Goal: Task Accomplishment & Management: Use online tool/utility

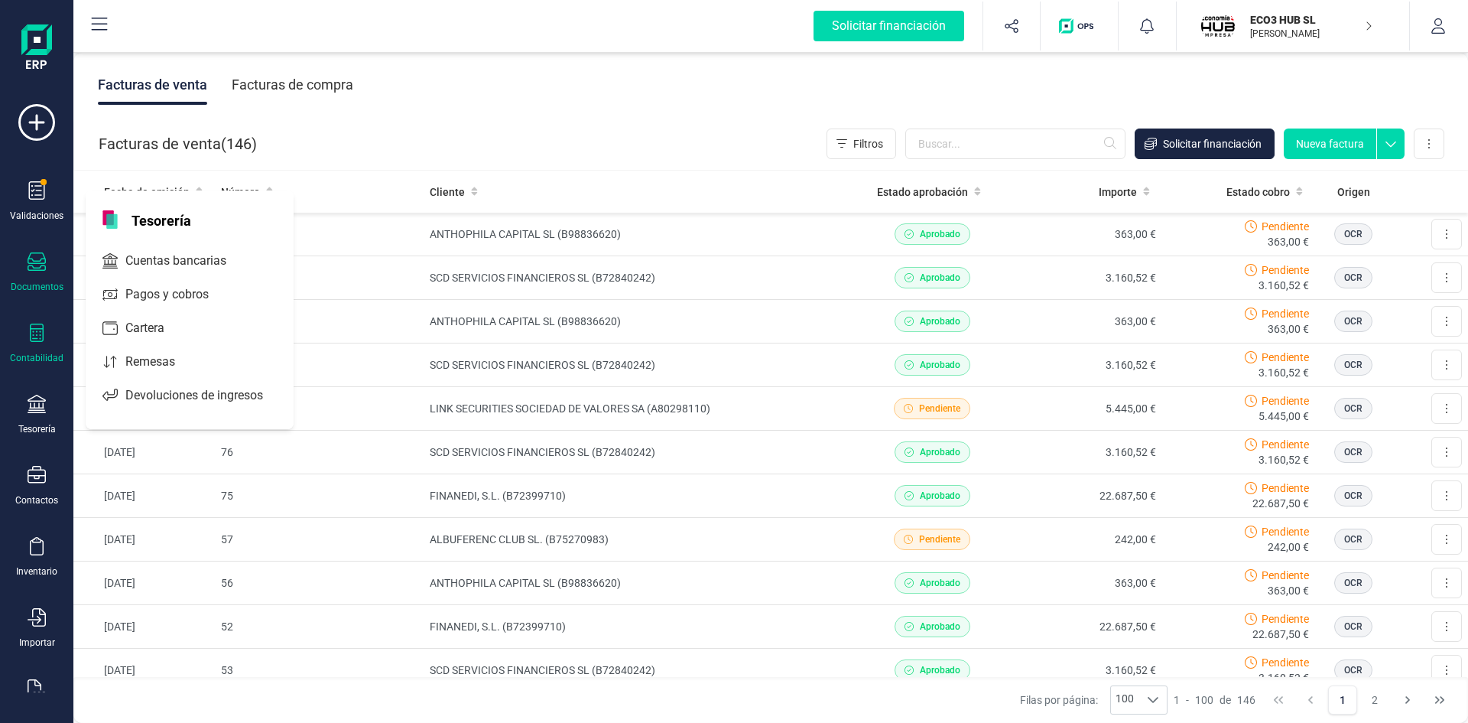
click at [24, 339] on div "Contabilidad" at bounding box center [36, 343] width 61 height 41
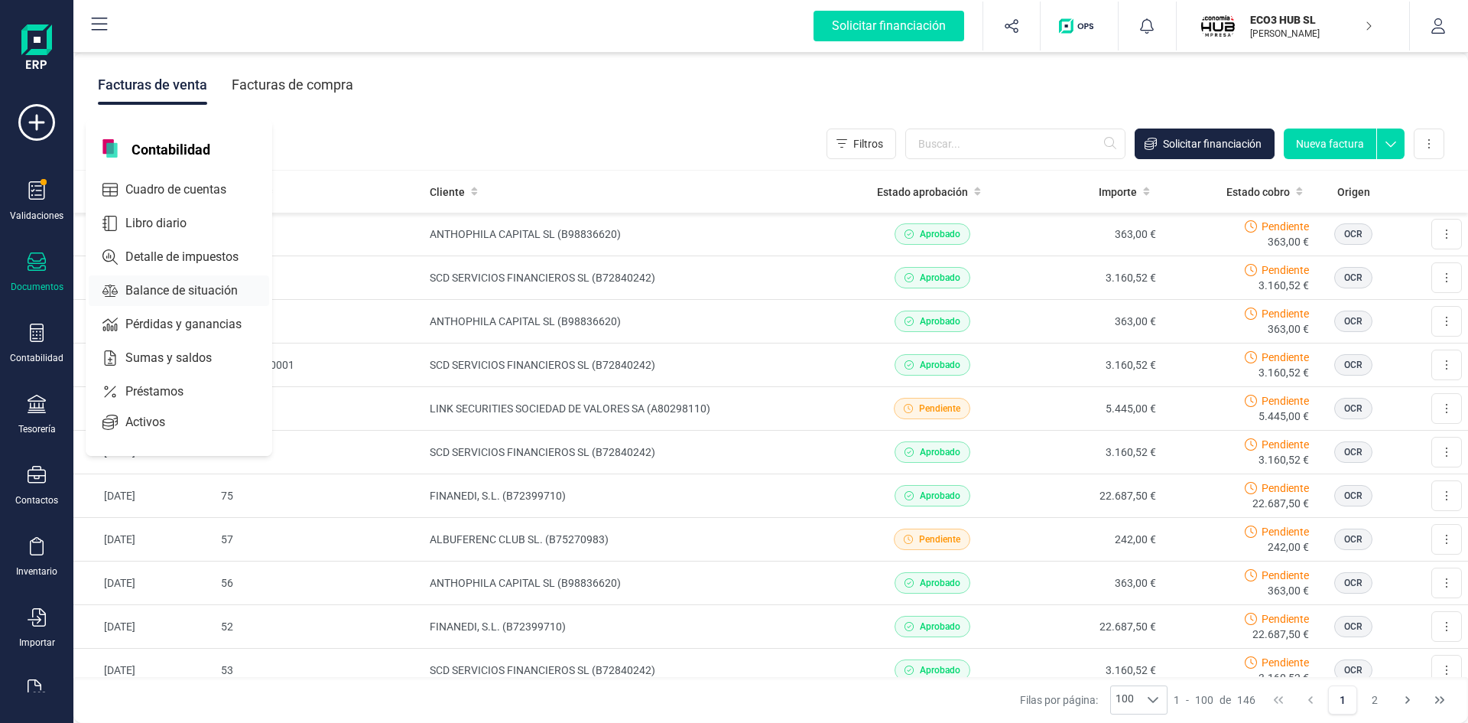
click at [169, 284] on span "Balance de situación" at bounding box center [192, 290] width 146 height 18
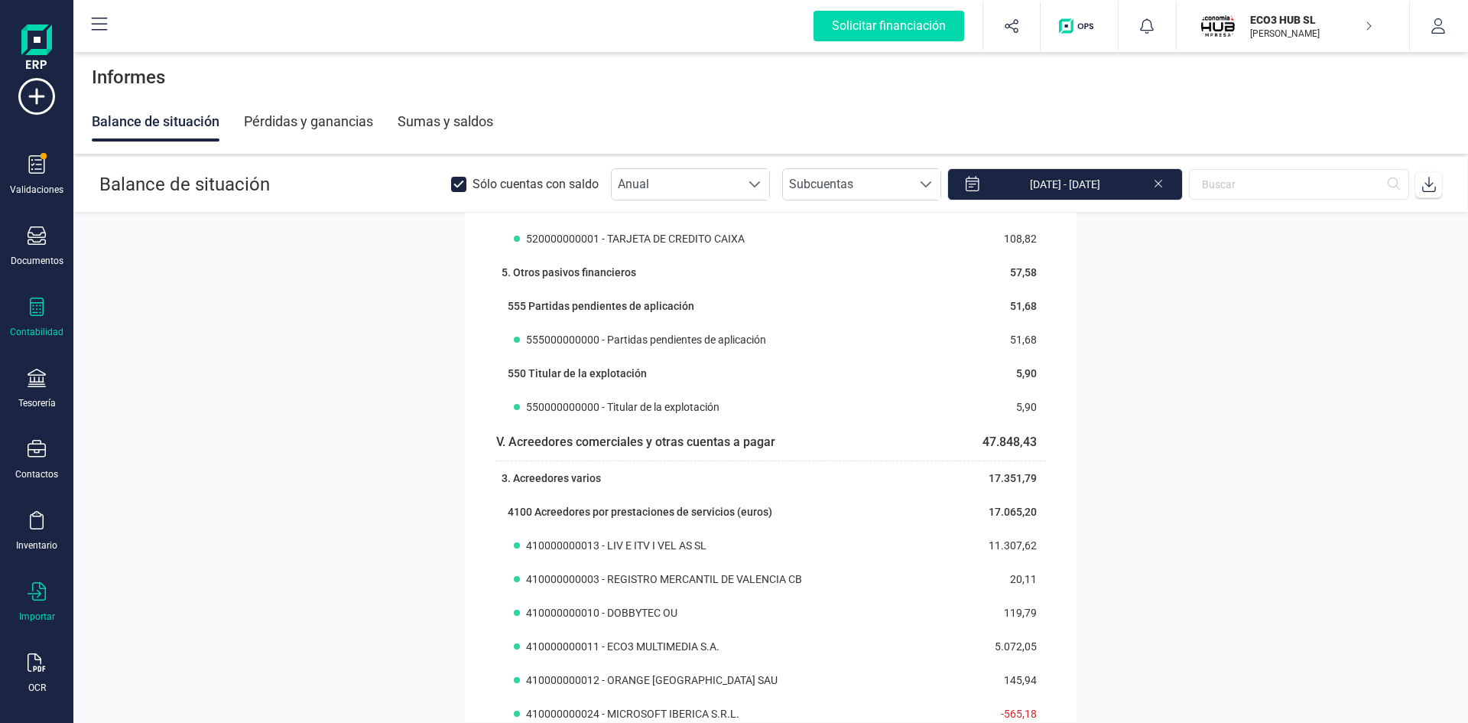
scroll to position [40, 0]
click at [33, 657] on icon at bounding box center [37, 648] width 18 height 18
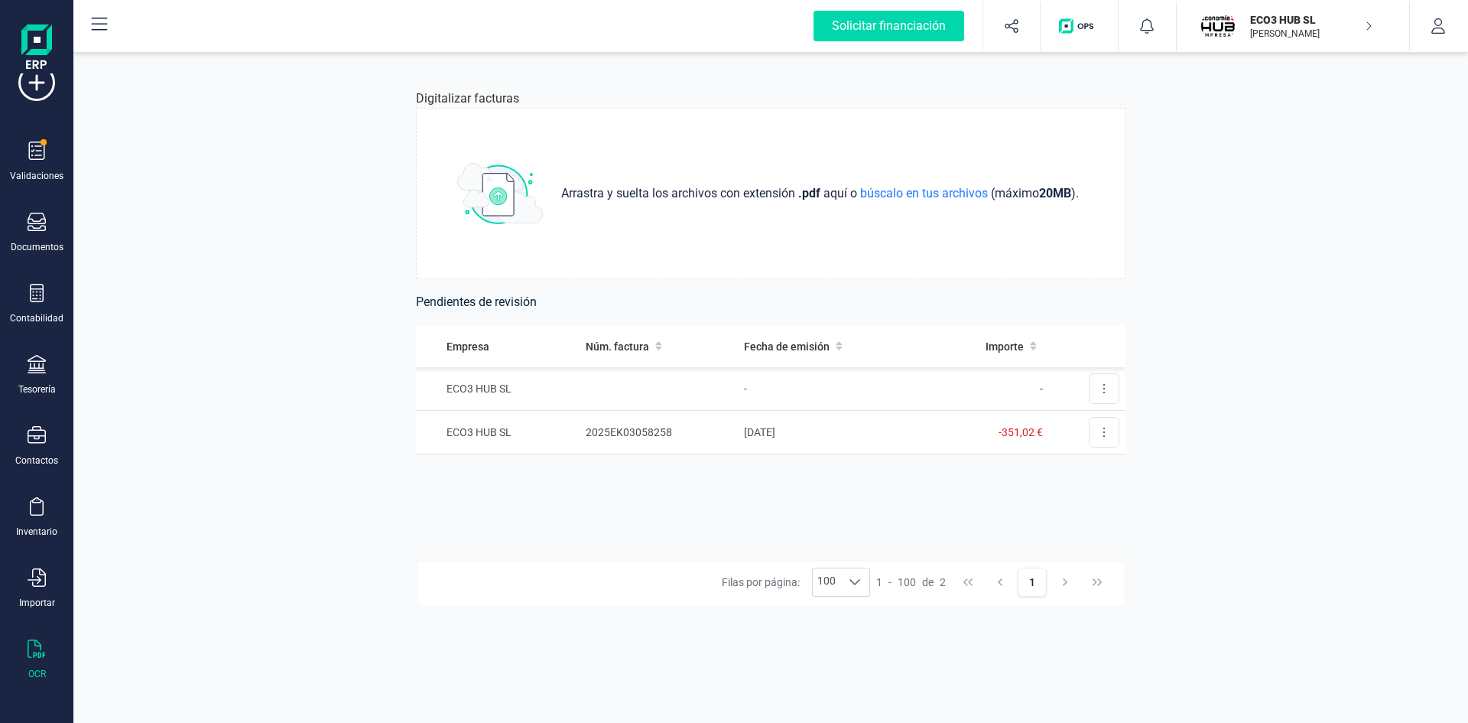
click at [1297, 31] on p "[PERSON_NAME]" at bounding box center [1311, 34] width 122 height 12
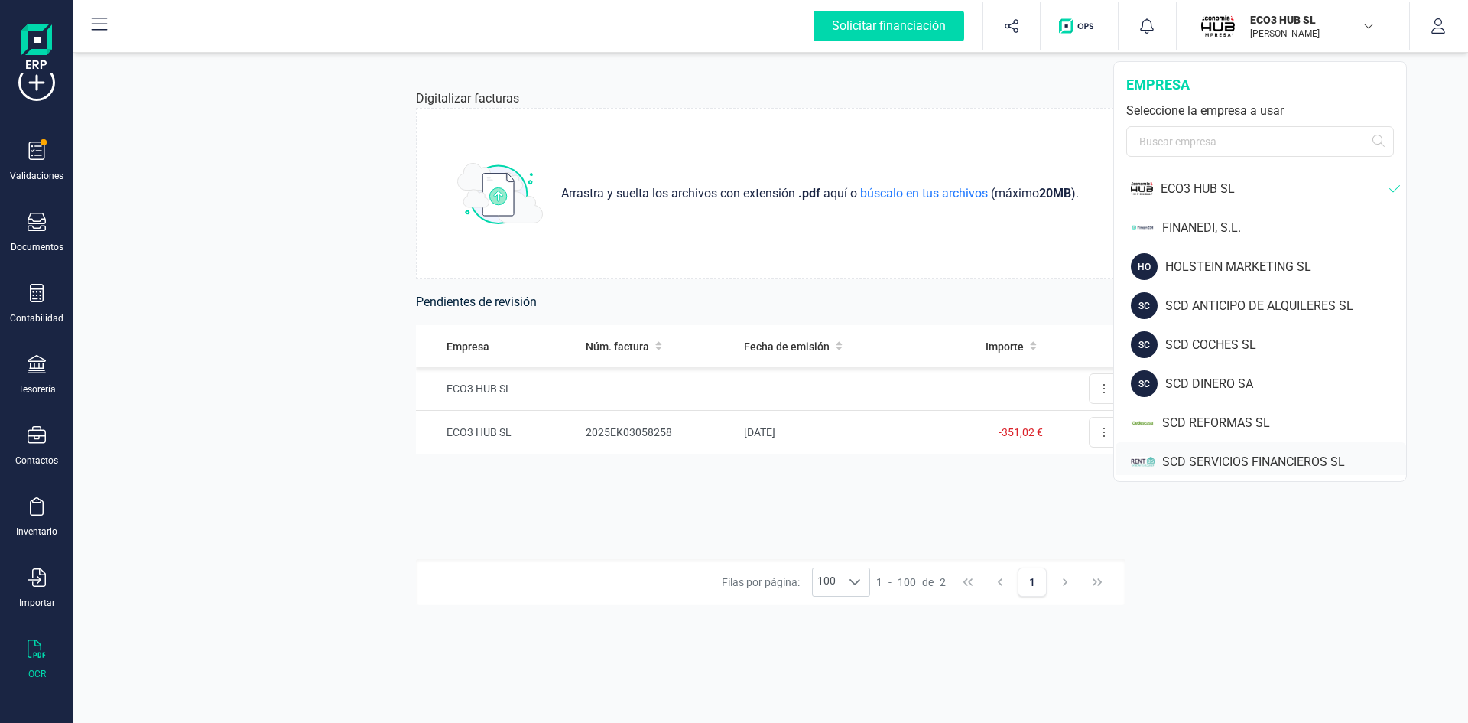
click at [1218, 456] on div "SCD SERVICIOS FINANCIEROS SL" at bounding box center [1284, 462] width 244 height 18
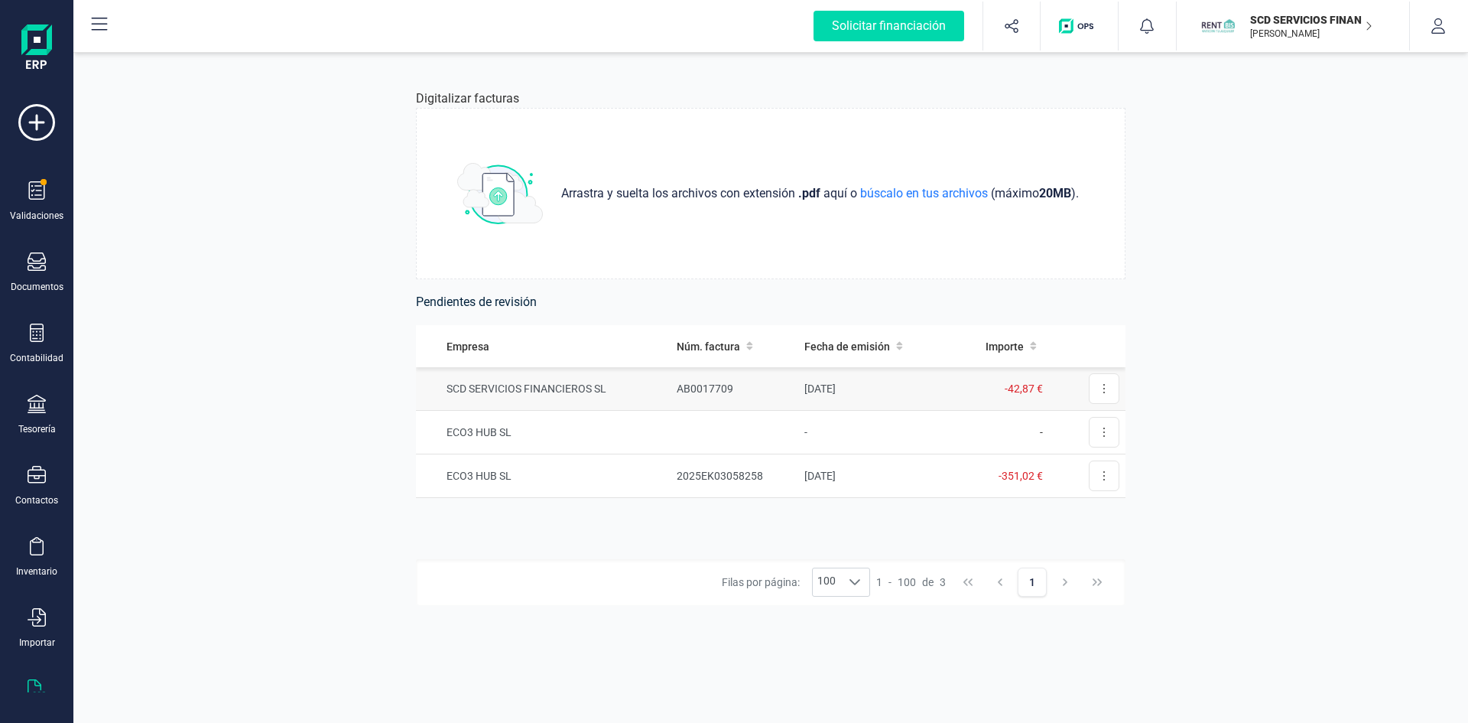
click at [550, 386] on td "SCD SERVICIOS FINANCIEROS SL" at bounding box center [543, 389] width 255 height 44
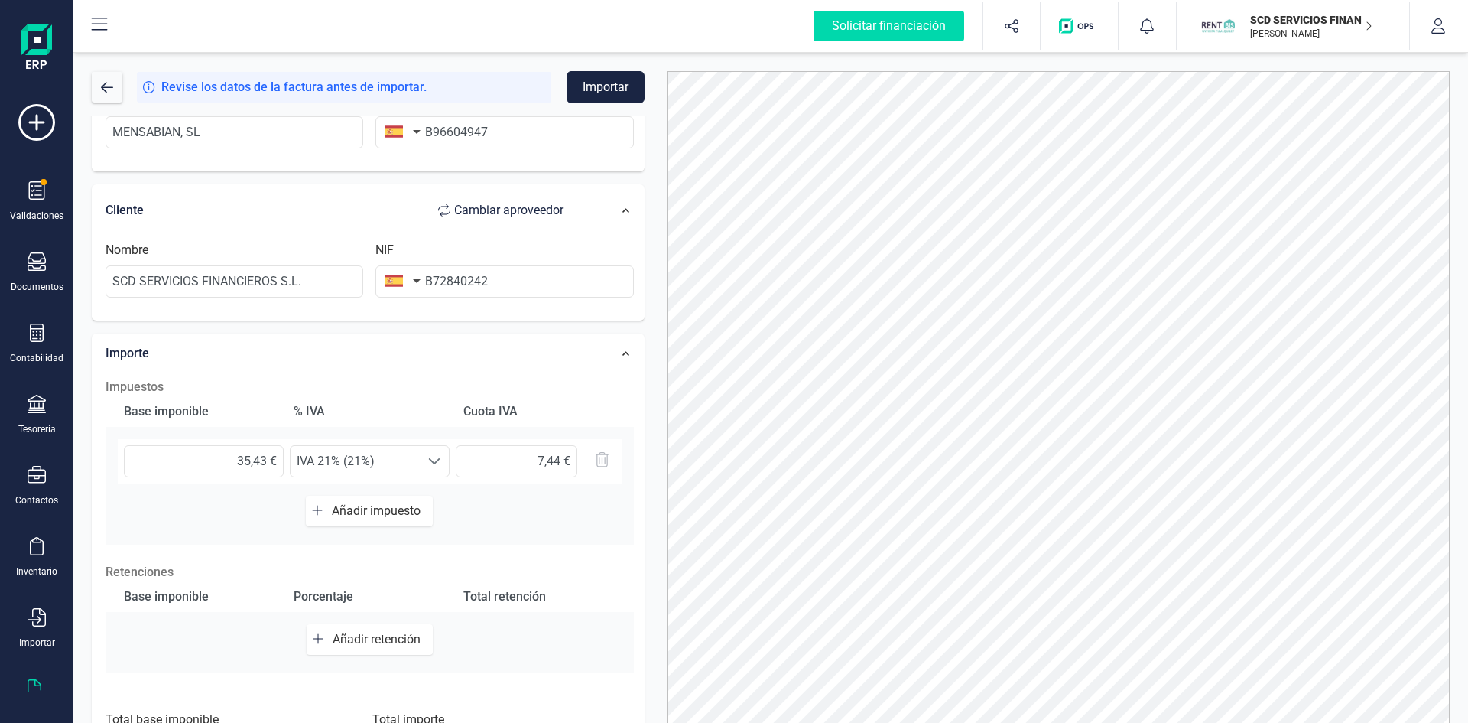
scroll to position [290, 0]
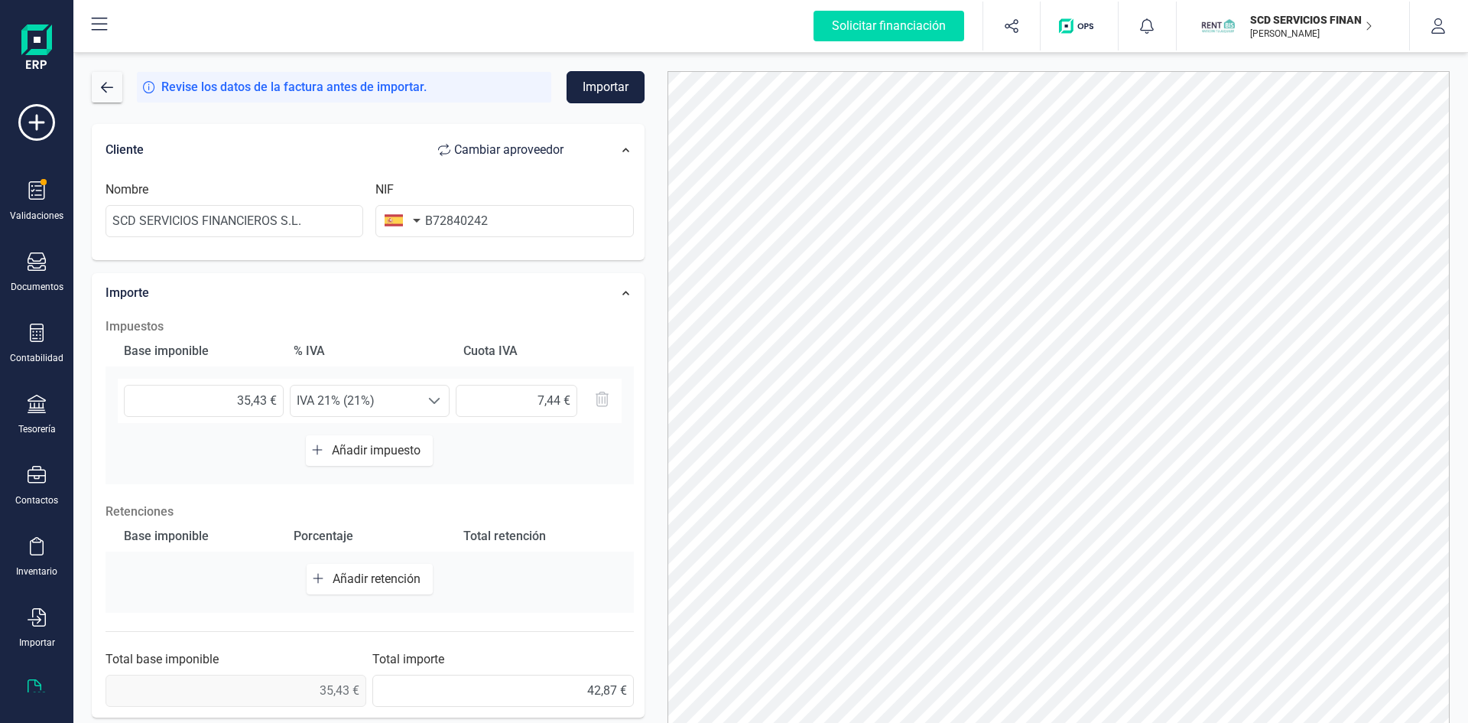
click at [609, 79] on button "Importar" at bounding box center [606, 87] width 78 height 32
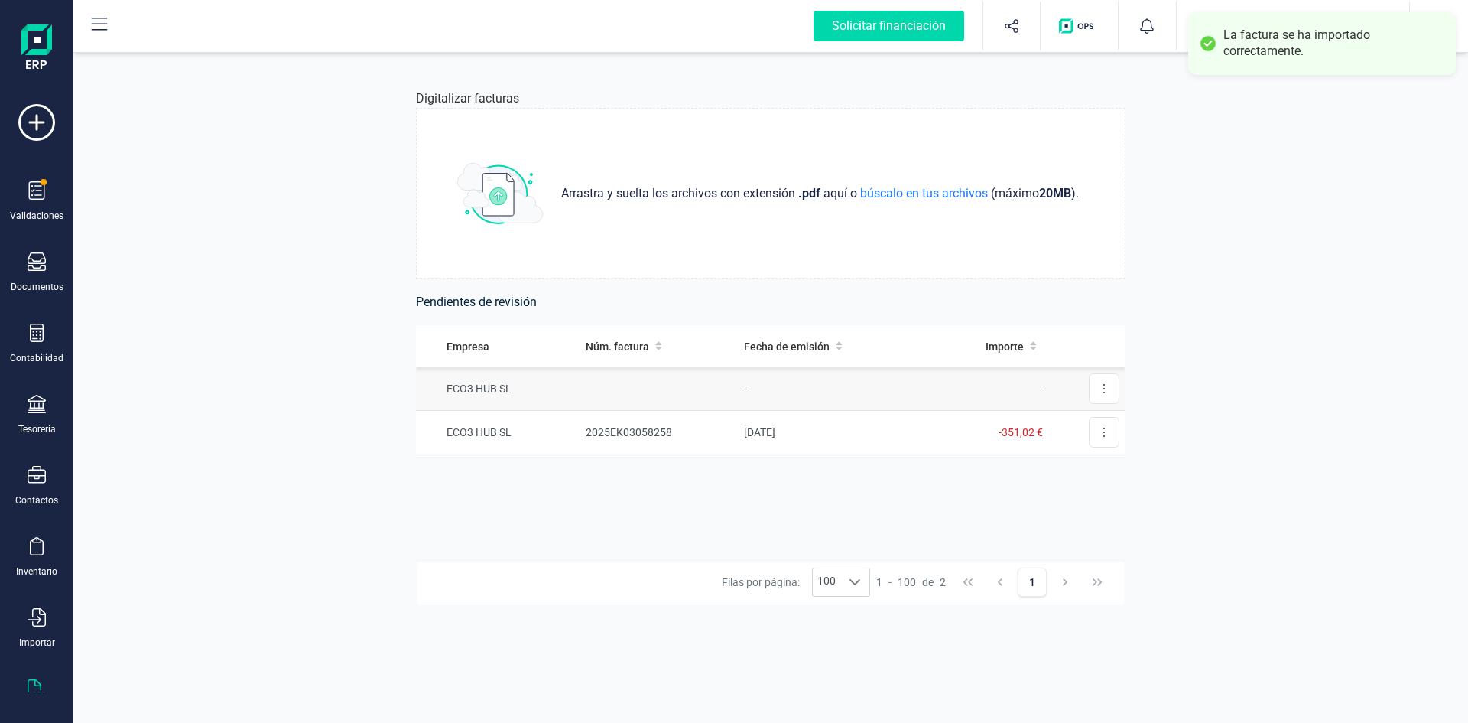
click at [482, 388] on td "ECO3 HUB SL" at bounding box center [498, 389] width 164 height 44
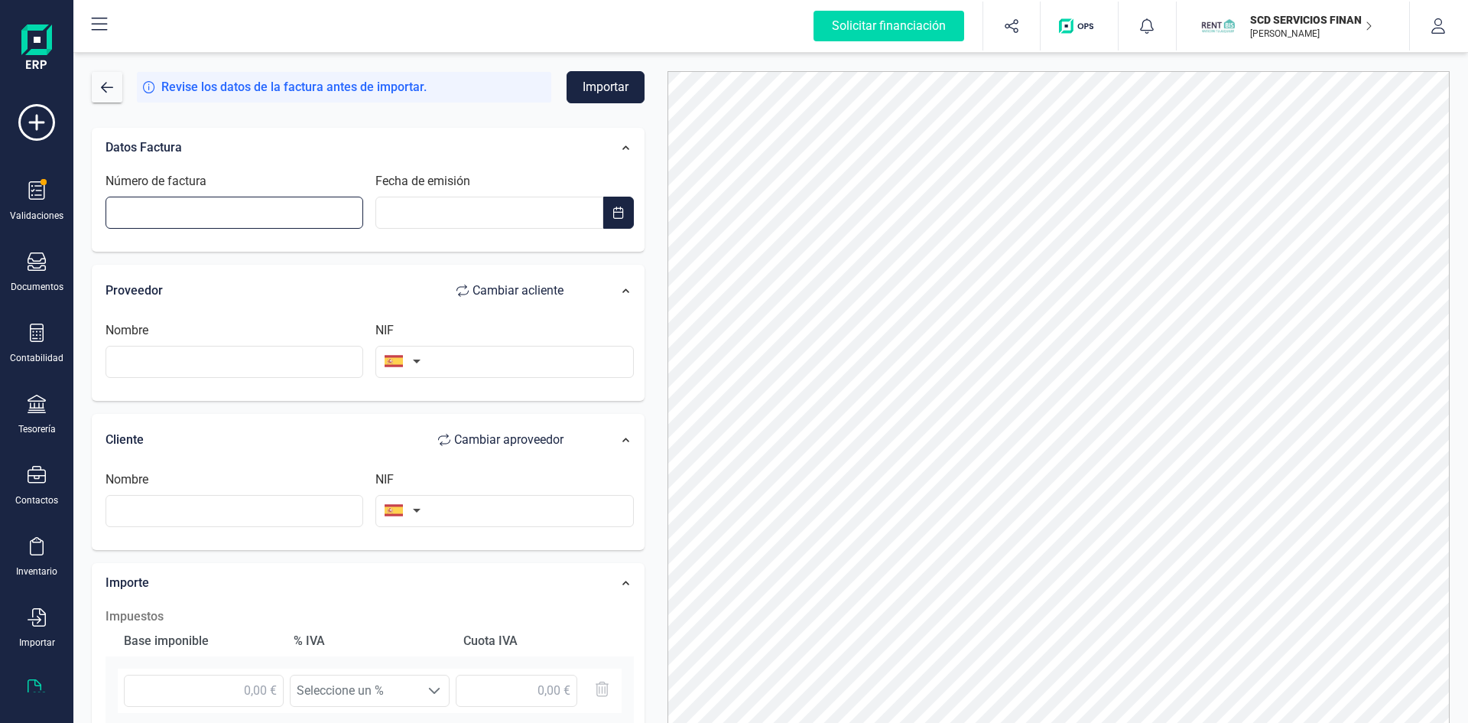
click at [225, 214] on input "Número de factura" at bounding box center [235, 212] width 258 height 32
type input "k"
type input "K/1295"
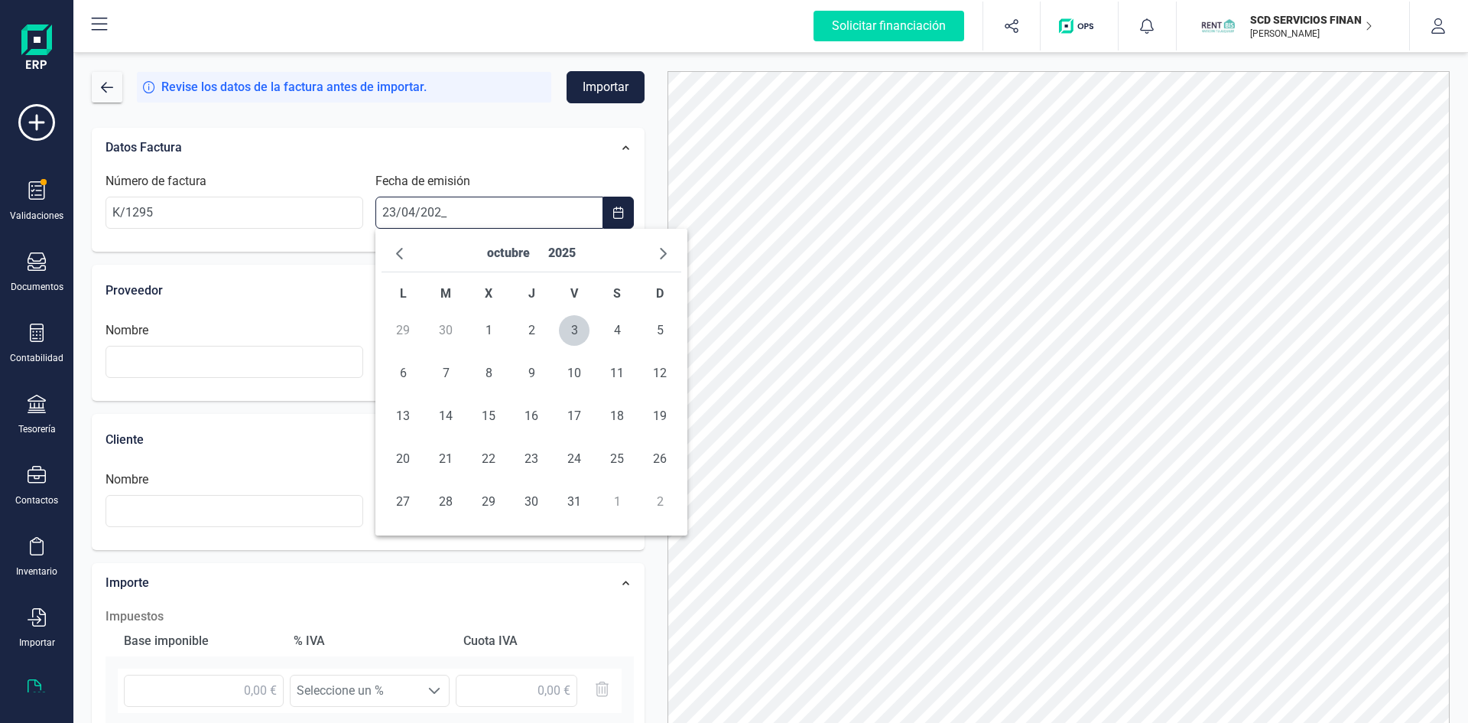
type input "23/04/2025"
click at [167, 361] on input "text" at bounding box center [235, 362] width 258 height 32
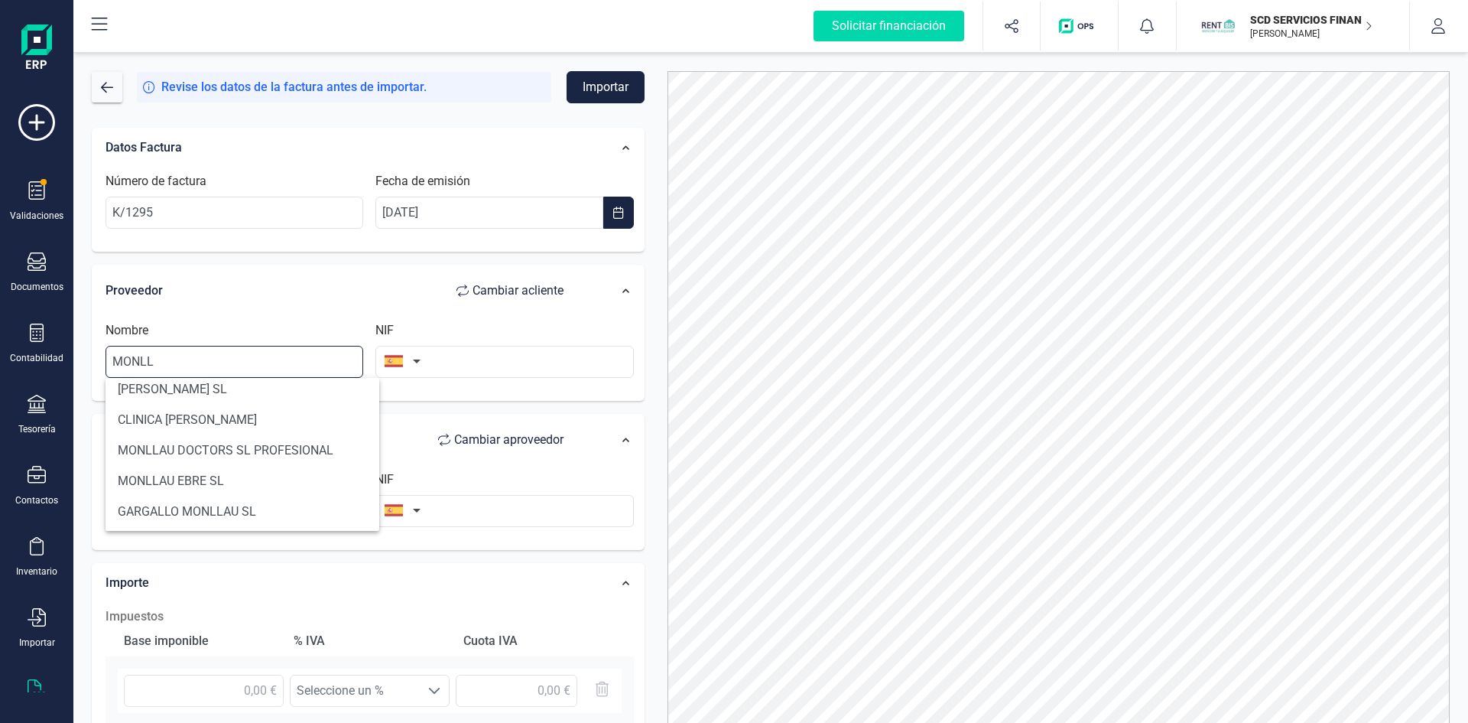
scroll to position [165, 0]
drag, startPoint x: 169, startPoint y: 368, endPoint x: -2, endPoint y: 365, distance: 170.5
click at [0, 365] on html "Solicitar financiación Validaciones Documentos Documentos Presupuestos Pedidos …" at bounding box center [734, 361] width 1468 height 723
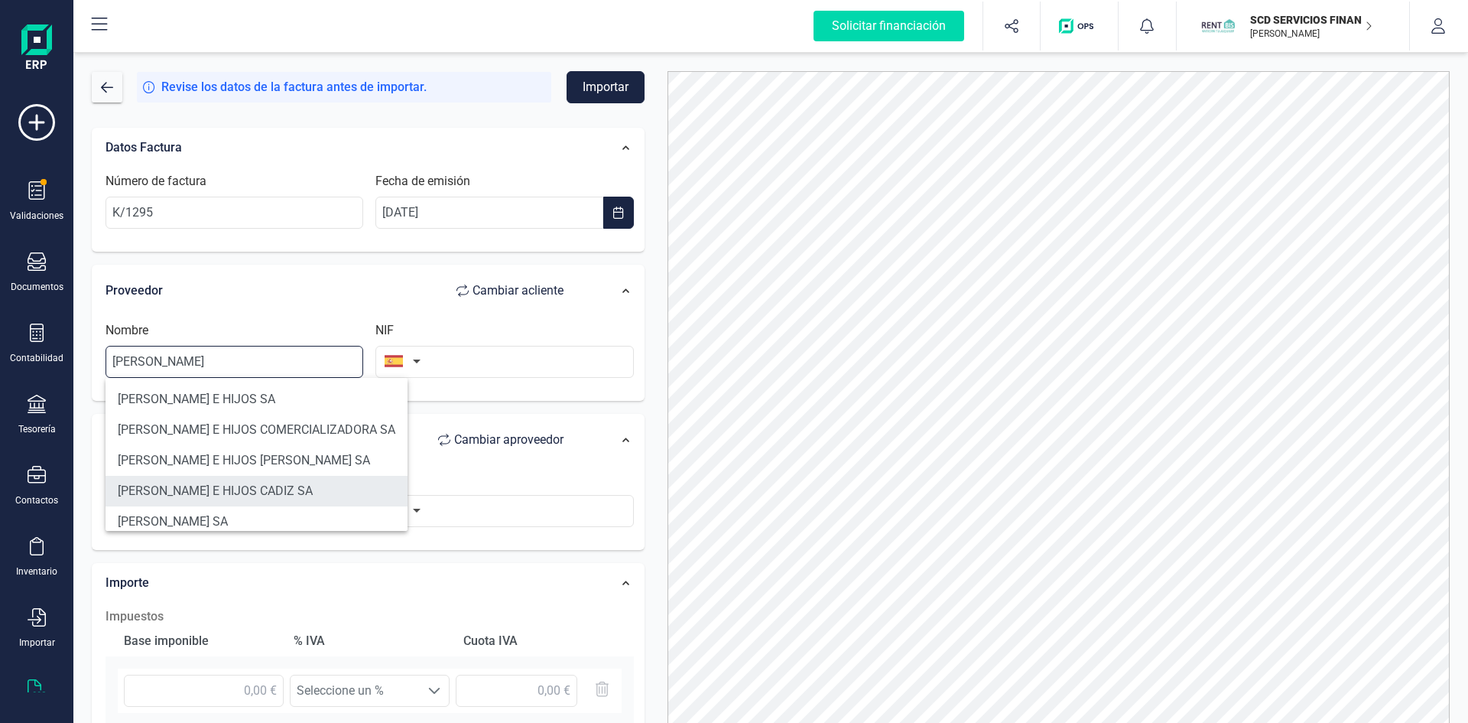
type input "RICARDO MON"
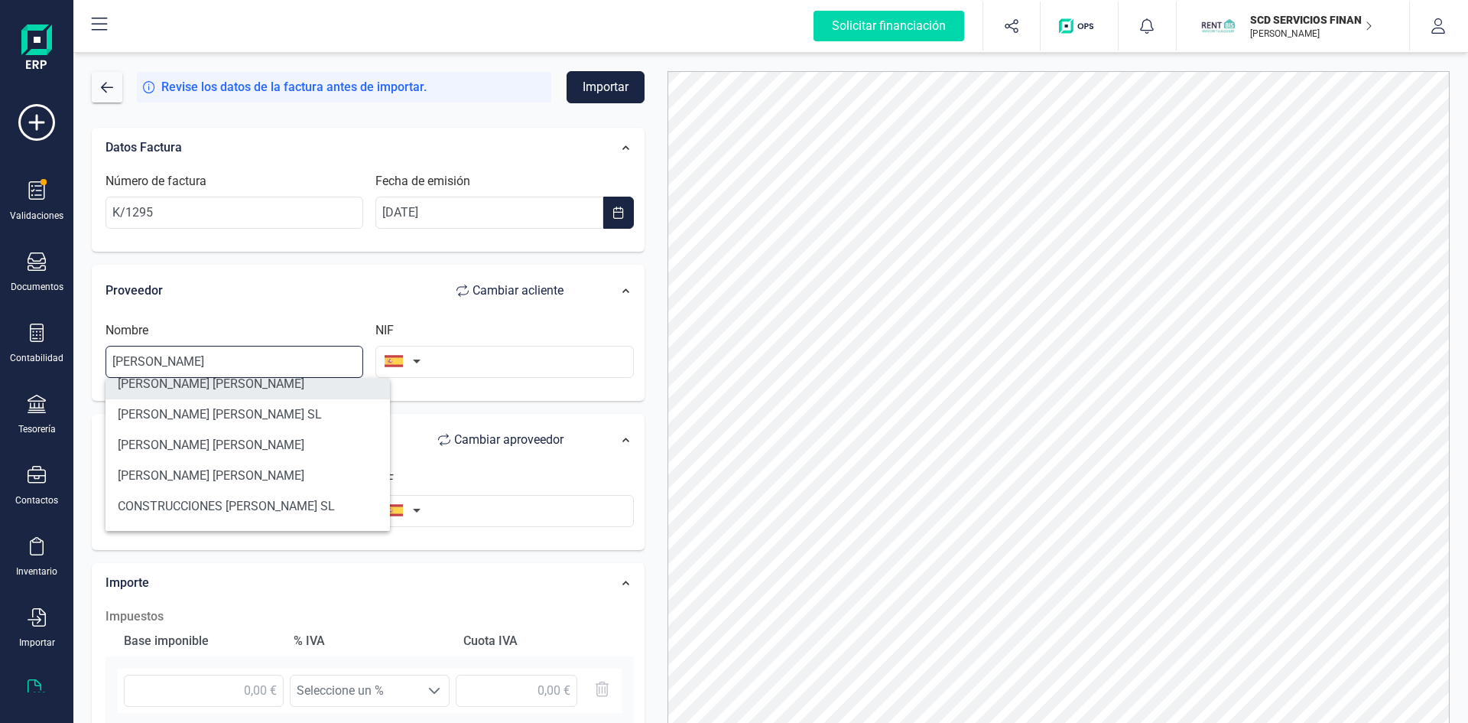
scroll to position [135, 0]
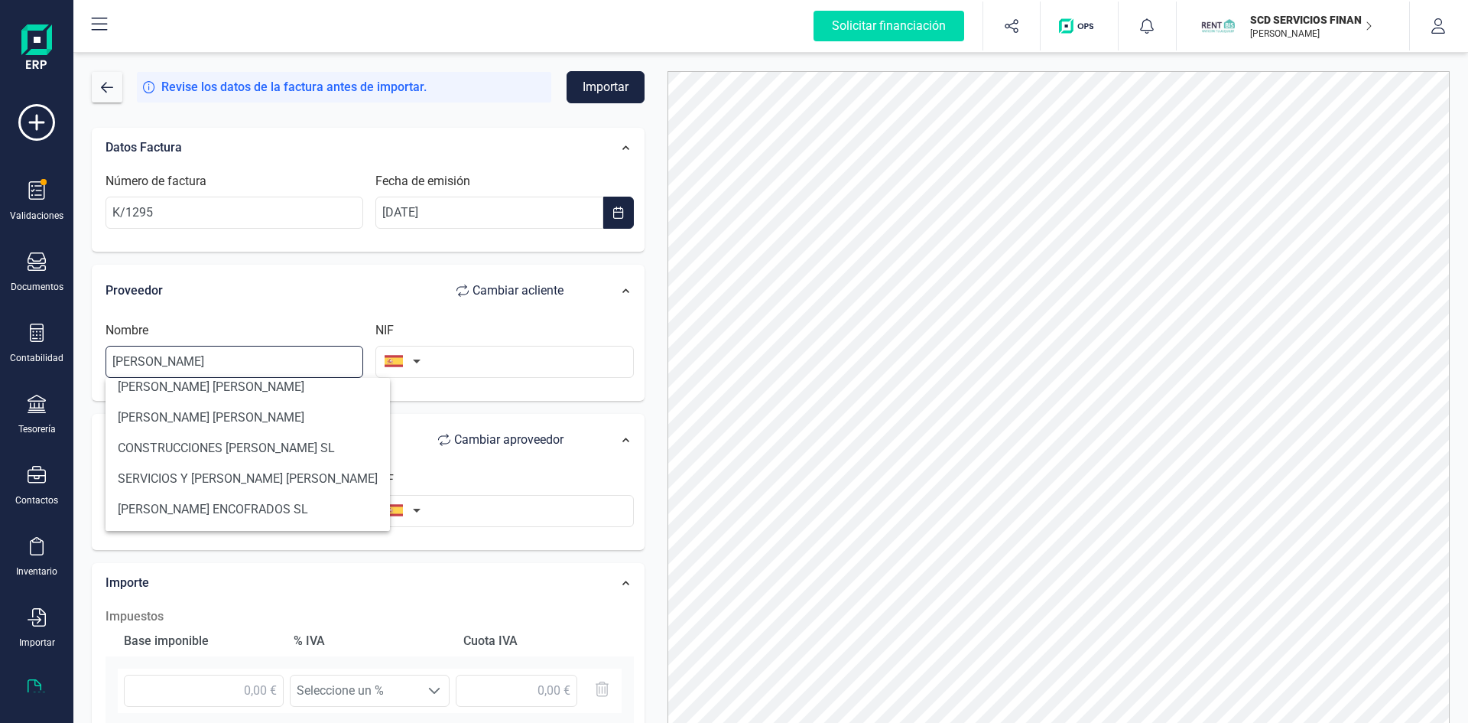
drag, startPoint x: 230, startPoint y: 357, endPoint x: -128, endPoint y: 379, distance: 358.5
click at [0, 379] on html "Solicitar financiación Validaciones Documentos Documentos Presupuestos Pedidos …" at bounding box center [734, 361] width 1468 height 723
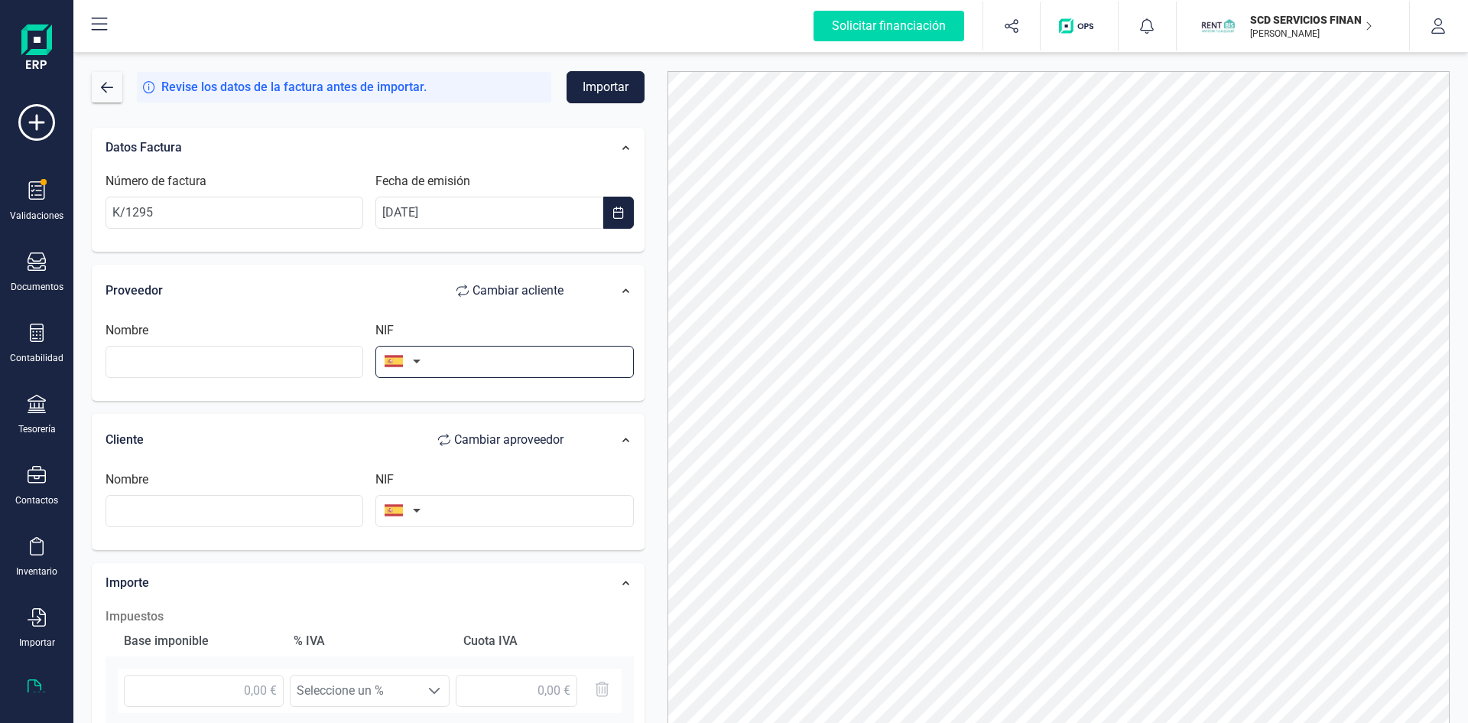
click at [464, 351] on input "text" at bounding box center [504, 362] width 258 height 32
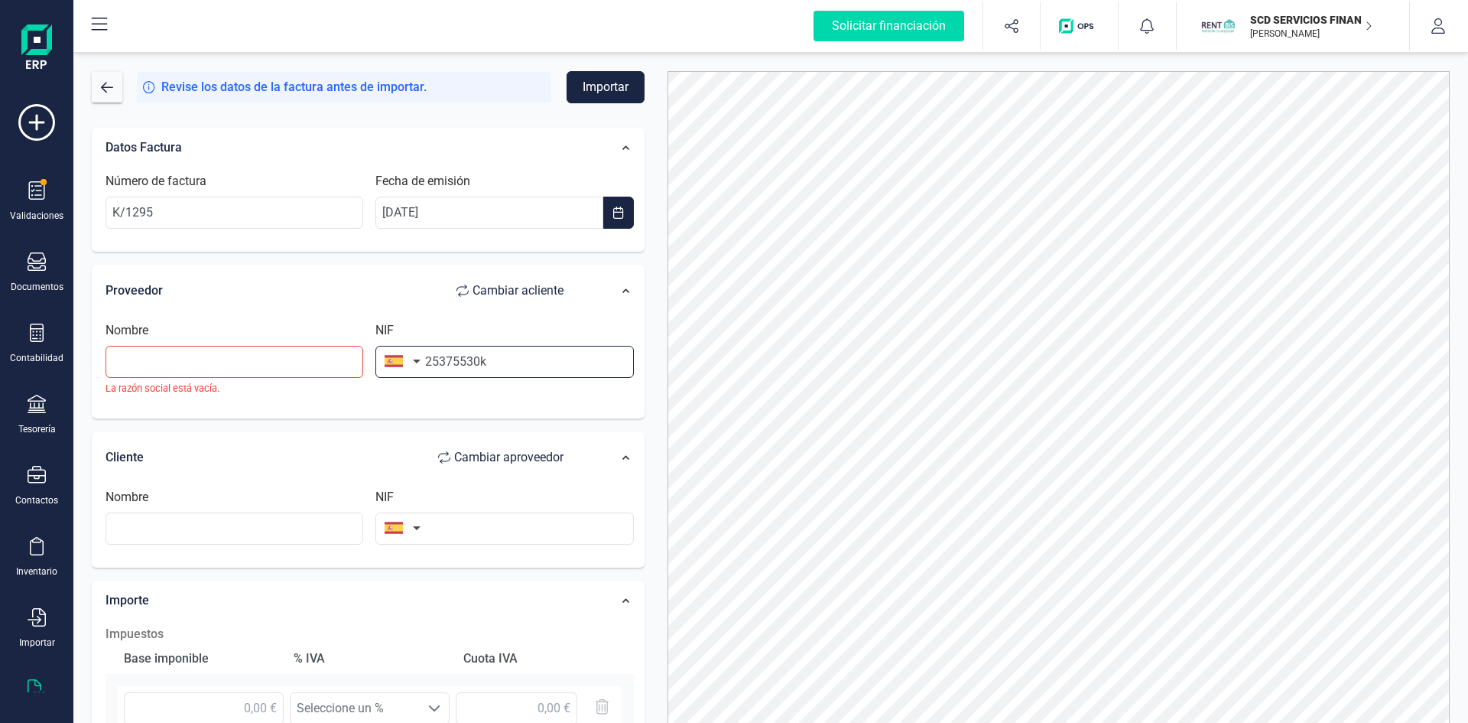
type input "25375530k"
click at [123, 362] on input "text" at bounding box center [235, 362] width 258 height 32
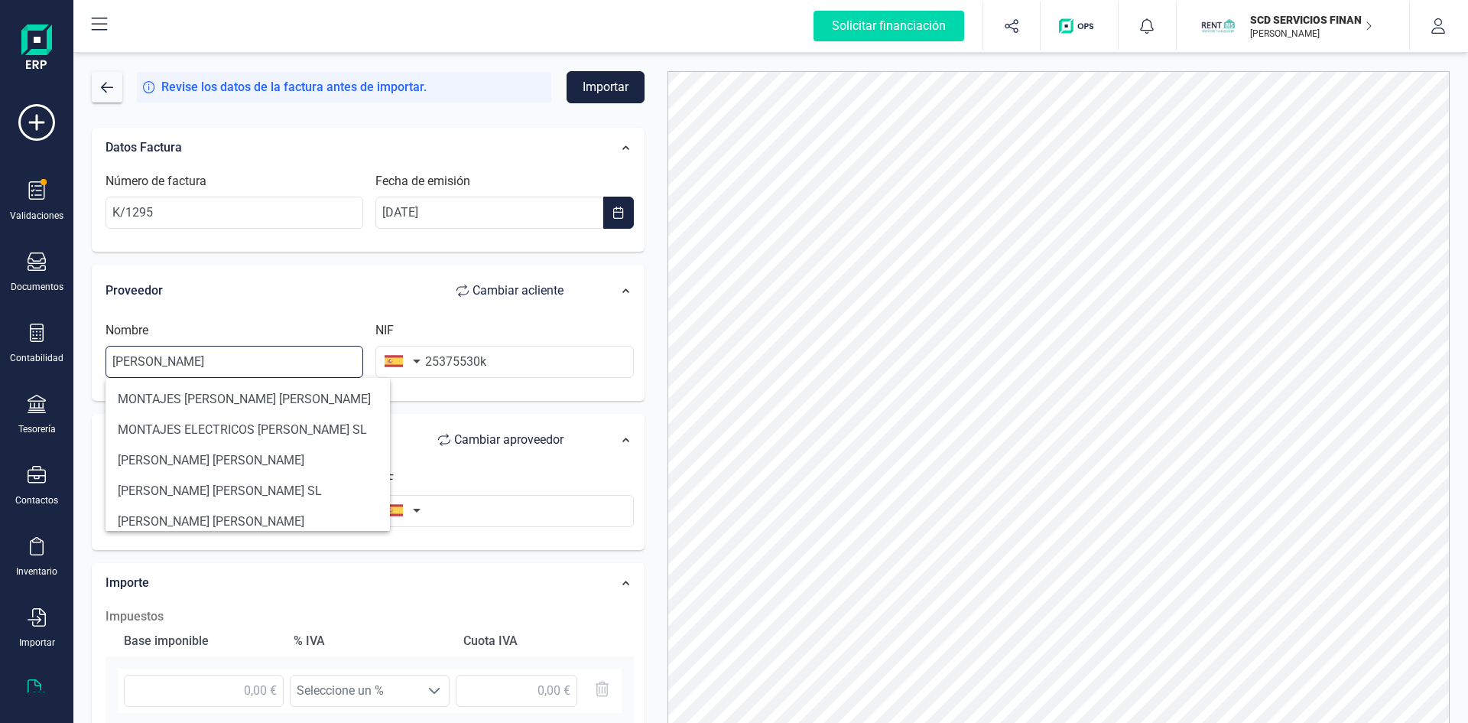
type input "RICARDO MONLLOR"
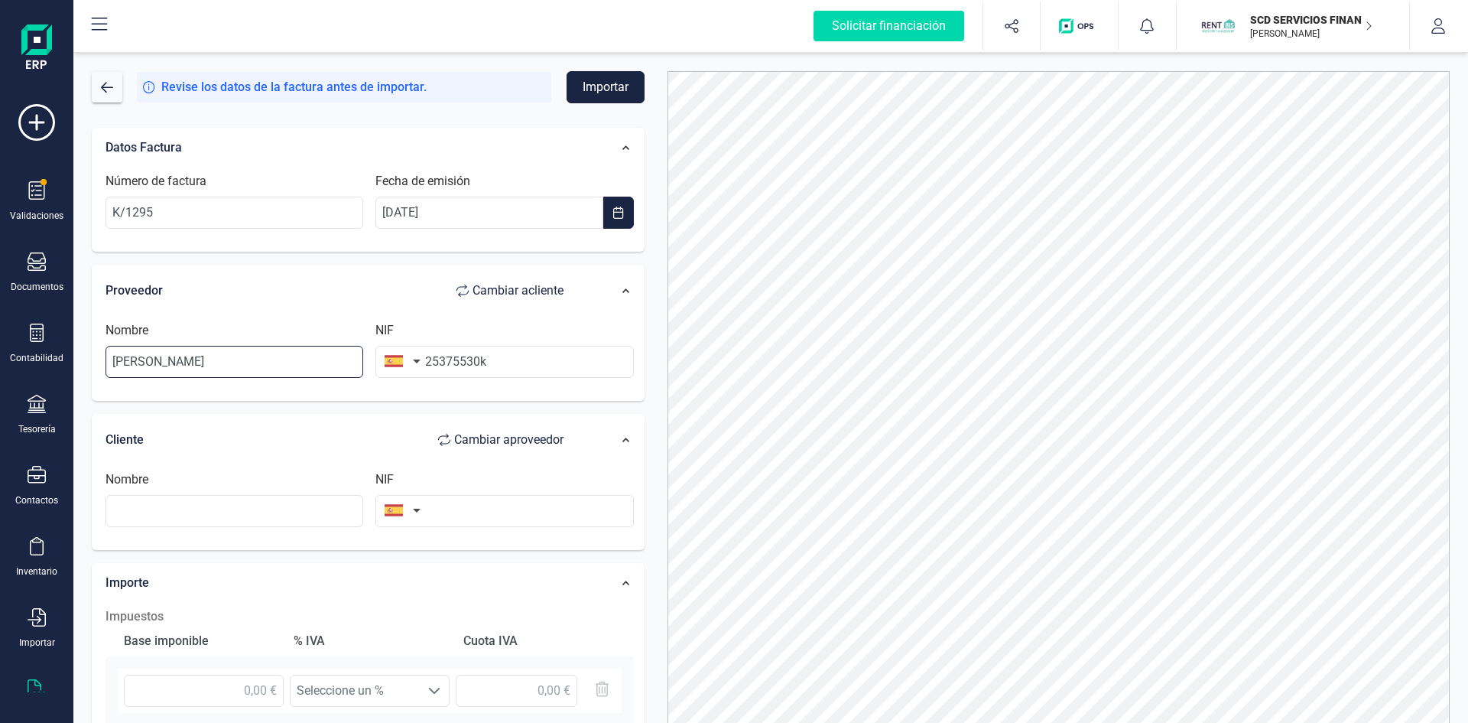
drag, startPoint x: 235, startPoint y: 347, endPoint x: -249, endPoint y: 424, distance: 490.7
click at [0, 424] on html "Solicitar financiación Validaciones Documentos Documentos Presupuestos Pedidos …" at bounding box center [734, 361] width 1468 height 723
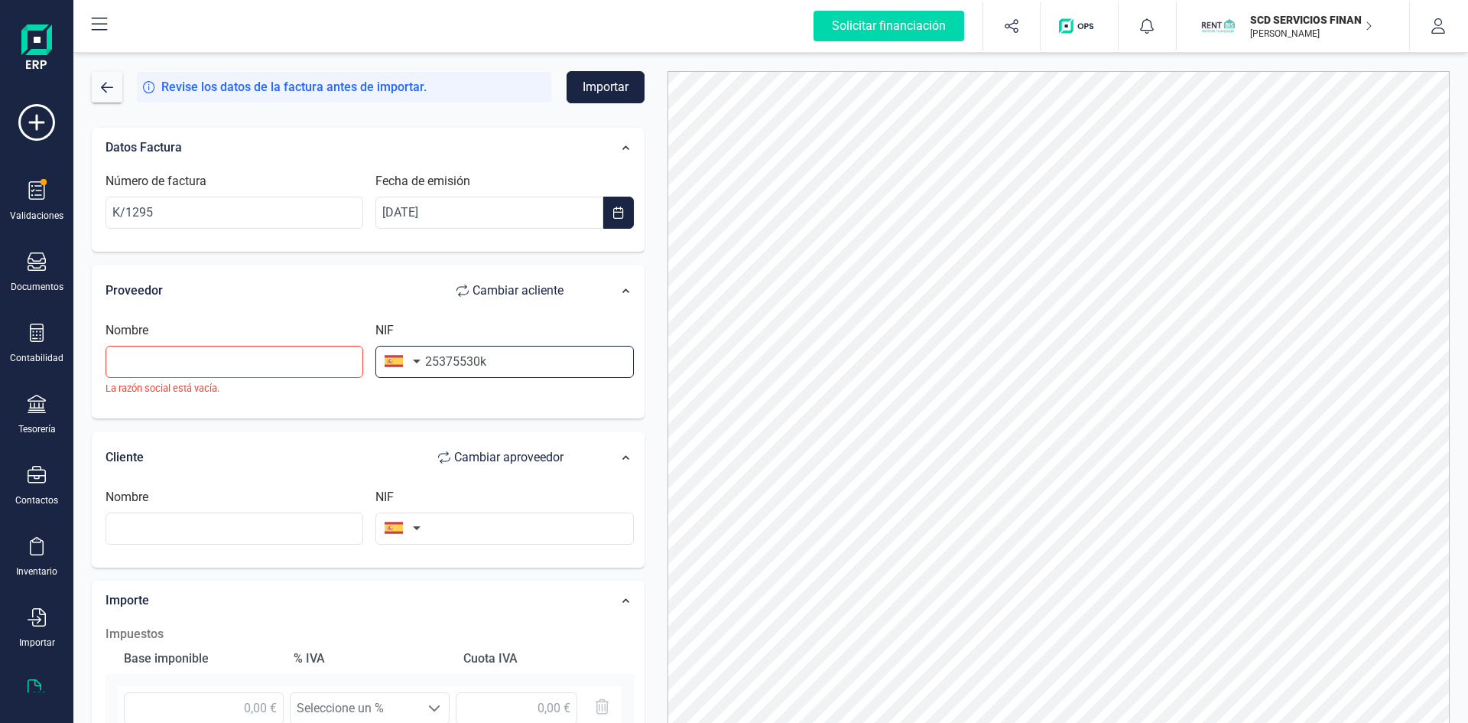
drag, startPoint x: 512, startPoint y: 362, endPoint x: 241, endPoint y: 378, distance: 271.1
click at [232, 370] on div "Nombre La razón social está vacía. NIF 25375530k" at bounding box center [369, 364] width 541 height 86
click at [437, 360] on input "text" at bounding box center [504, 362] width 258 height 32
type input "25375530K"
click at [20, 343] on div "Contabilidad" at bounding box center [36, 343] width 61 height 41
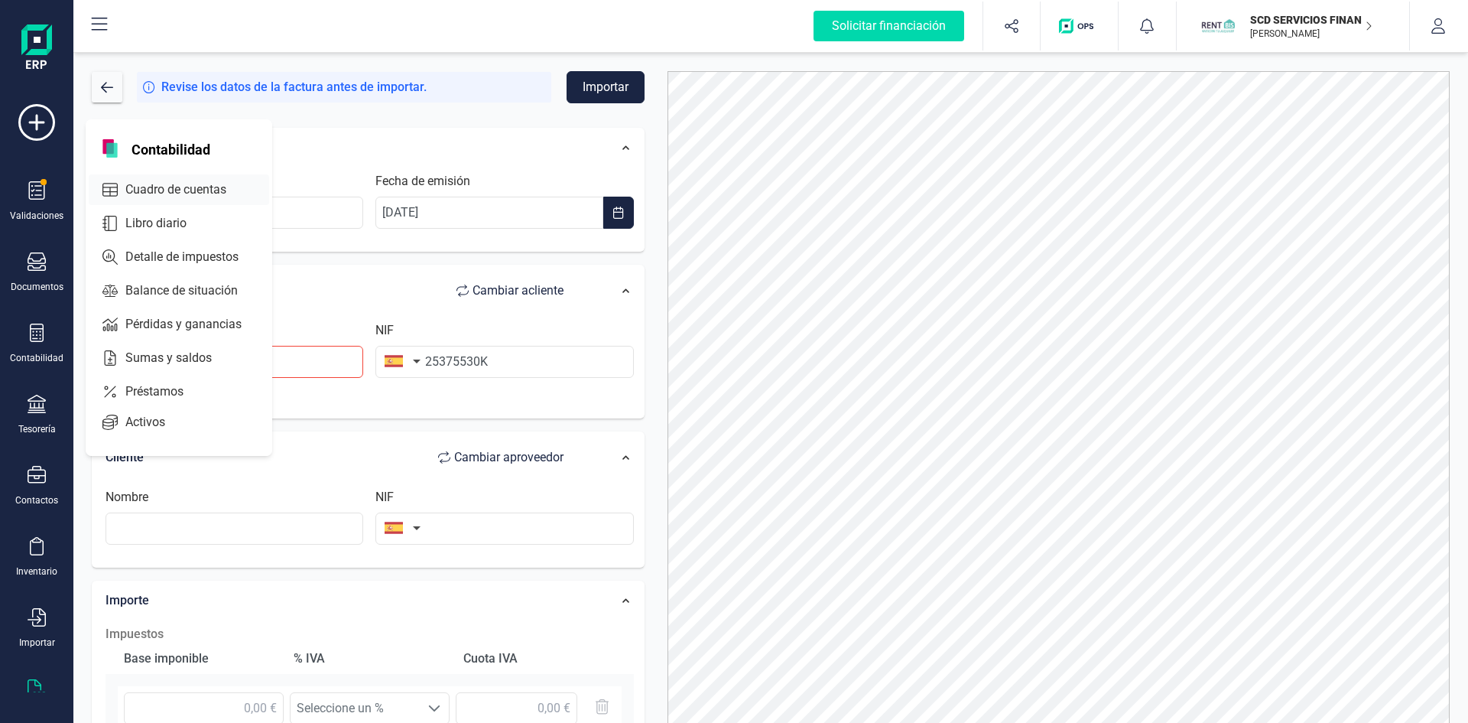
click at [138, 187] on span "Cuadro de cuentas" at bounding box center [186, 189] width 135 height 18
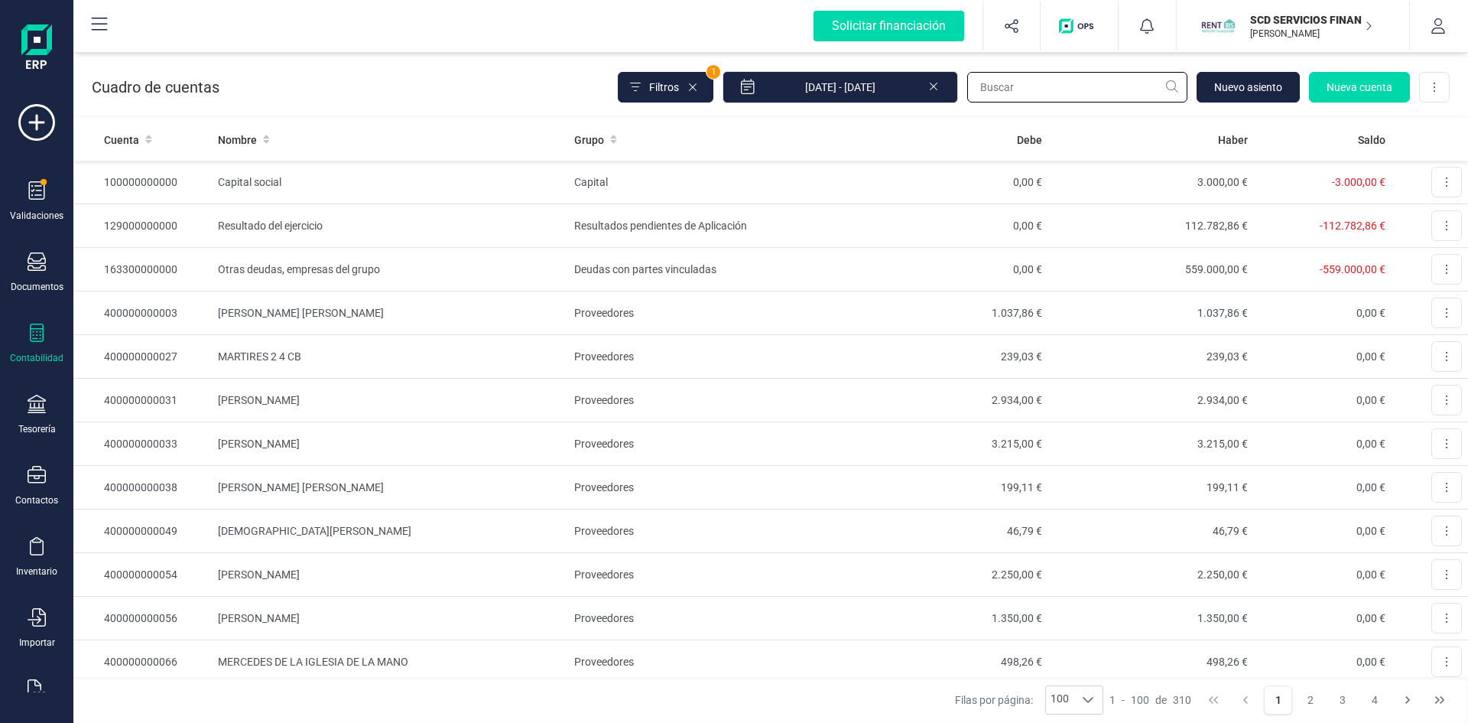
click at [1060, 84] on input "text" at bounding box center [1077, 87] width 220 height 31
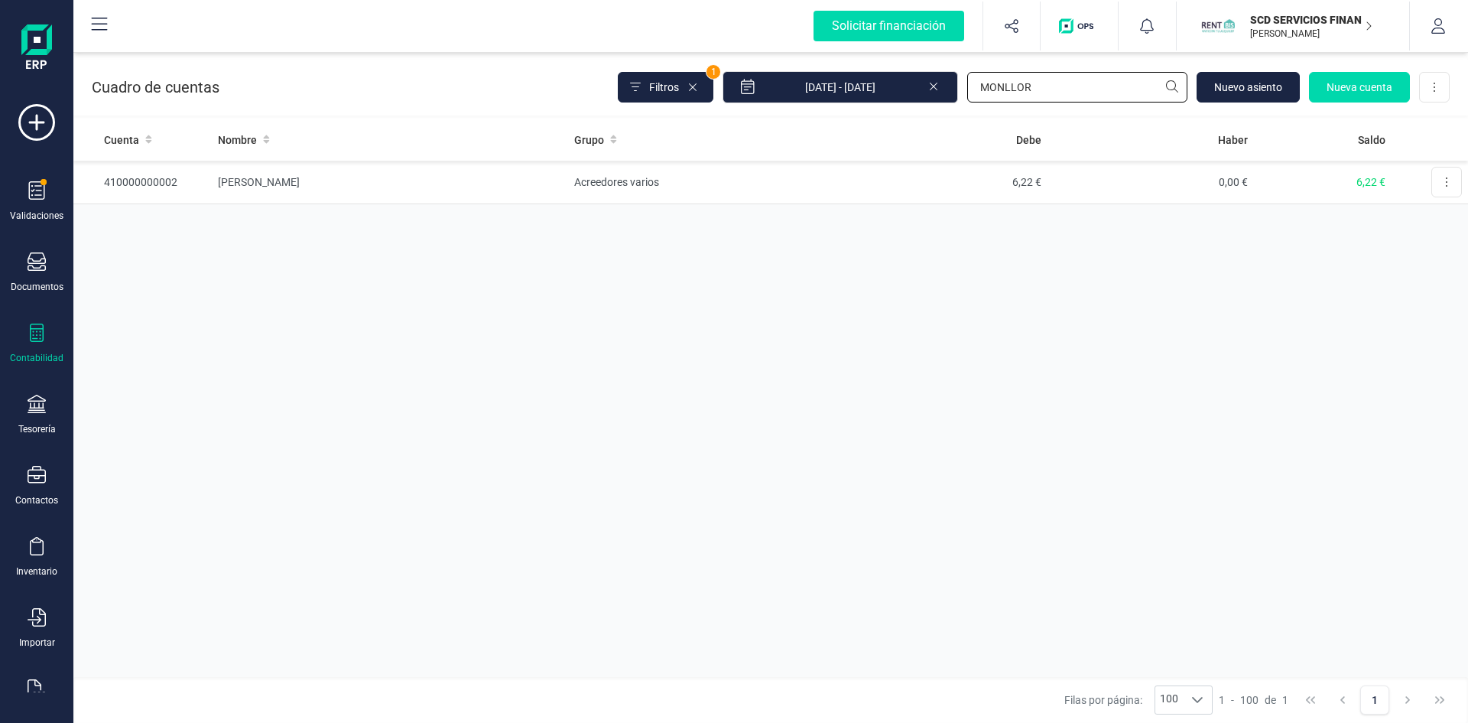
scroll to position [40, 0]
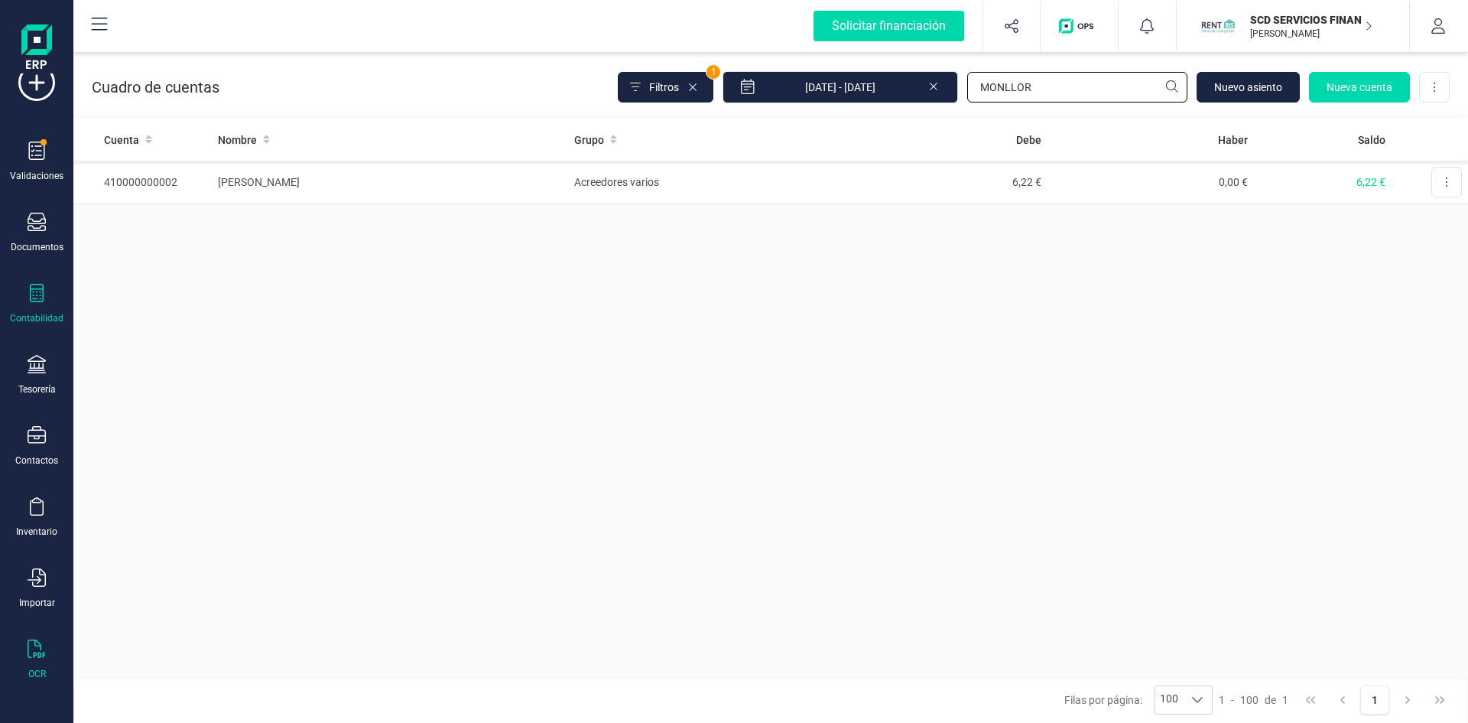
type input "MONLLOR"
click at [29, 654] on icon at bounding box center [37, 648] width 18 height 18
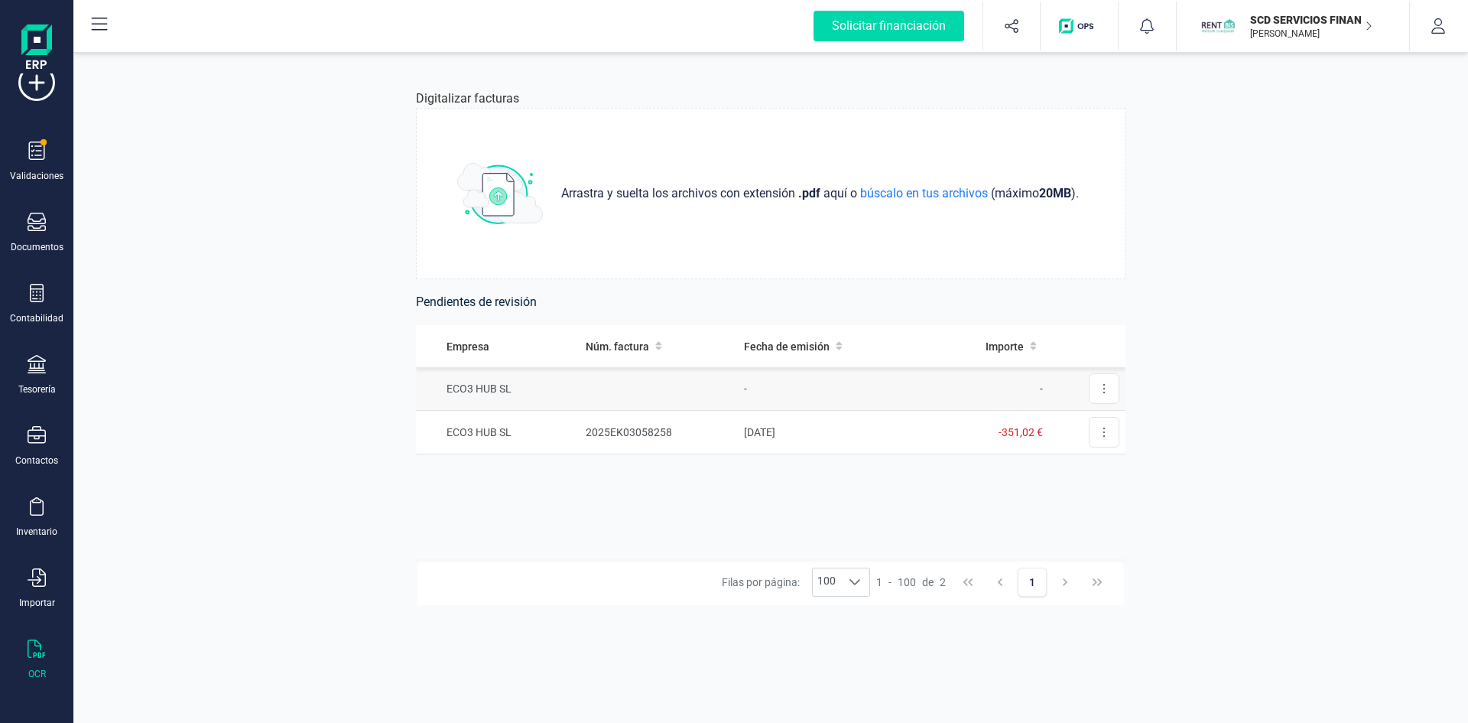
click at [486, 383] on td "ECO3 HUB SL" at bounding box center [498, 389] width 164 height 44
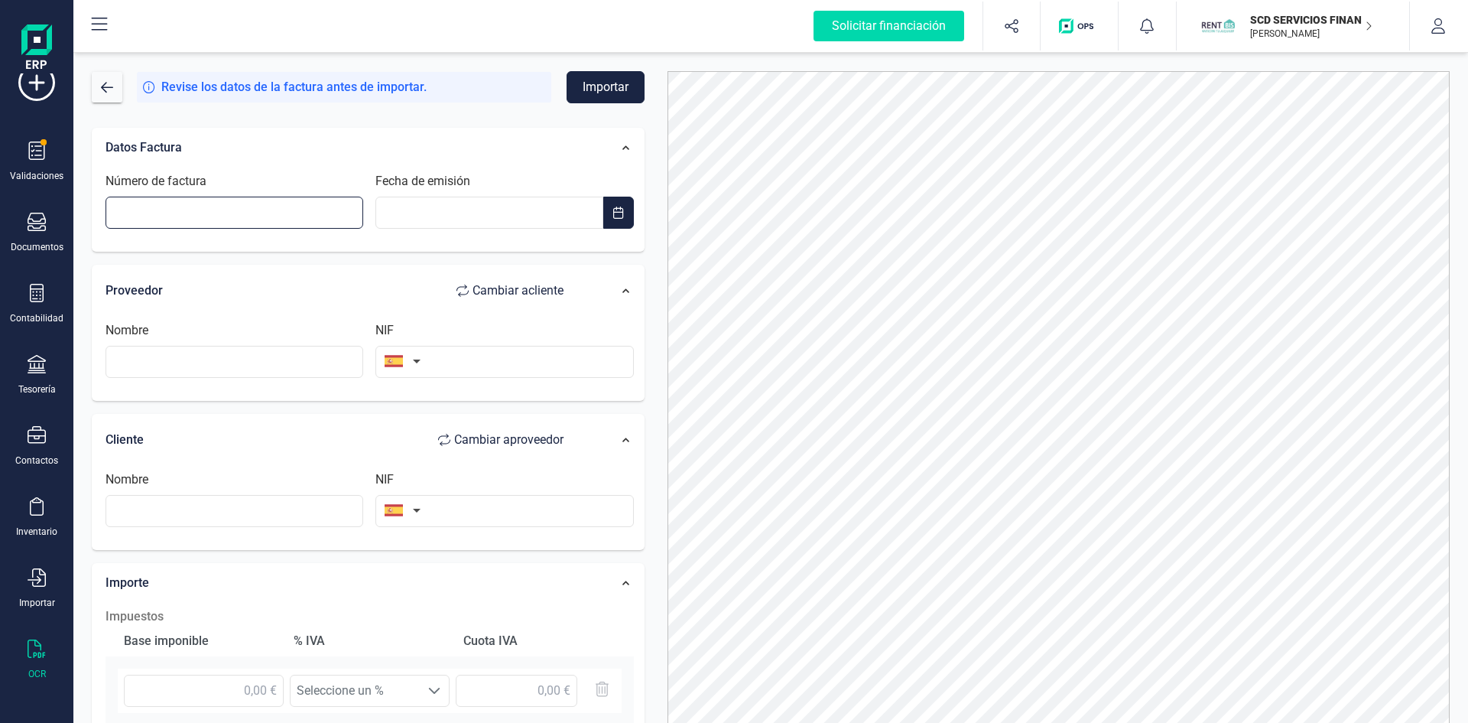
click at [341, 207] on input "Número de factura" at bounding box center [235, 212] width 258 height 32
click at [141, 362] on div "Nombre" at bounding box center [234, 349] width 270 height 57
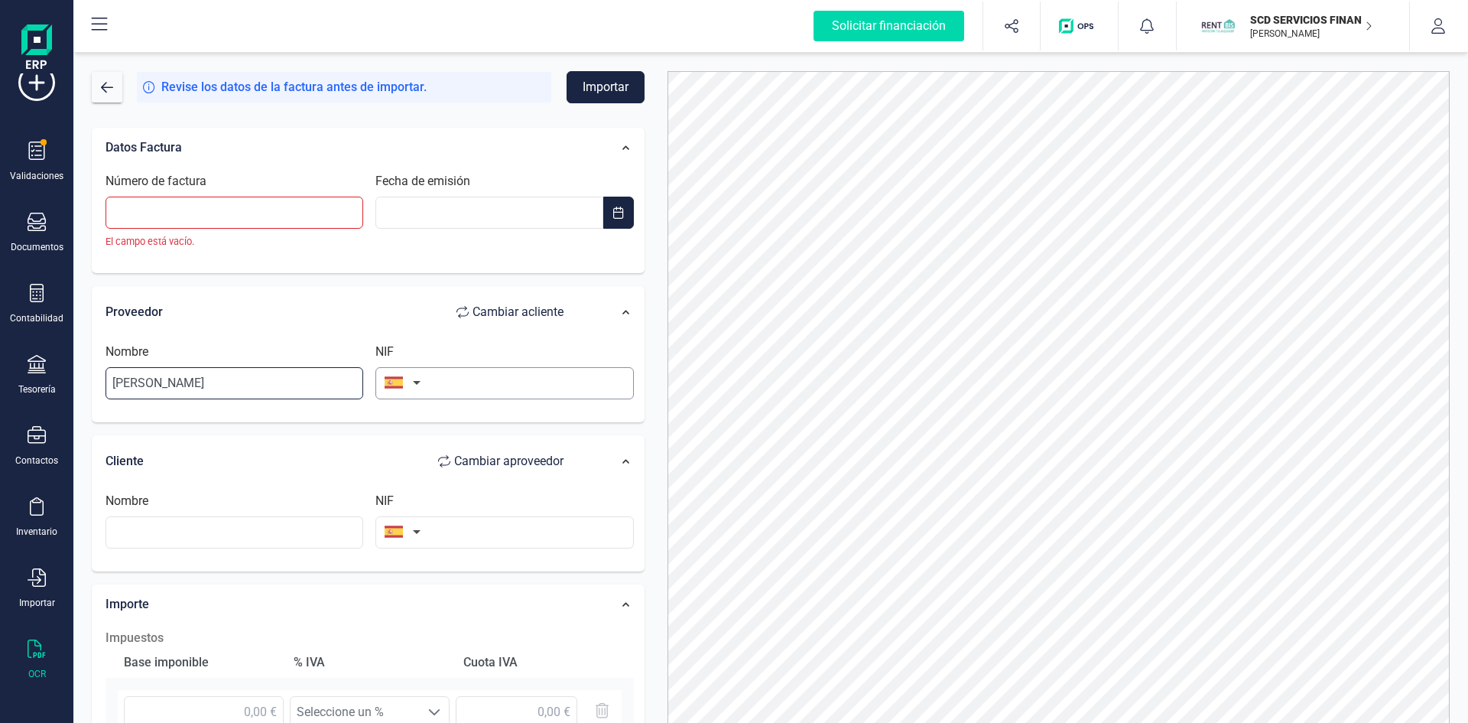
type input "[PERSON_NAME]"
click at [481, 385] on input "text" at bounding box center [504, 383] width 258 height 32
type input "2"
type input "25375530K"
click at [234, 214] on input "Número de factura" at bounding box center [235, 212] width 258 height 32
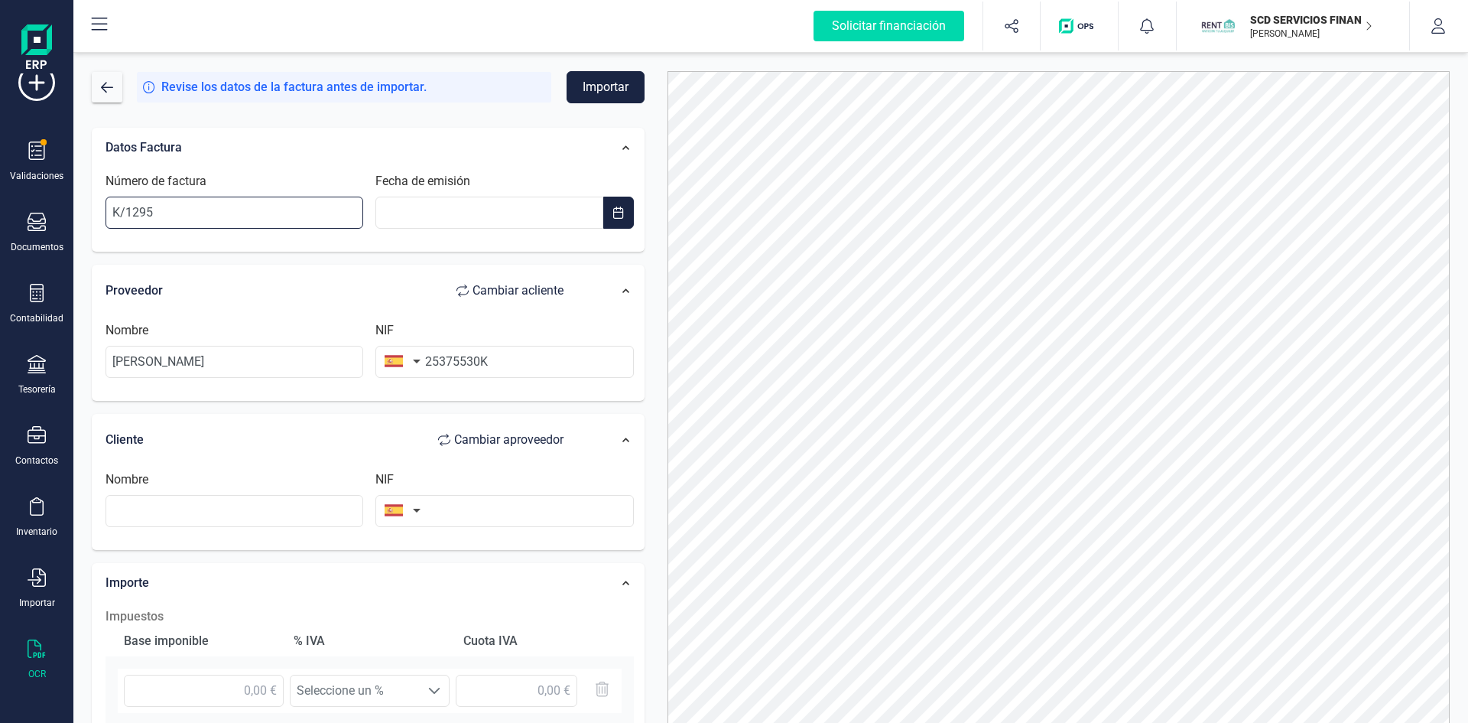
type input "K/1295"
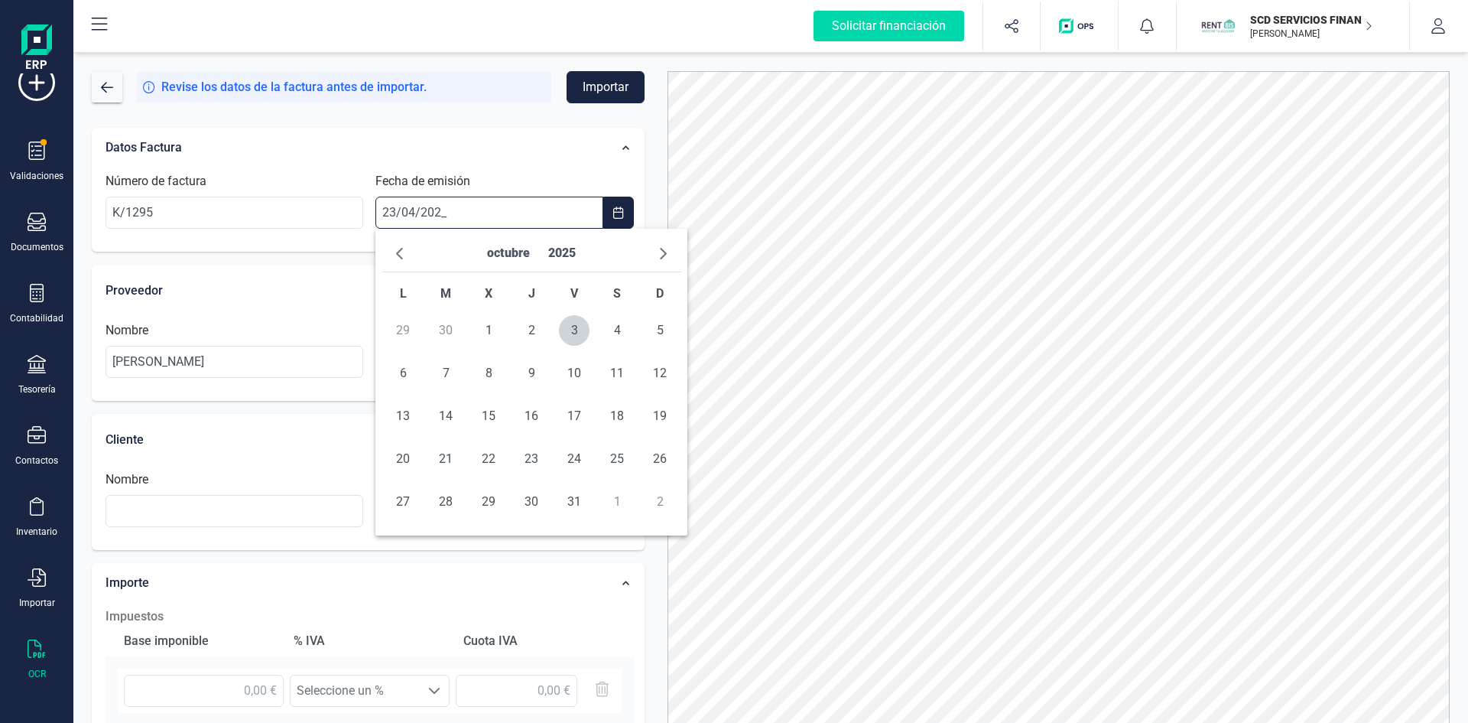
type input "23/04/2025"
click at [489, 457] on span "23" at bounding box center [488, 458] width 31 height 31
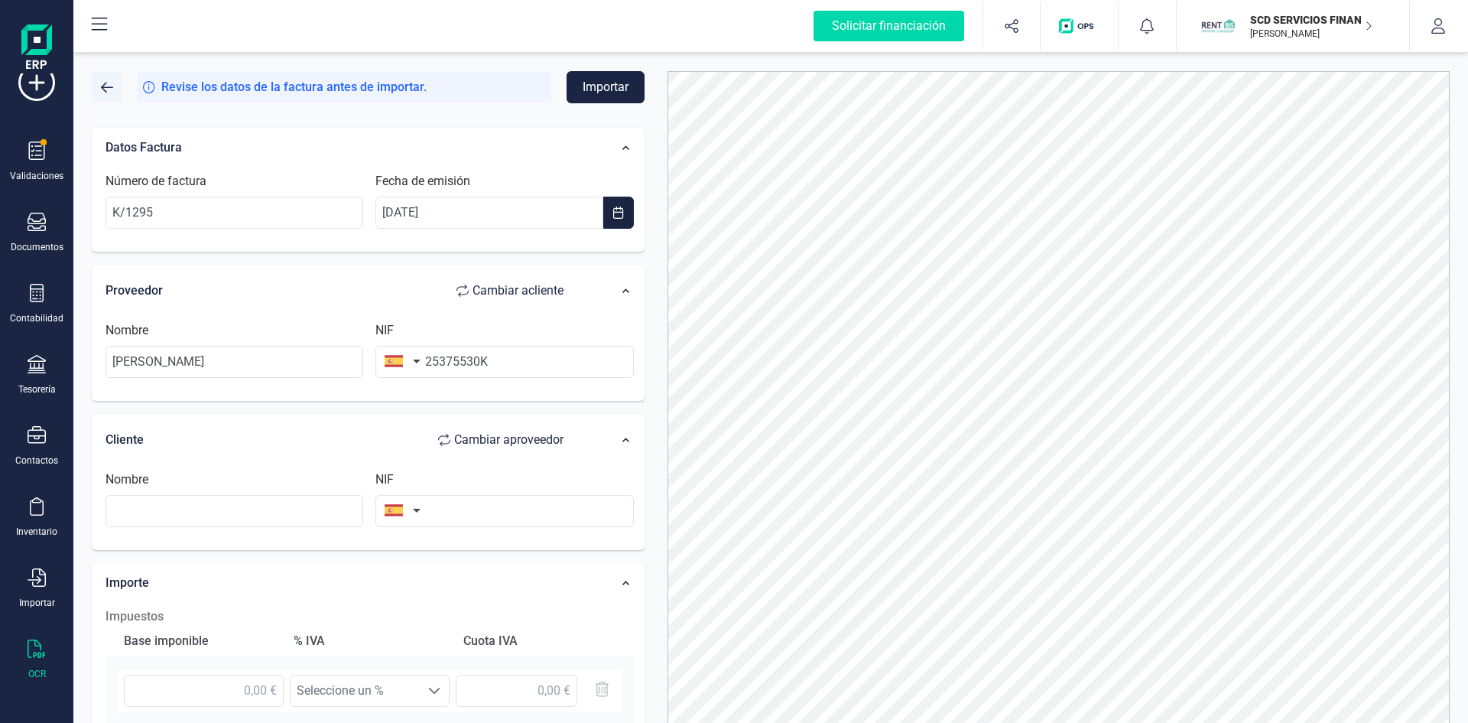
click at [113, 86] on button "button" at bounding box center [107, 87] width 31 height 31
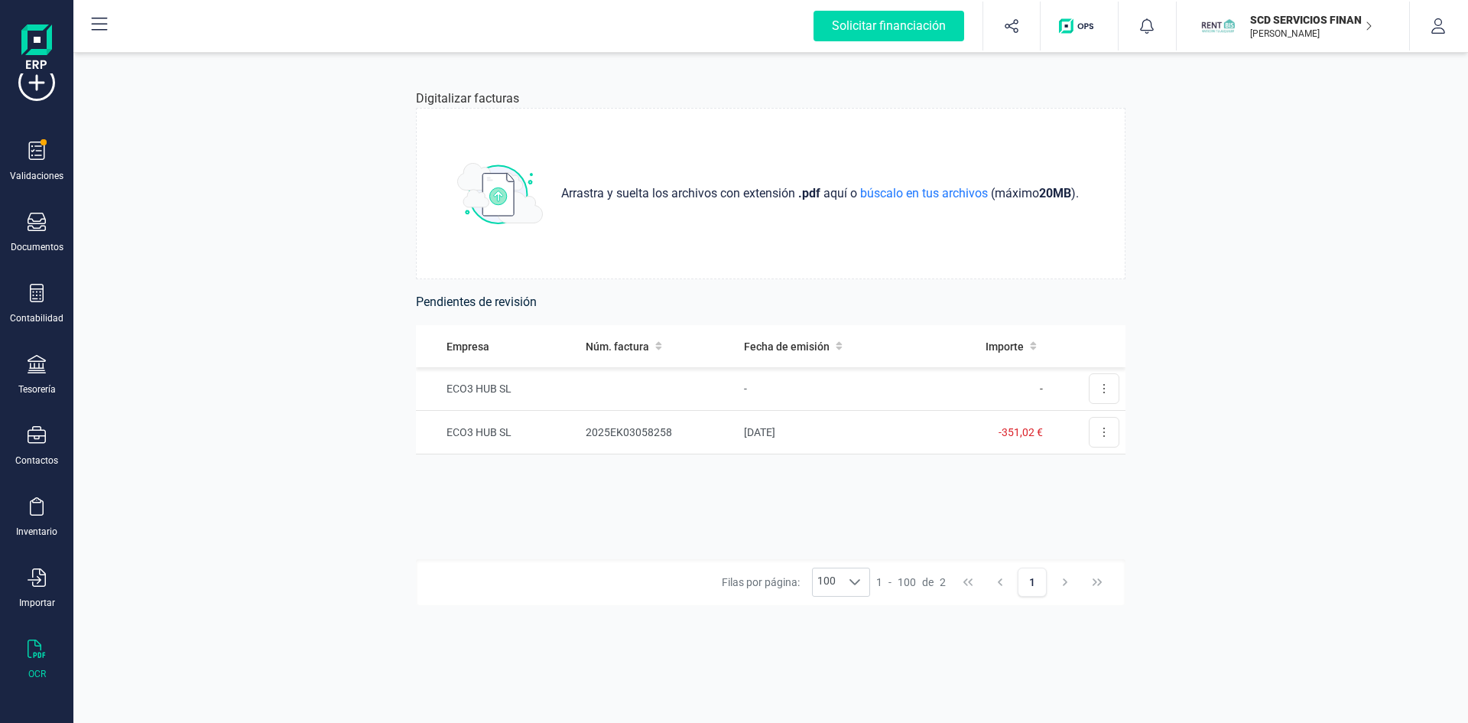
click at [1286, 17] on p "SCD SERVICIOS FINANCIEROS SL" at bounding box center [1311, 19] width 122 height 15
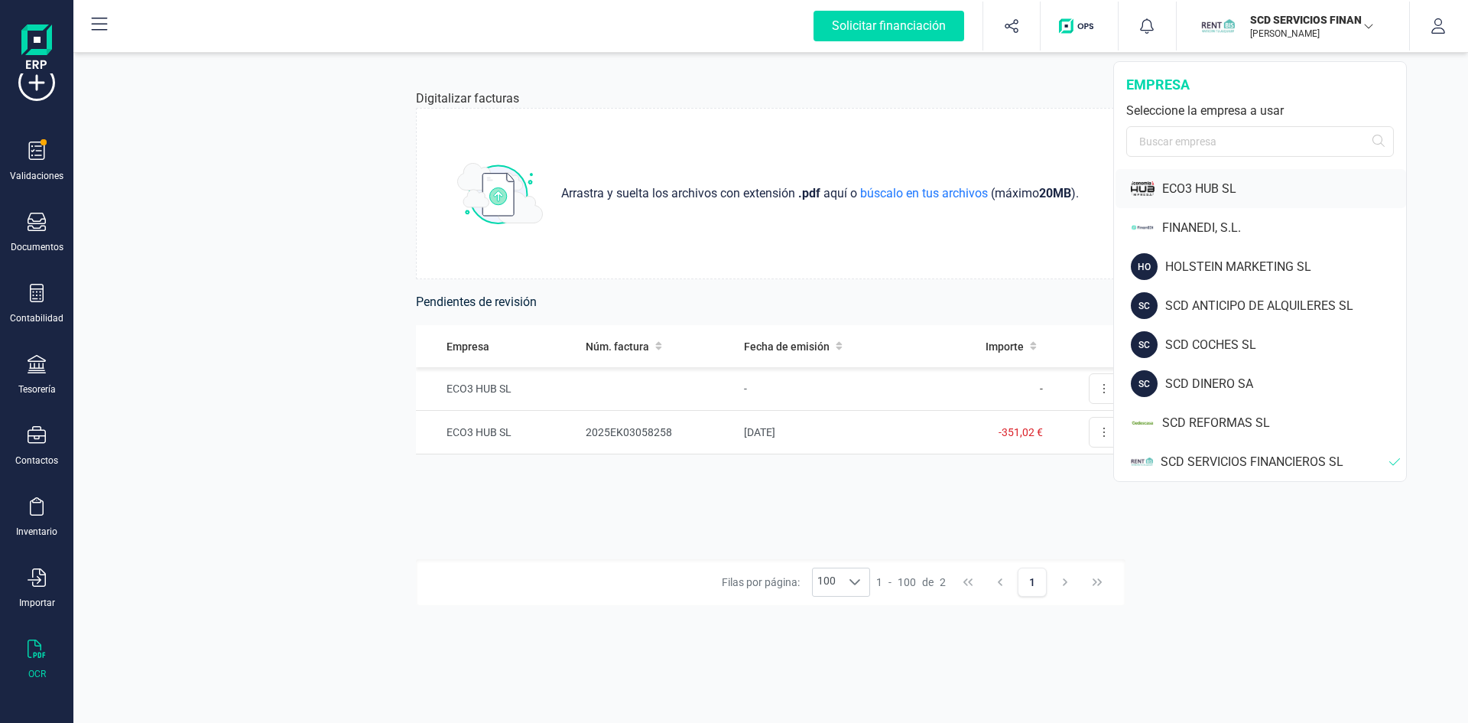
click at [1212, 180] on div "ECO3 HUB SL" at bounding box center [1284, 189] width 244 height 18
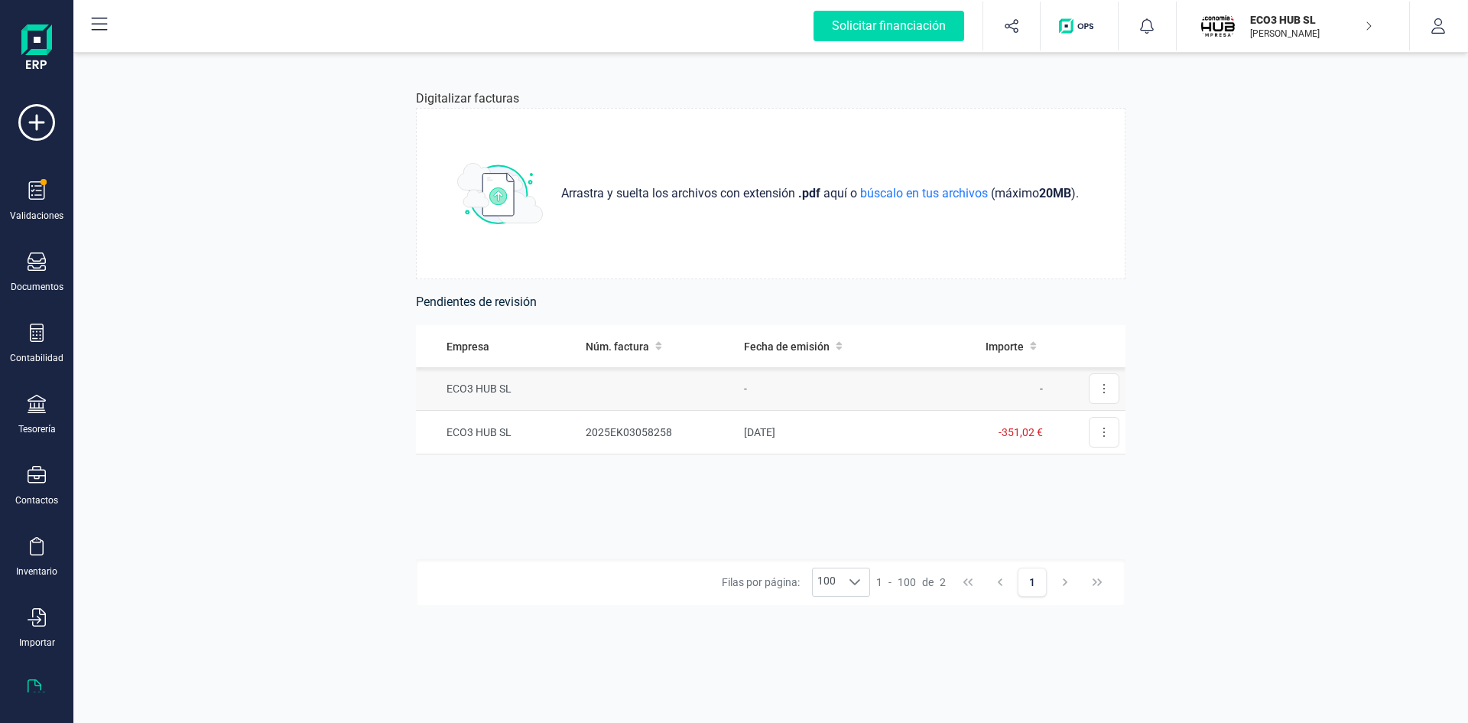
click at [481, 390] on td "ECO3 HUB SL" at bounding box center [498, 389] width 164 height 44
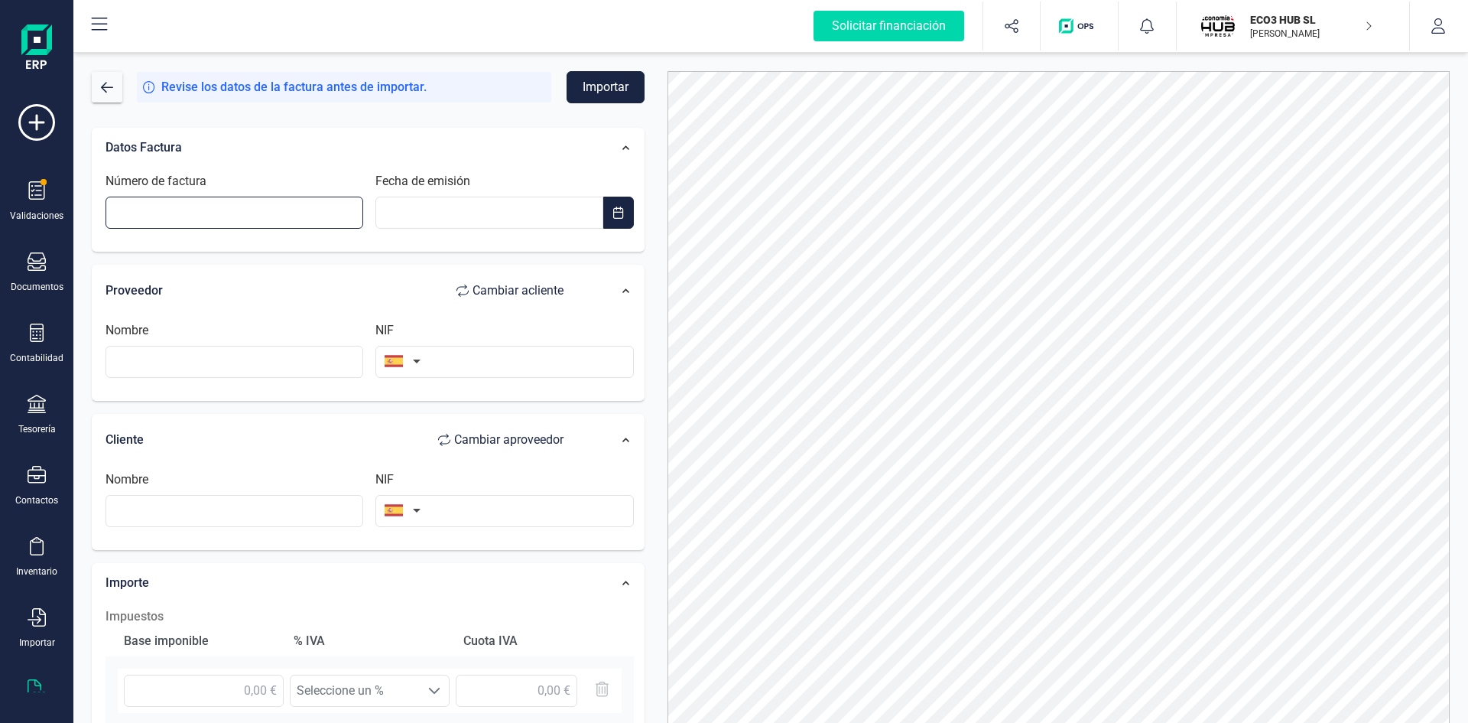
click at [258, 207] on input "Número de factura" at bounding box center [235, 212] width 258 height 32
type input "K/1295"
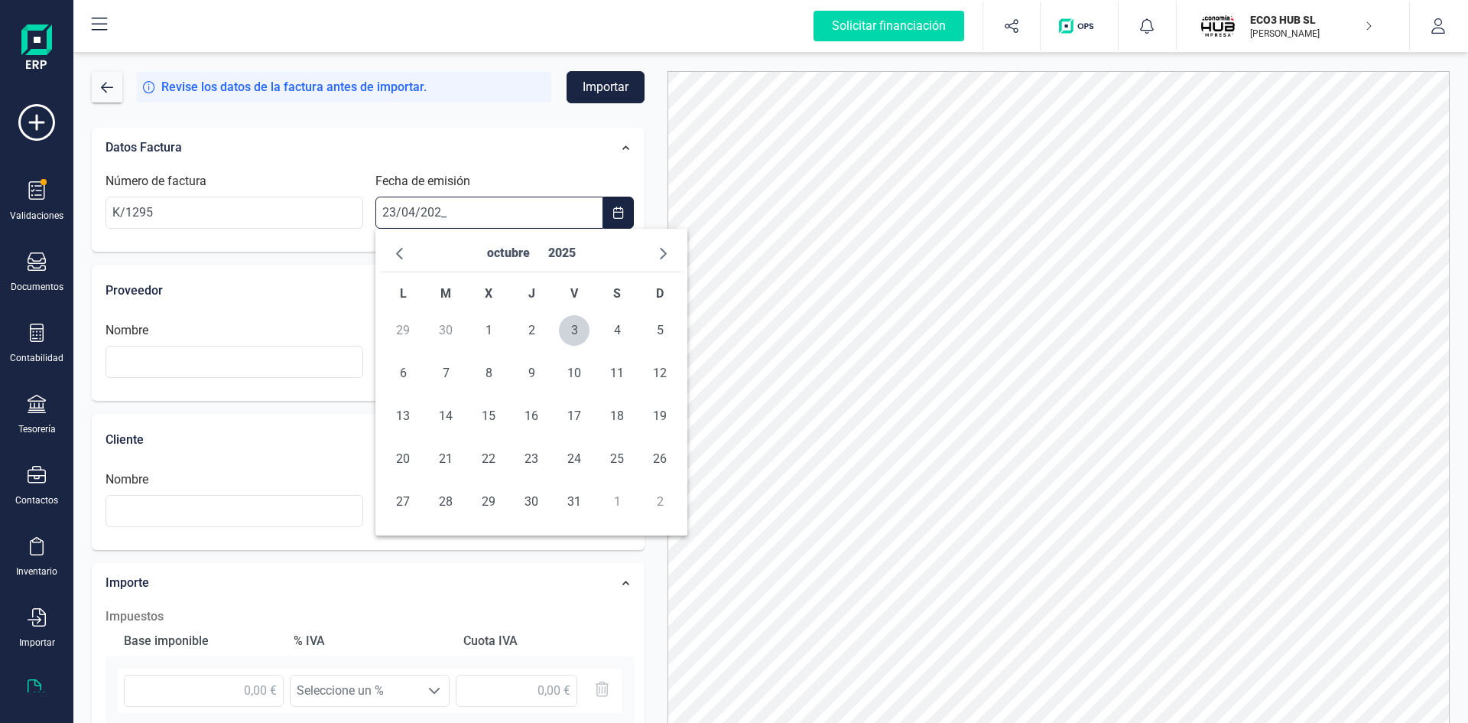
type input "23/04/2025"
click at [240, 371] on input "text" at bounding box center [235, 362] width 258 height 32
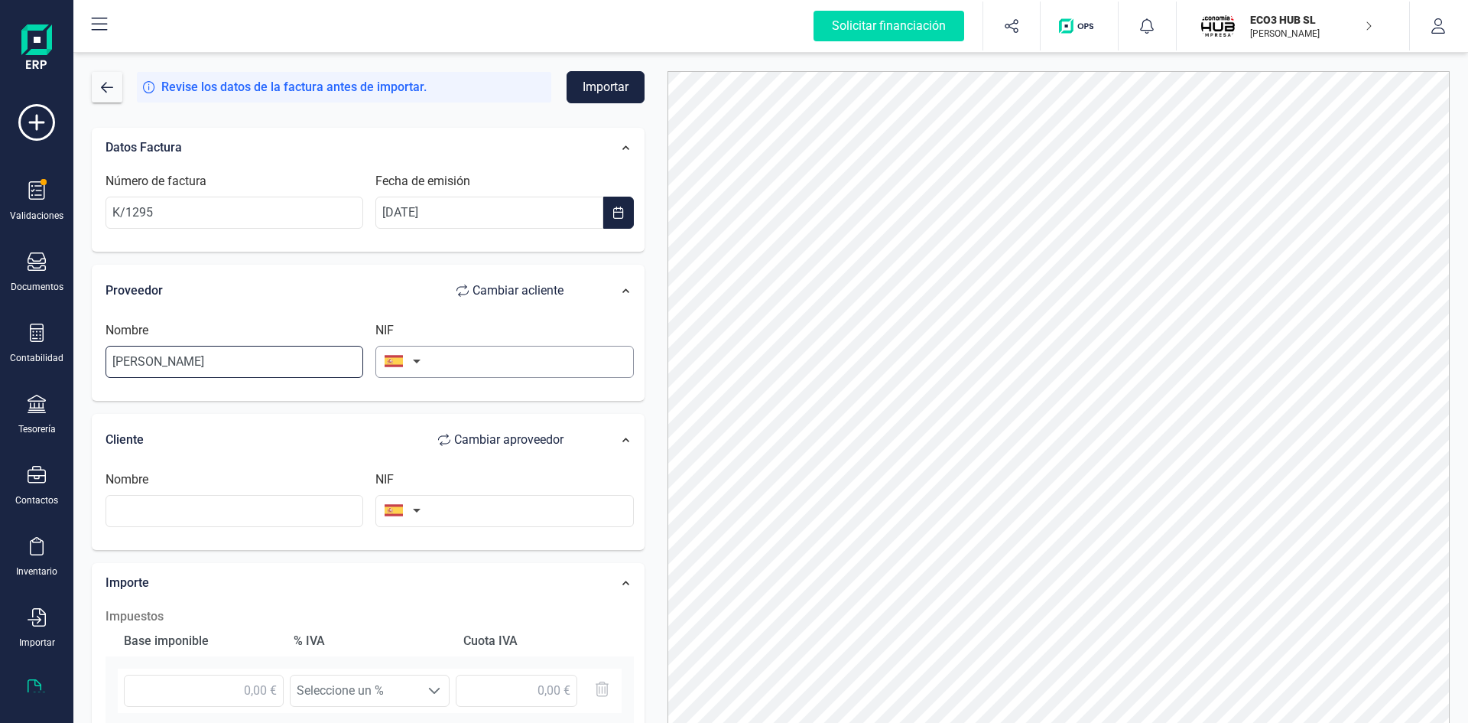
type input "RICARDO MONLLOR"
click at [456, 351] on input "text" at bounding box center [504, 362] width 258 height 32
type input "25375530K"
click at [191, 505] on input "text" at bounding box center [235, 511] width 258 height 32
type input "ECO 3 HUB SL"
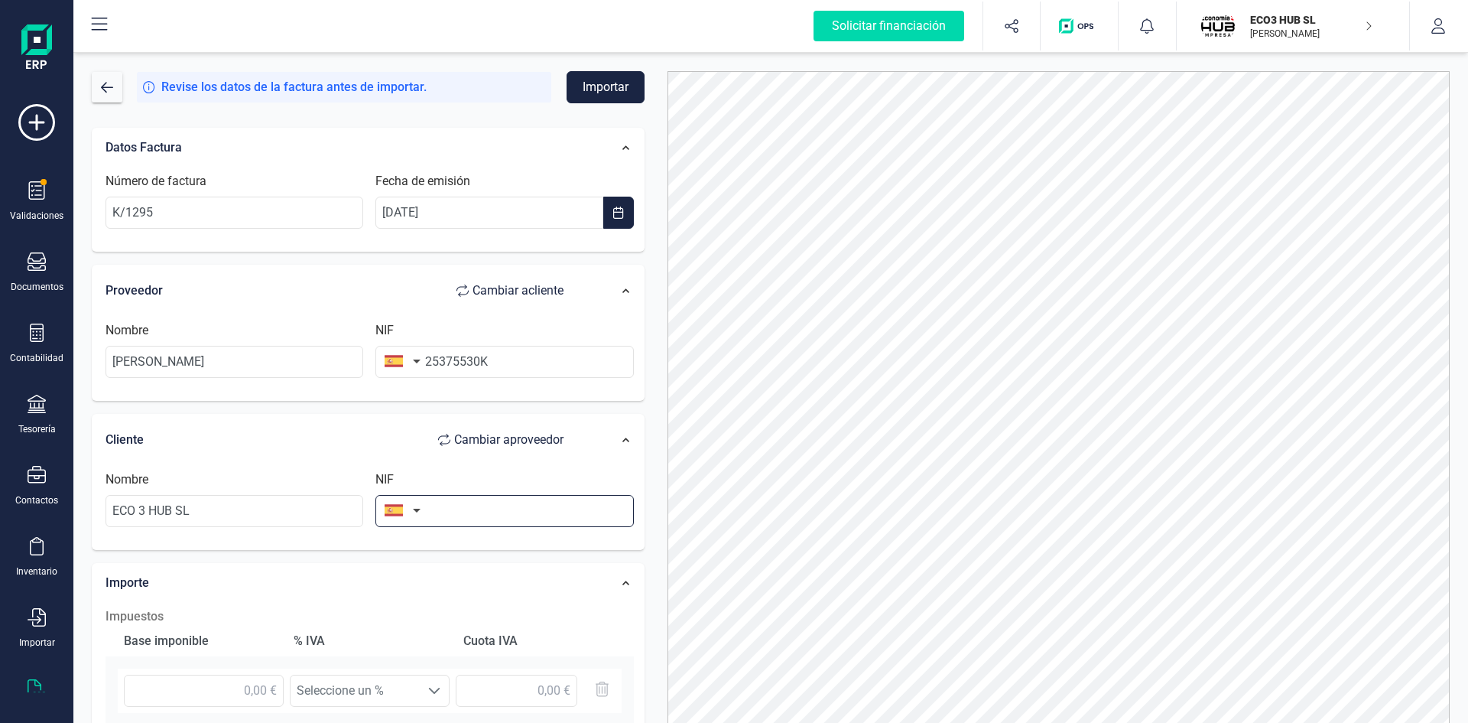
click at [460, 512] on input "text" at bounding box center [504, 511] width 258 height 32
type input "B13727136"
click at [436, 538] on li "B13727136" at bounding box center [504, 548] width 258 height 31
type input "ECO3 HUB SL"
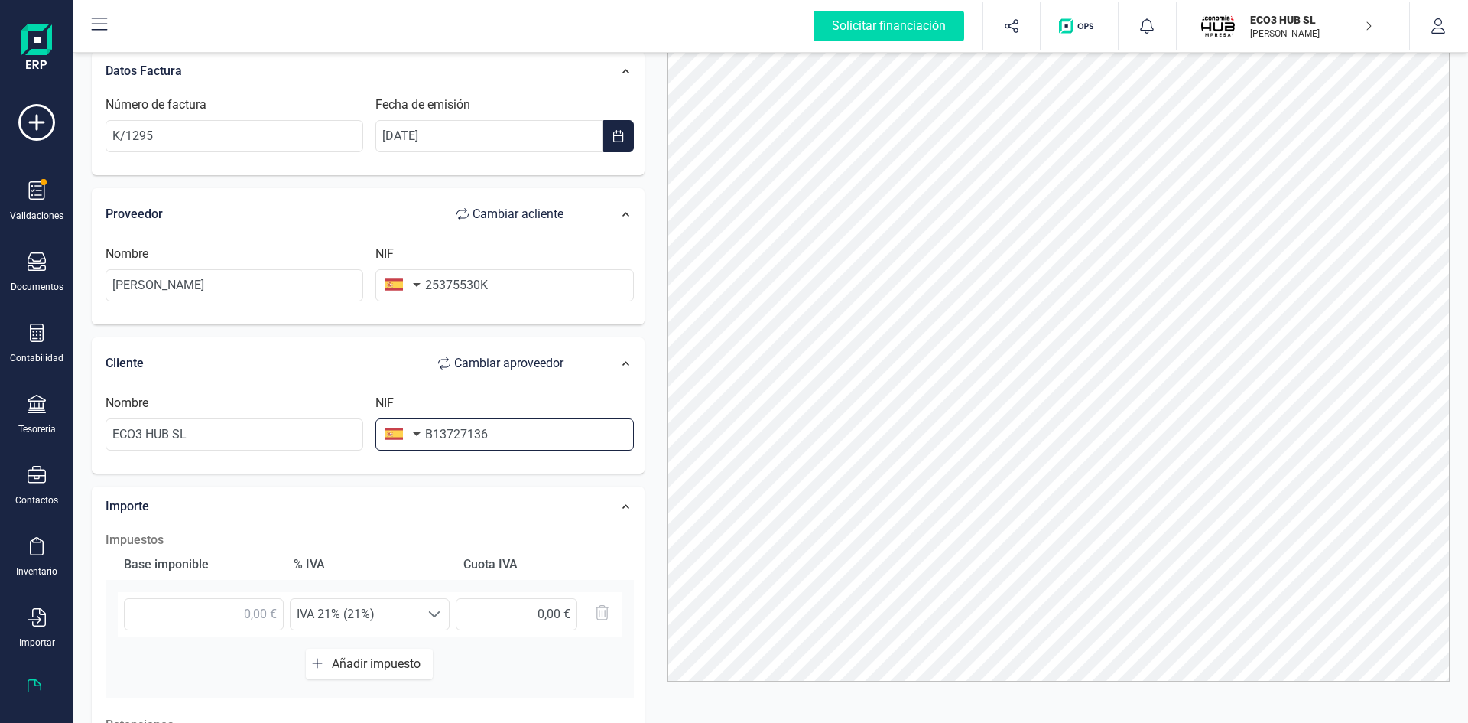
scroll to position [80, 0]
click at [240, 612] on input "text" at bounding box center [204, 611] width 160 height 32
type input "11.438,00 €"
click at [506, 609] on input "text" at bounding box center [517, 611] width 122 height 32
drag, startPoint x: 515, startPoint y: 607, endPoint x: 655, endPoint y: 613, distance: 140.8
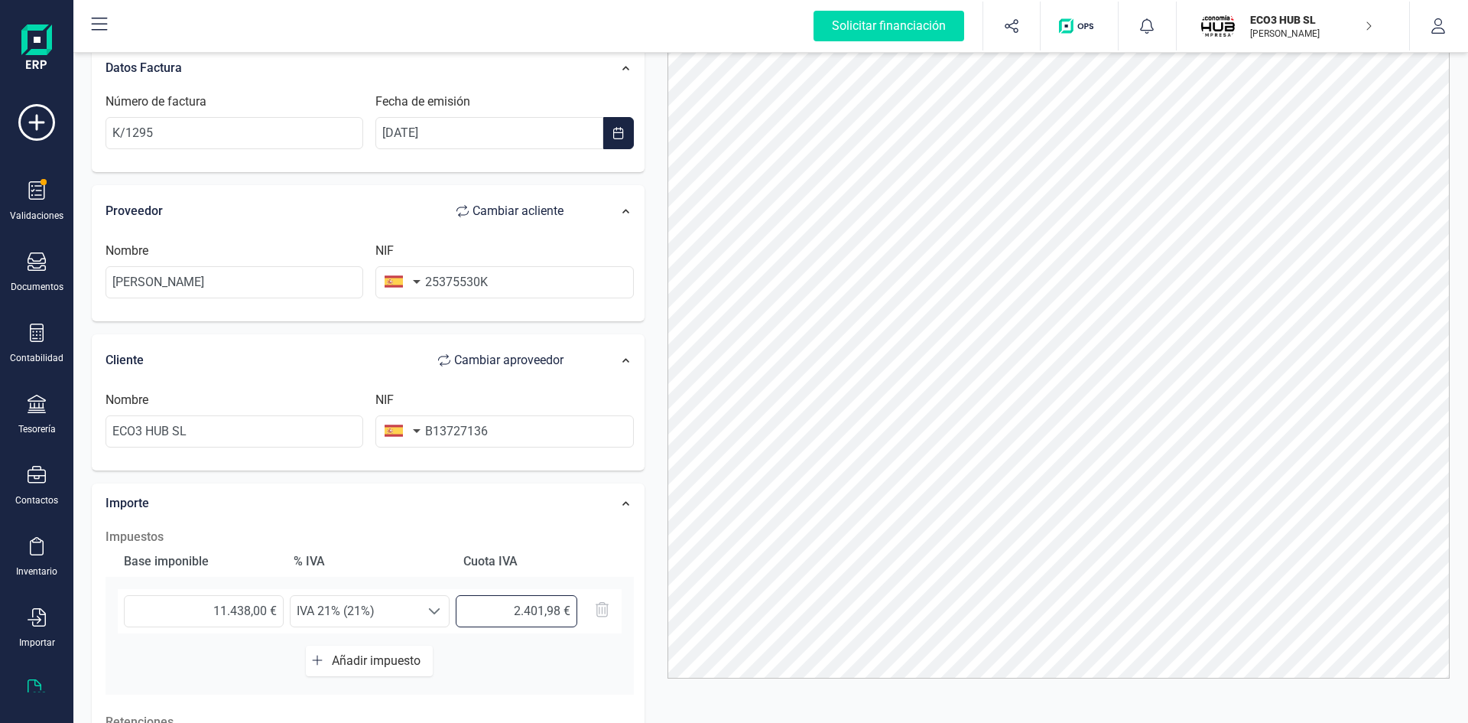
click at [41, 579] on div "Solicitar financiación Validaciones Documentos Documentos Presupuestos Pedidos …" at bounding box center [734, 361] width 1468 height 723
type input "2.401,98 €"
type input "24,02 €"
click at [370, 654] on span "Añadir impuesto" at bounding box center [379, 660] width 95 height 15
click at [238, 671] on input "text" at bounding box center [204, 667] width 160 height 32
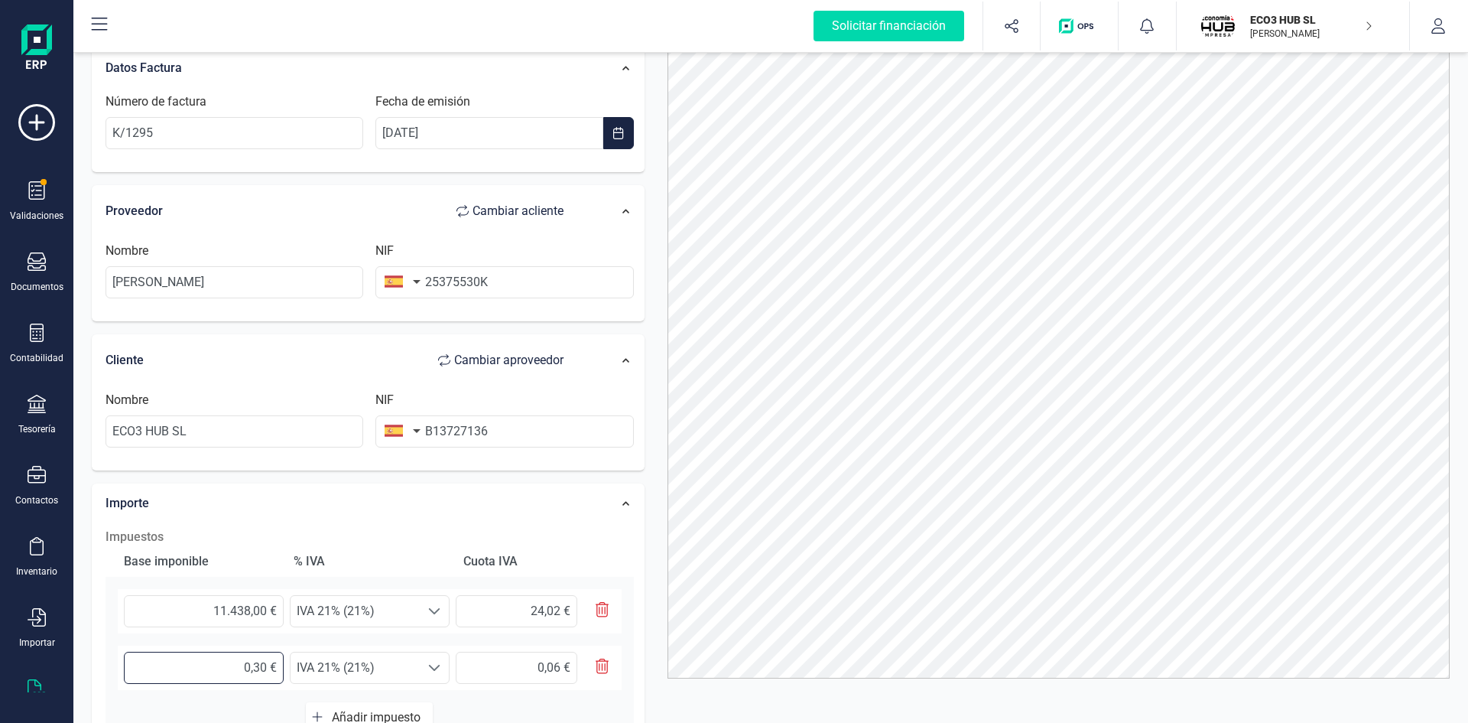
type input "0,36 €"
click at [430, 665] on span at bounding box center [434, 667] width 12 height 12
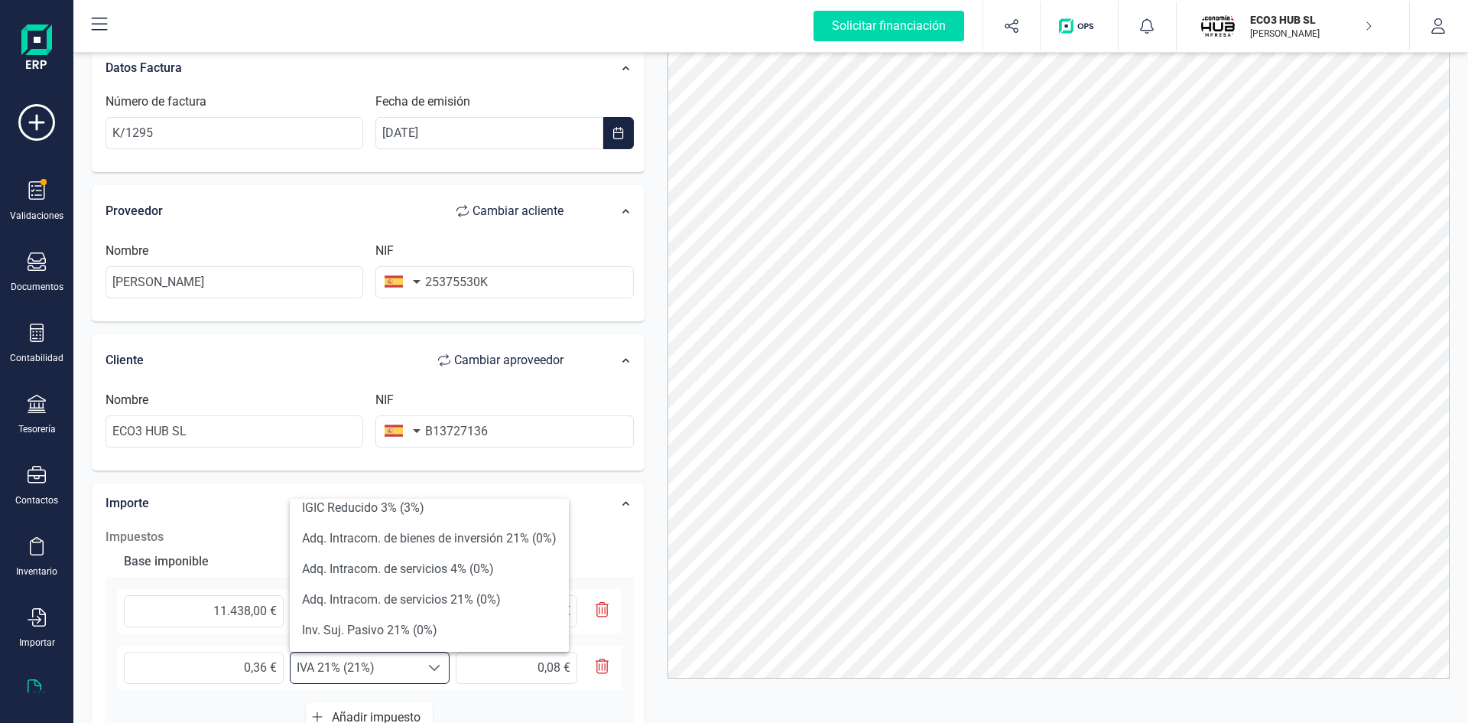
scroll to position [333, 0]
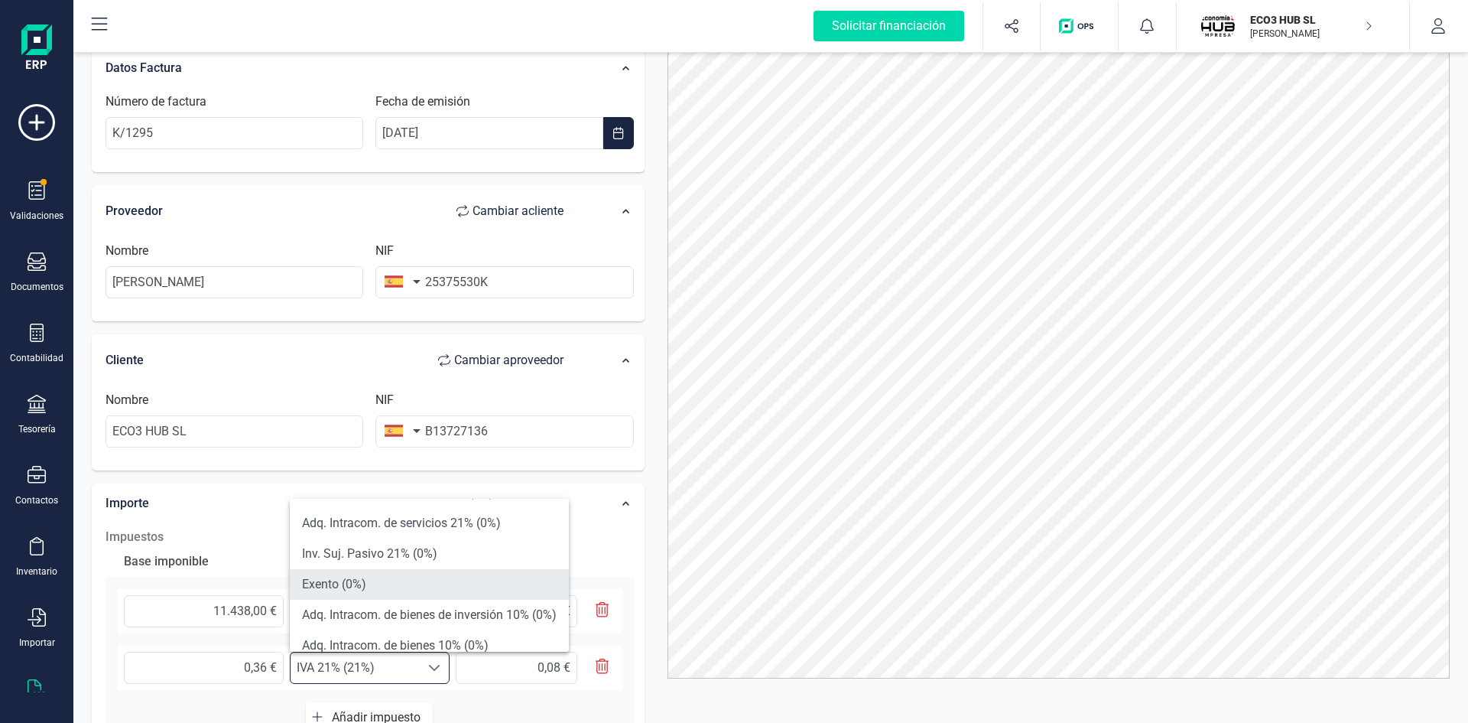
click at [338, 586] on li "Exento (0%)" at bounding box center [429, 584] width 279 height 31
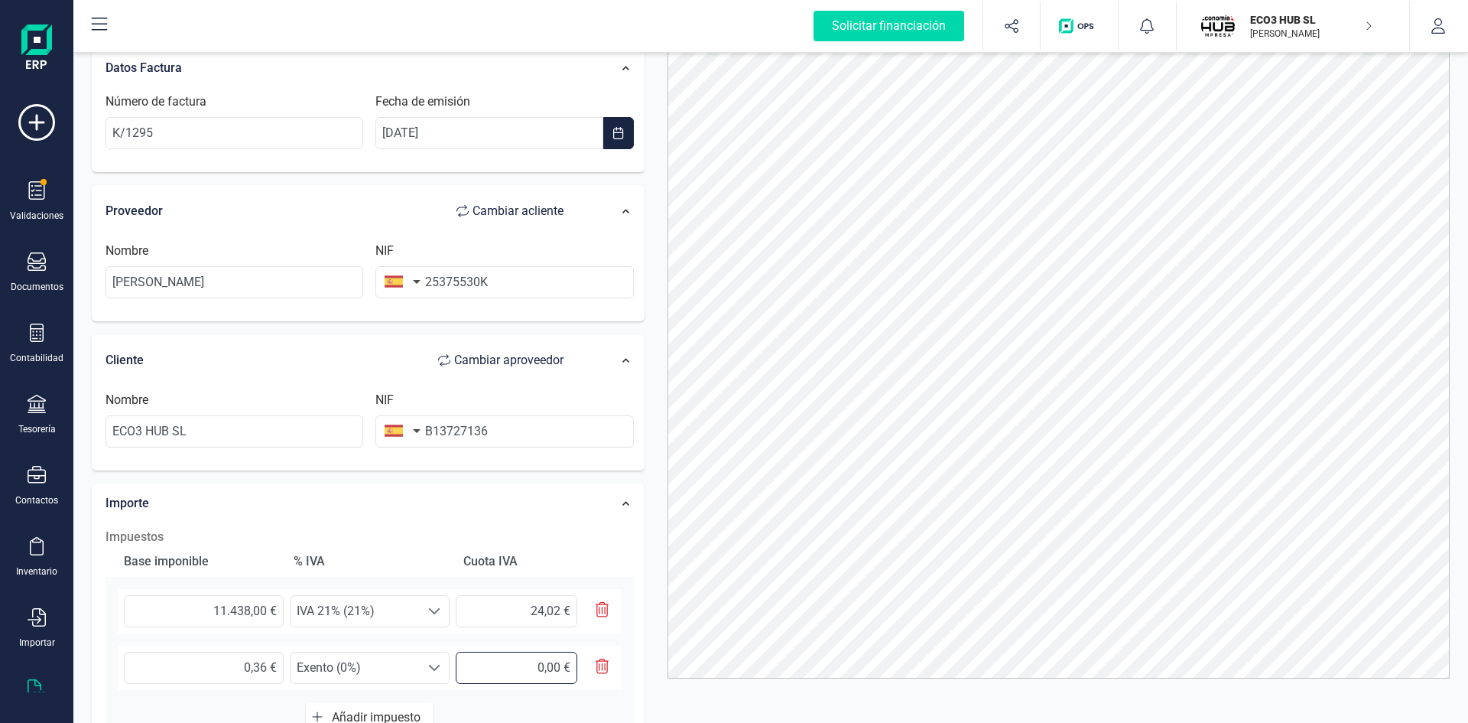
click at [544, 664] on input "text" at bounding box center [517, 667] width 122 height 32
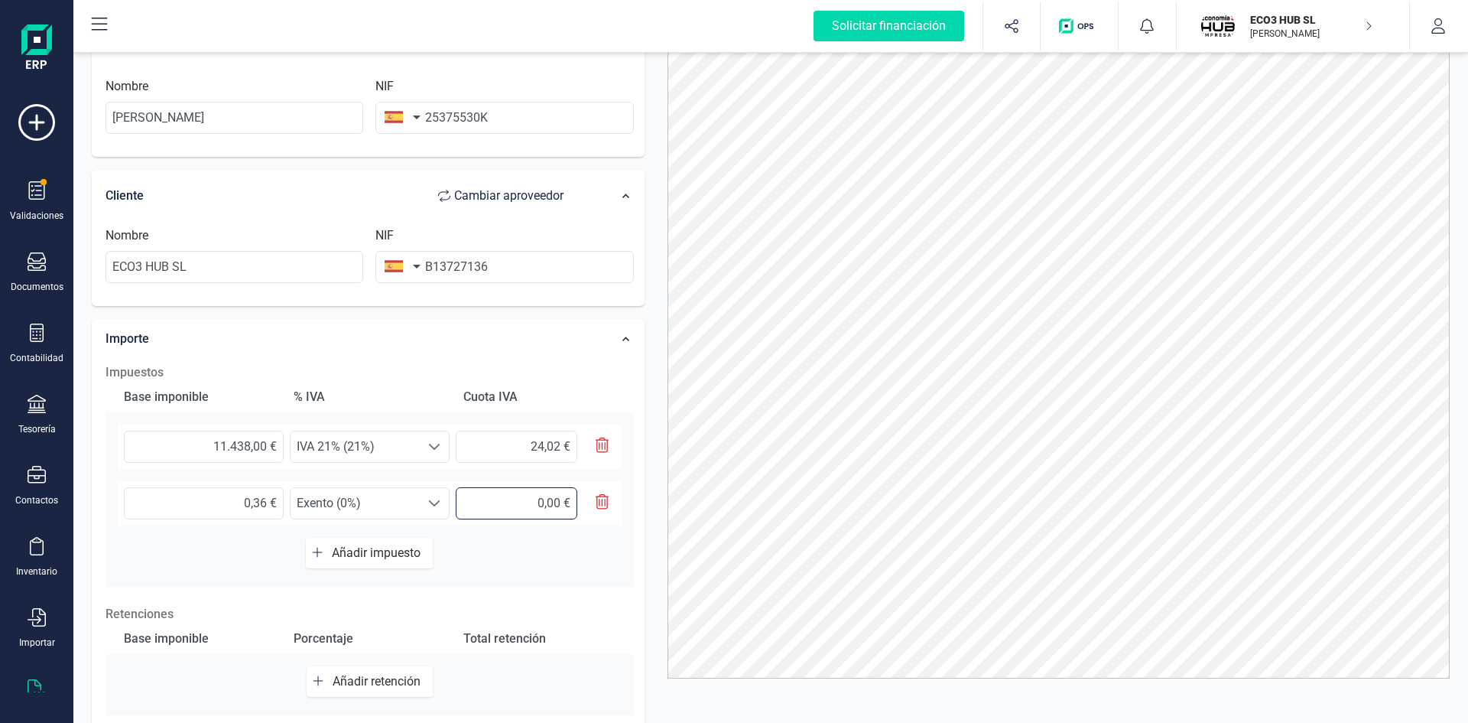
scroll to position [153, 0]
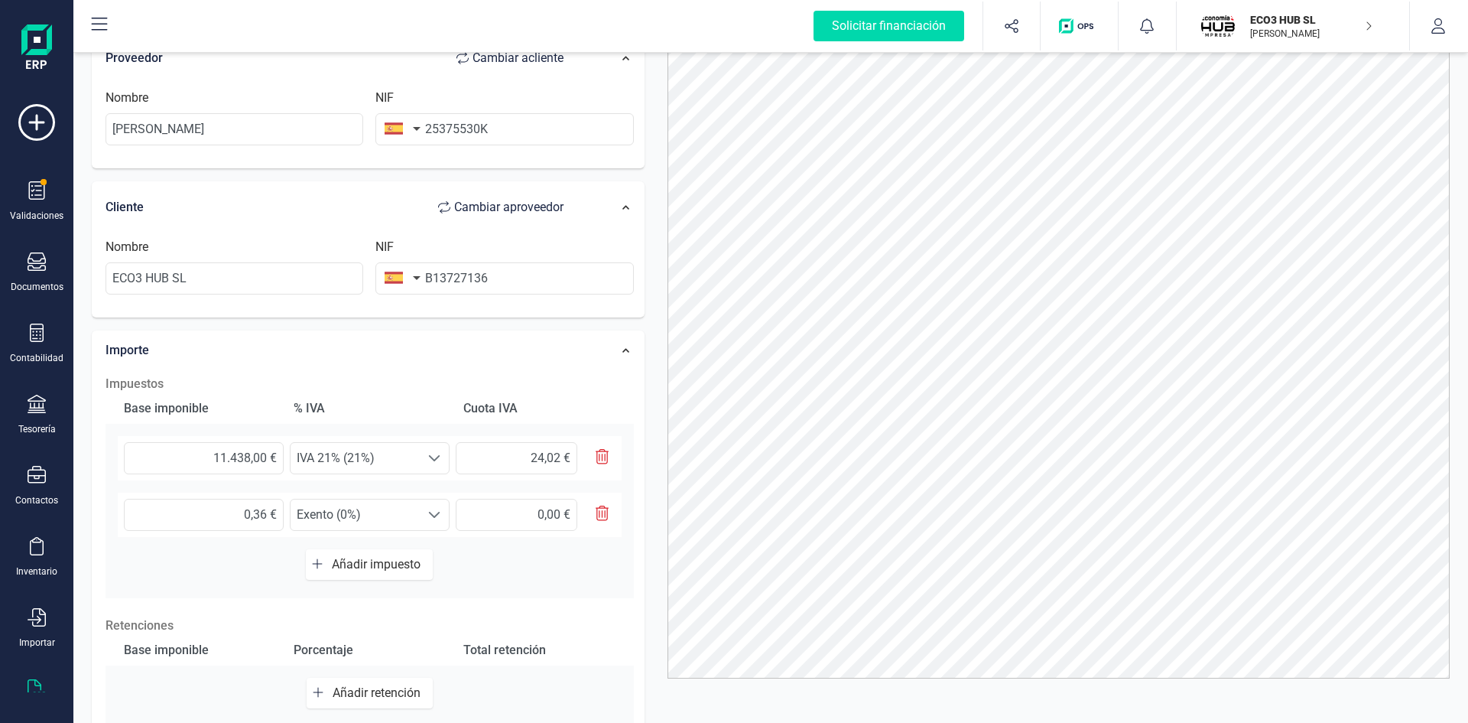
click at [380, 697] on span "Añadir retención" at bounding box center [380, 692] width 94 height 15
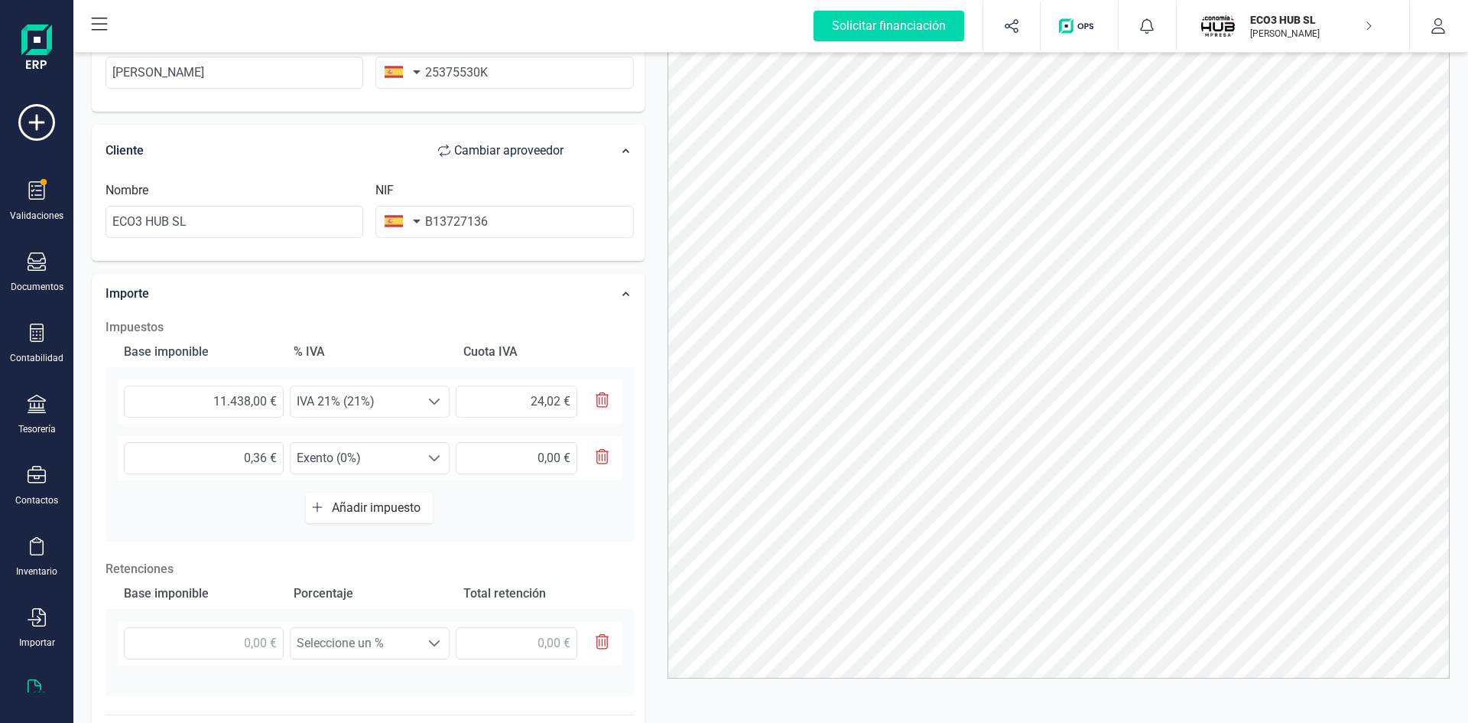
scroll to position [372, 0]
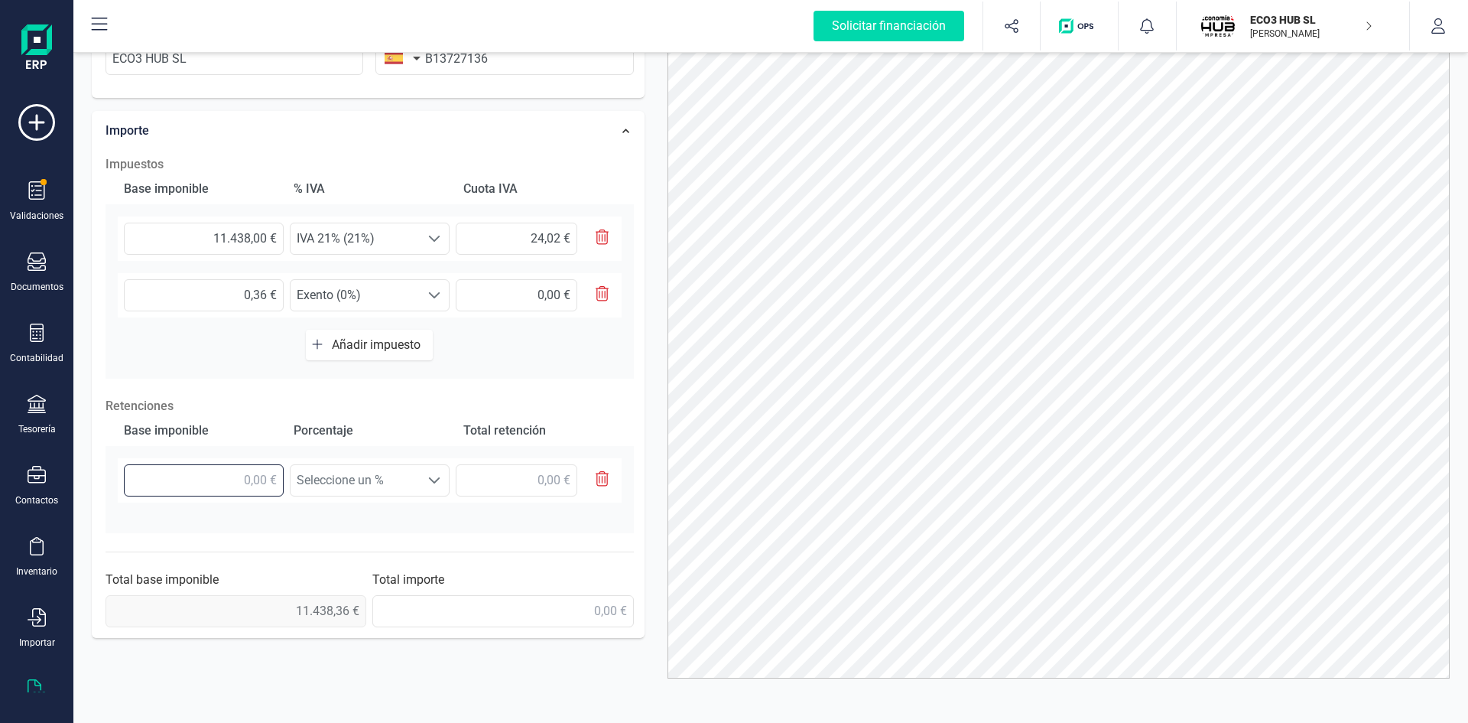
click at [235, 476] on input "text" at bounding box center [204, 480] width 160 height 32
type input "114,38 €"
click at [363, 478] on span "Seleccione un %" at bounding box center [355, 480] width 129 height 31
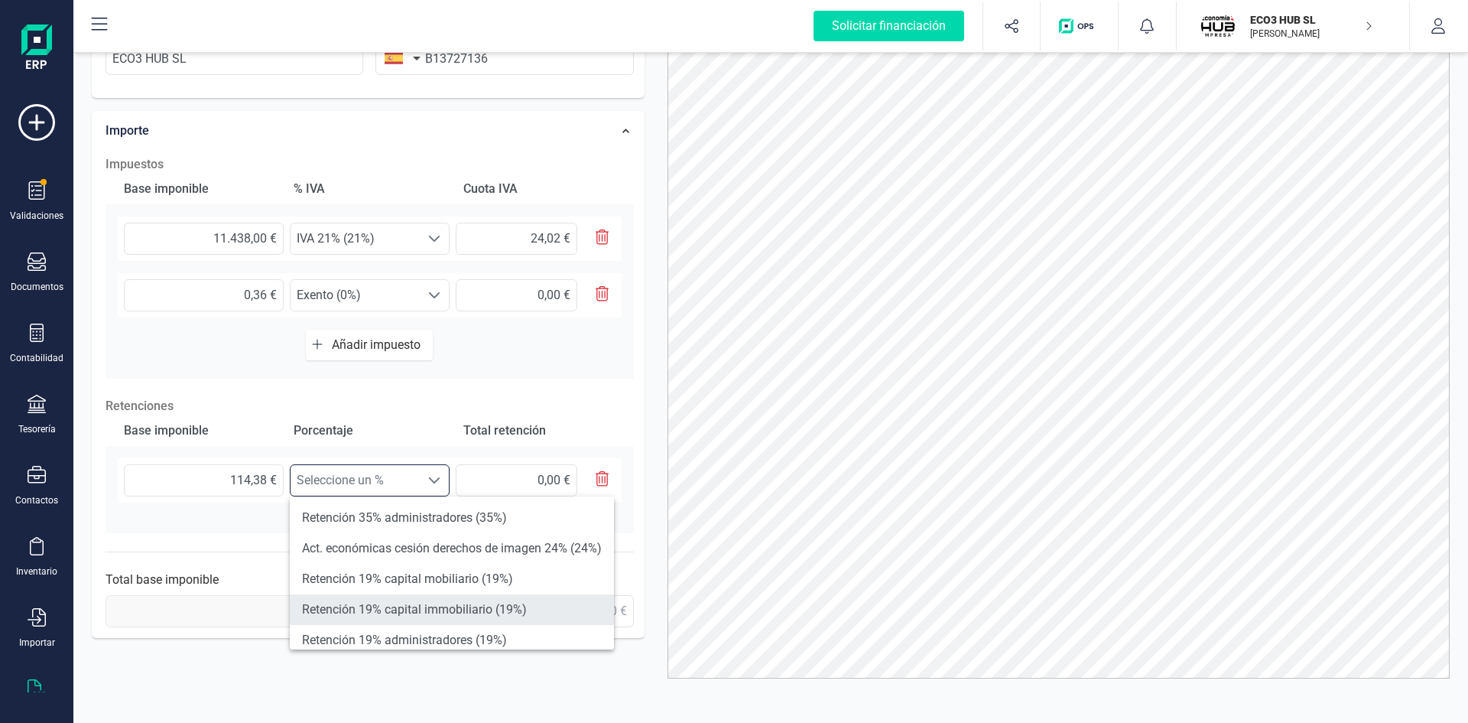
scroll to position [153, 0]
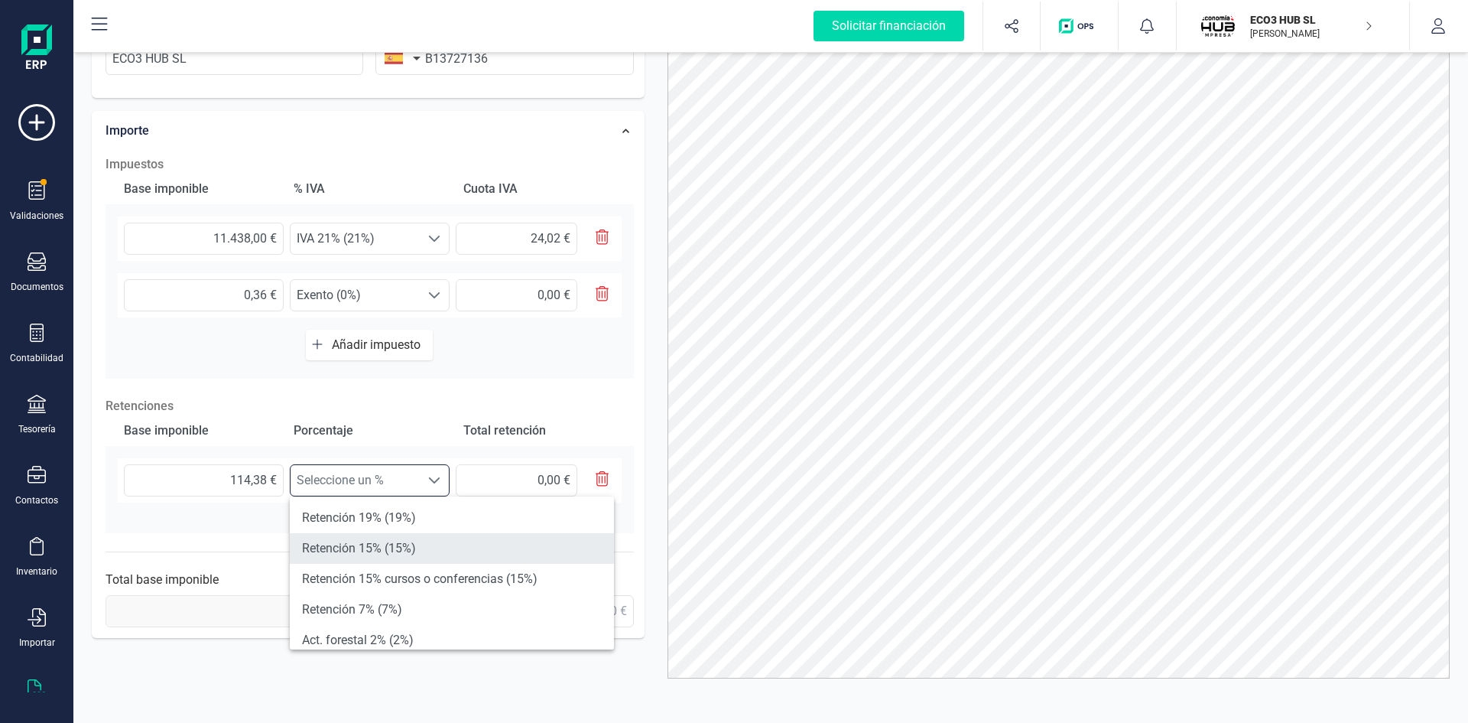
click at [394, 548] on li "Retención 15% (15%)" at bounding box center [452, 548] width 324 height 31
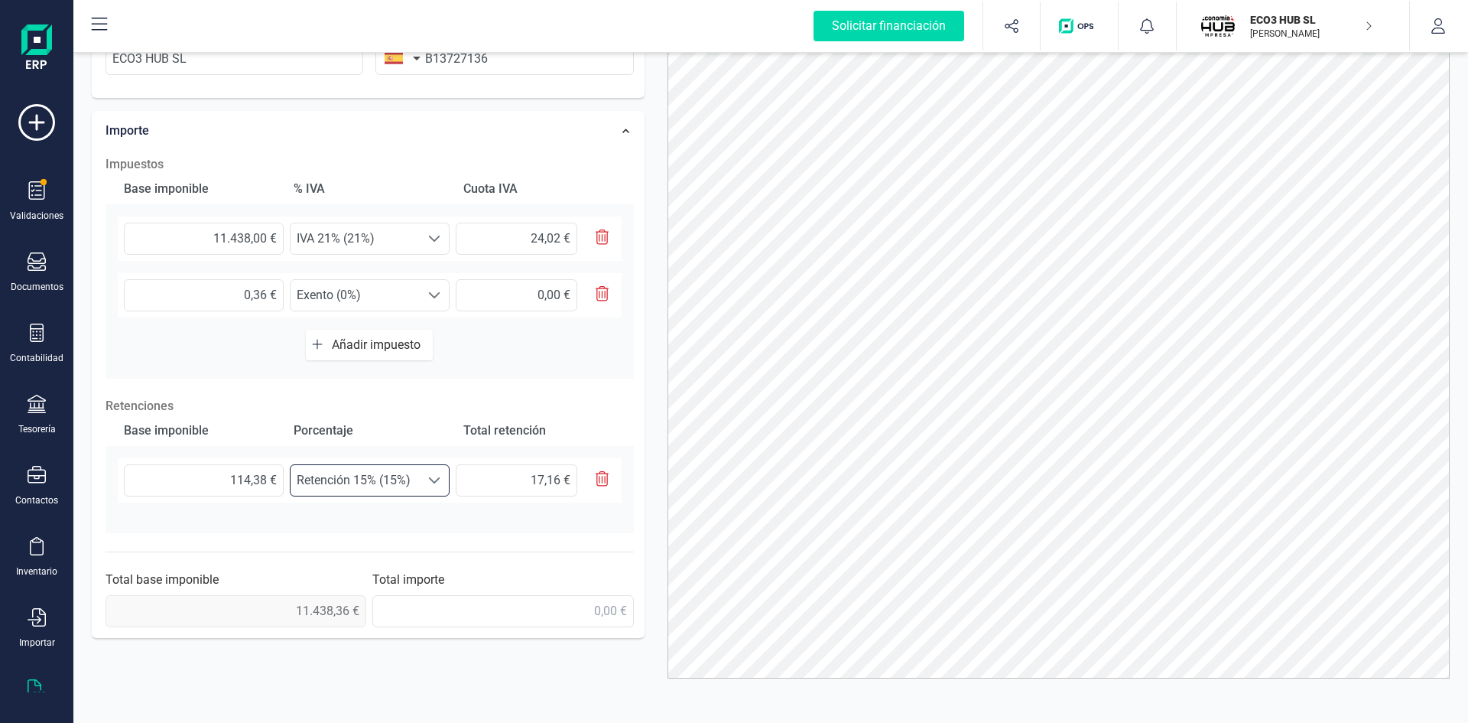
click at [304, 612] on span "0,00 €" at bounding box center [236, 611] width 261 height 32
click at [423, 609] on input "text" at bounding box center [502, 611] width 261 height 32
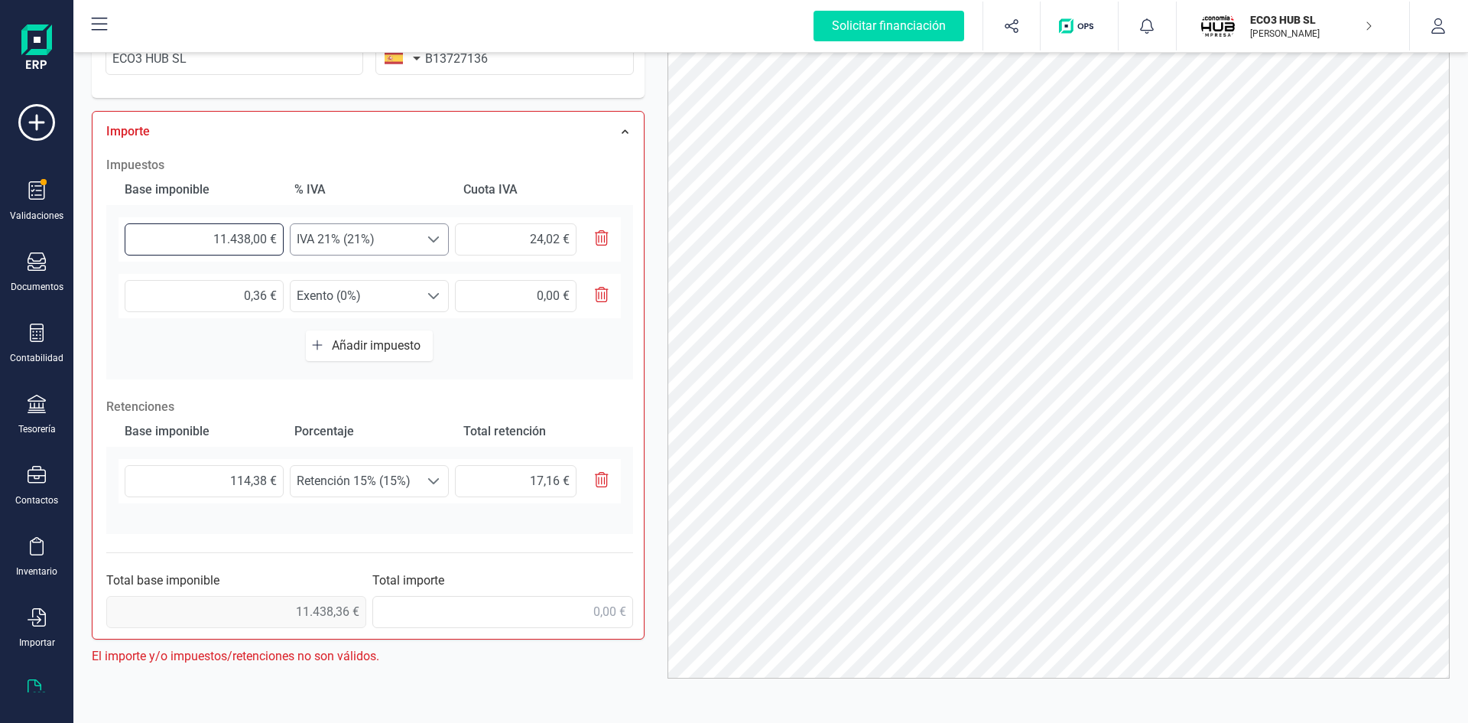
drag, startPoint x: 196, startPoint y: 242, endPoint x: 361, endPoint y: 238, distance: 165.2
click at [361, 238] on div "11.438,00 € Seleccione un % IVA 21% (21%) IVA 21% (21%) 24,02 €" at bounding box center [370, 239] width 502 height 44
type input "1,00 €"
type input "0,21 €"
type input "11,00 €"
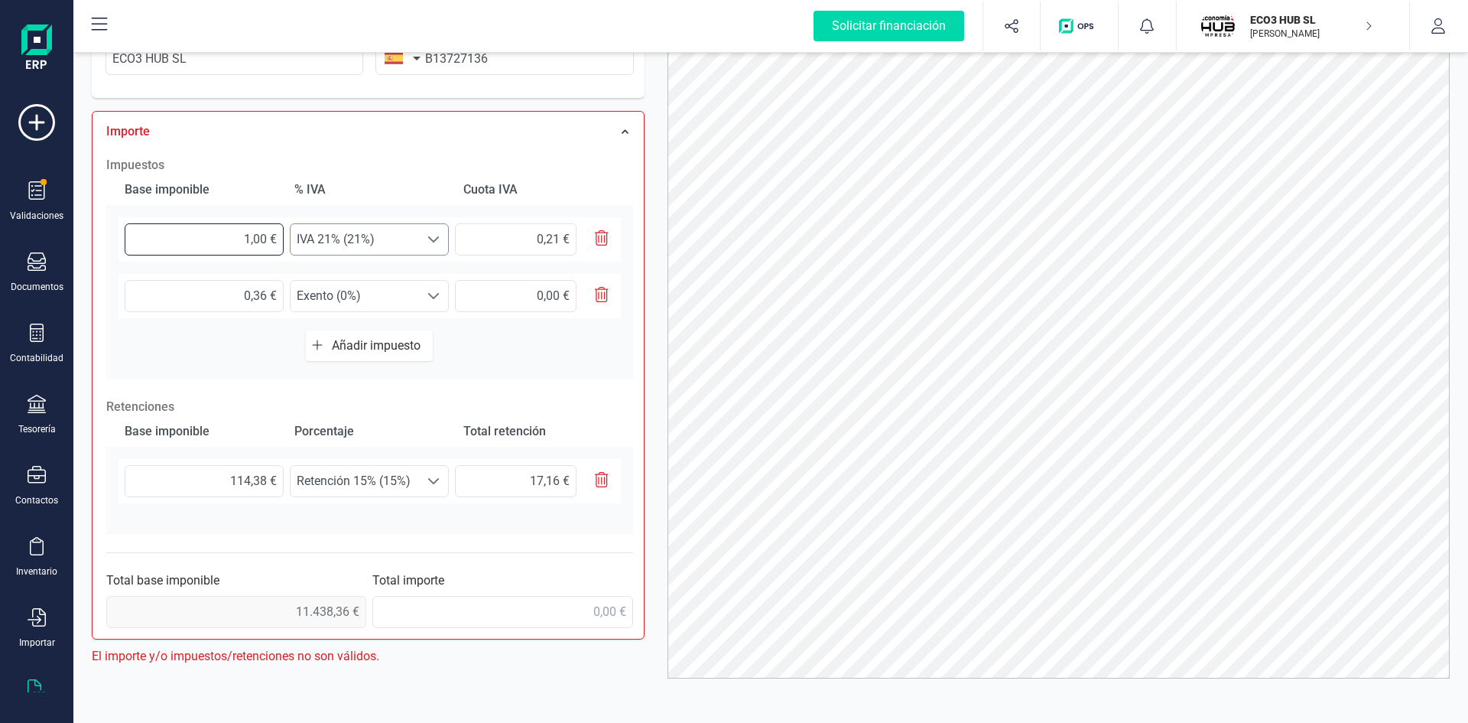
type input "2,31 €"
type input "114,00 €"
type input "23,94 €"
type input "114,30 €"
type input "24,00 €"
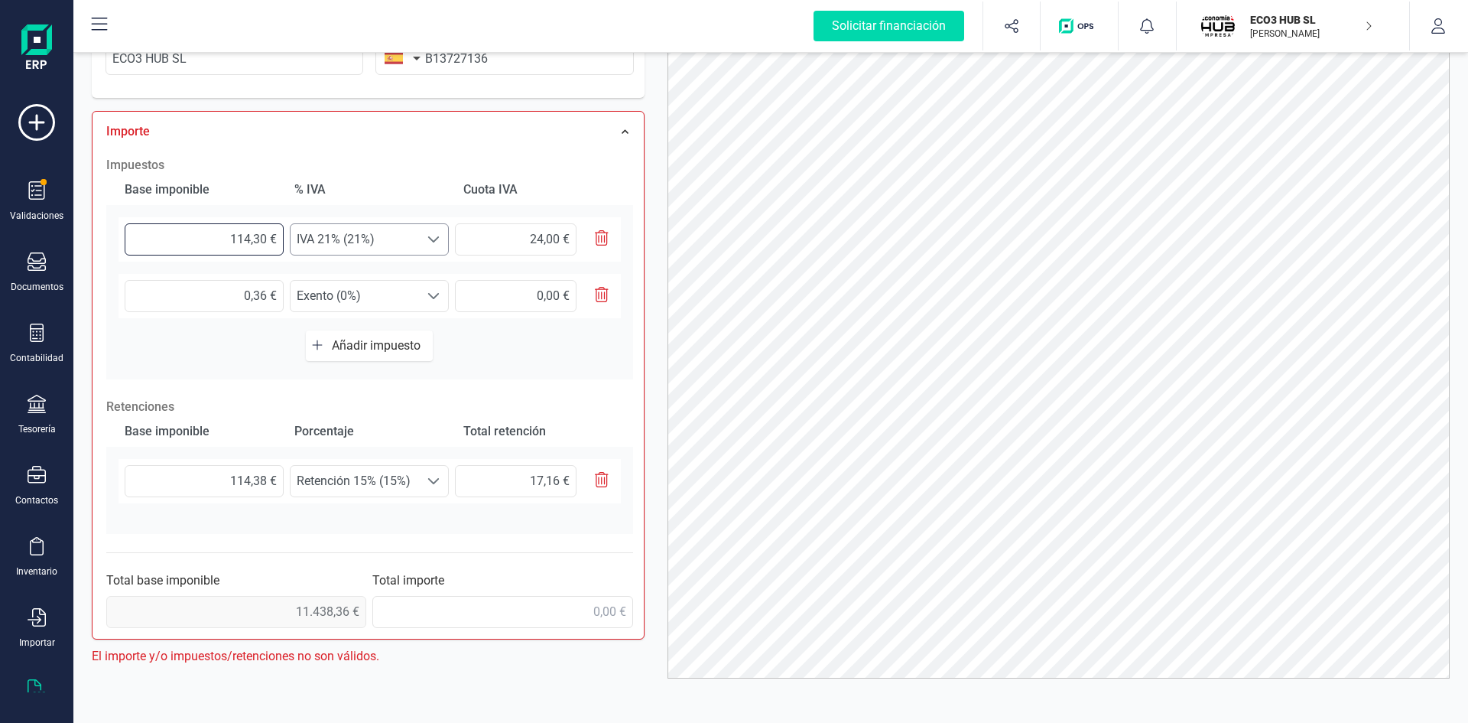
type input "114,38 €"
type input "24,02 €"
click at [505, 242] on input "24,02 €" at bounding box center [516, 239] width 122 height 32
click at [304, 612] on span "0,00 €" at bounding box center [236, 612] width 260 height 32
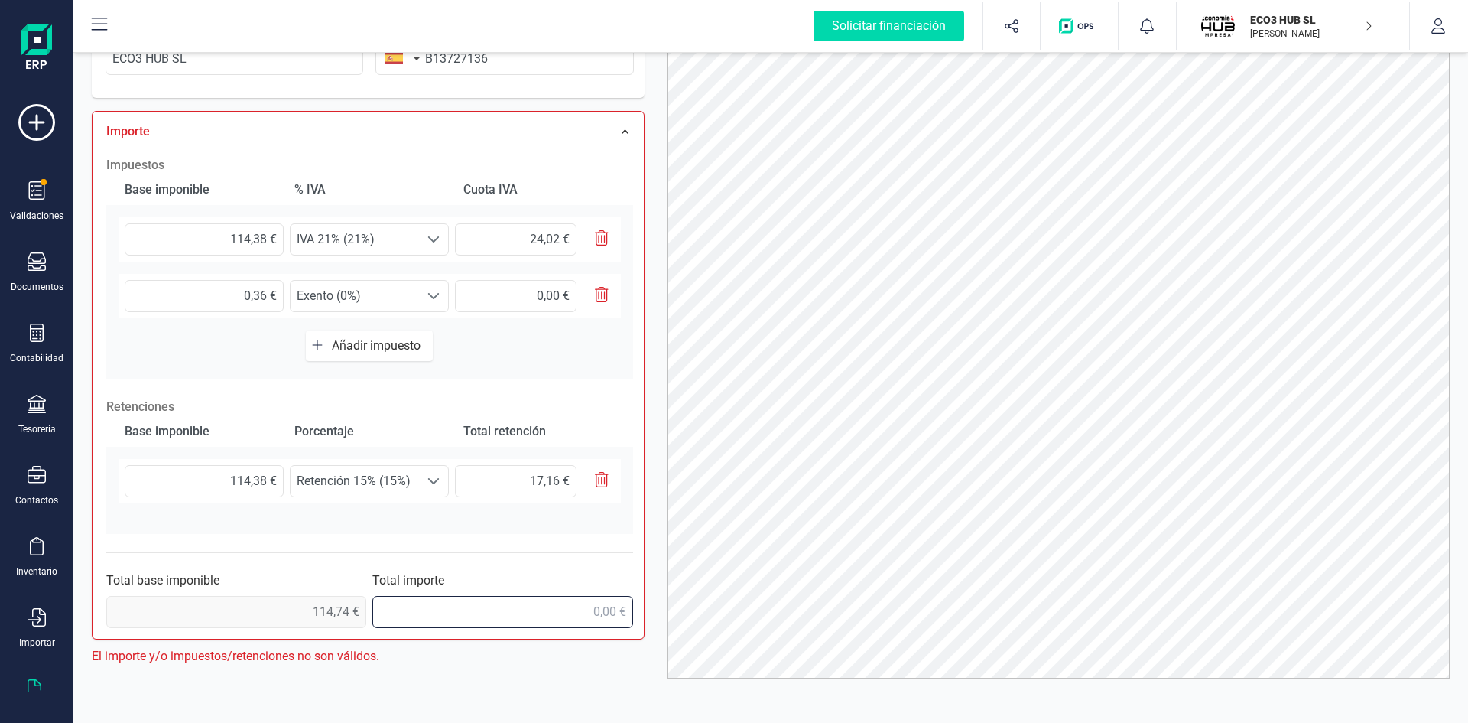
click at [541, 609] on input "text" at bounding box center [502, 612] width 260 height 32
click at [606, 609] on input "121,00 €" at bounding box center [502, 612] width 260 height 32
click at [604, 608] on input "121,00 €" at bounding box center [502, 612] width 260 height 32
type input "121,60 €"
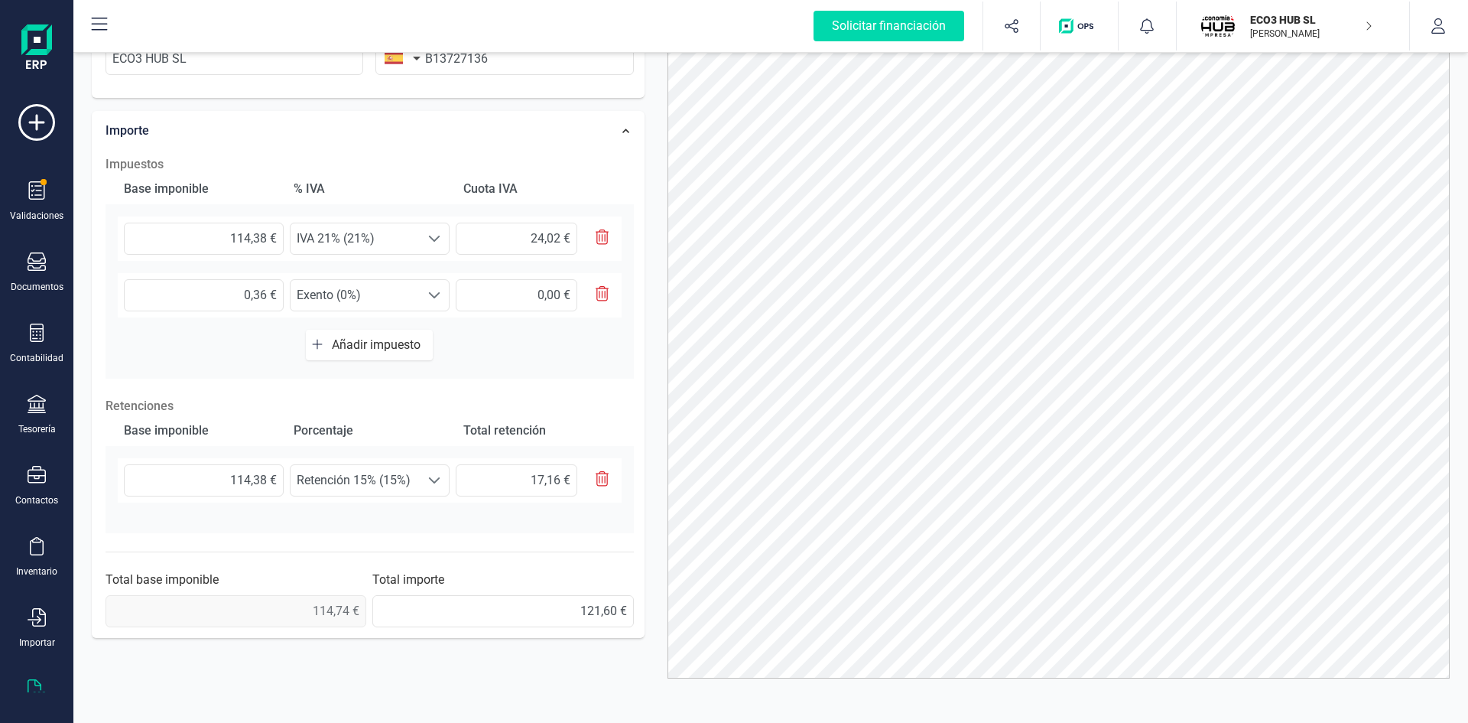
click at [455, 681] on div "Datos Factura Número de factura K/1295 Fecha de emisión 23/04/2025 Proveedor Ca…" at bounding box center [368, 379] width 576 height 687
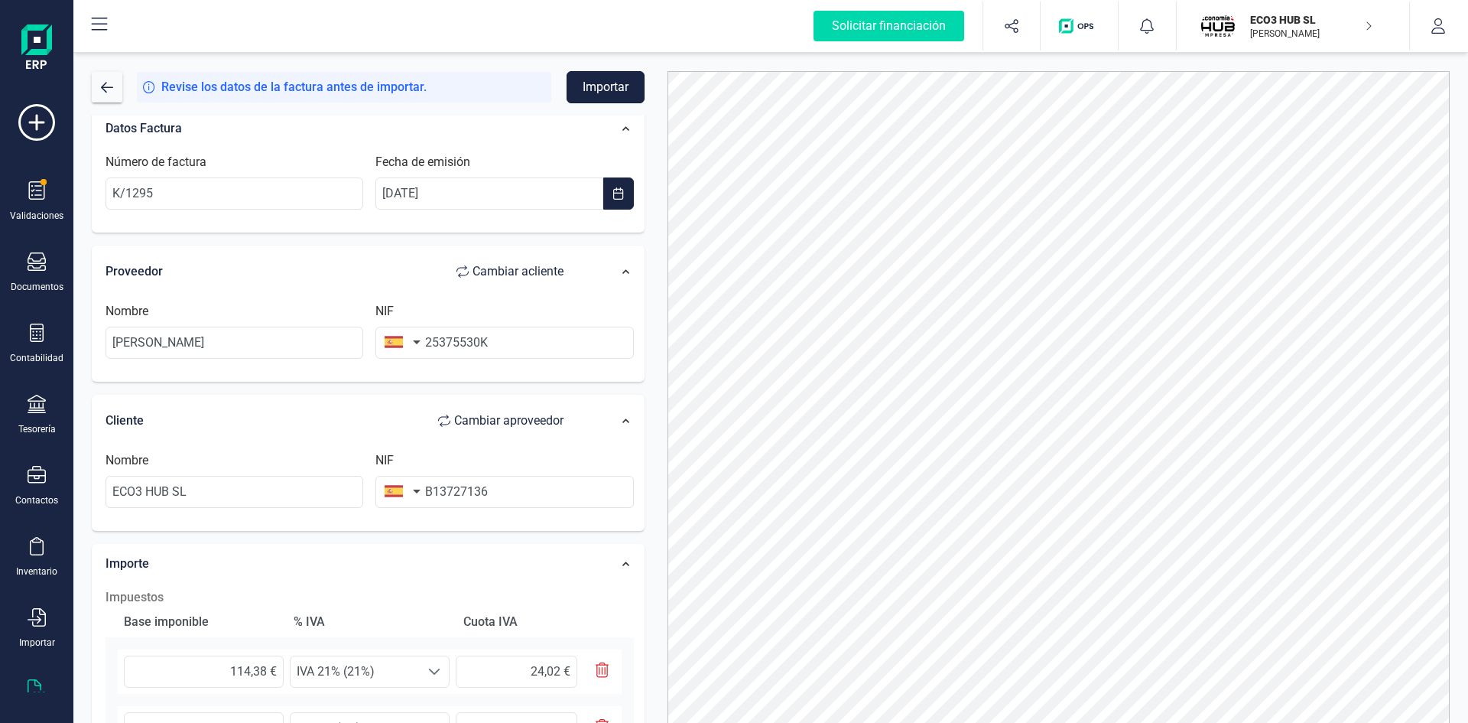
scroll to position [0, 0]
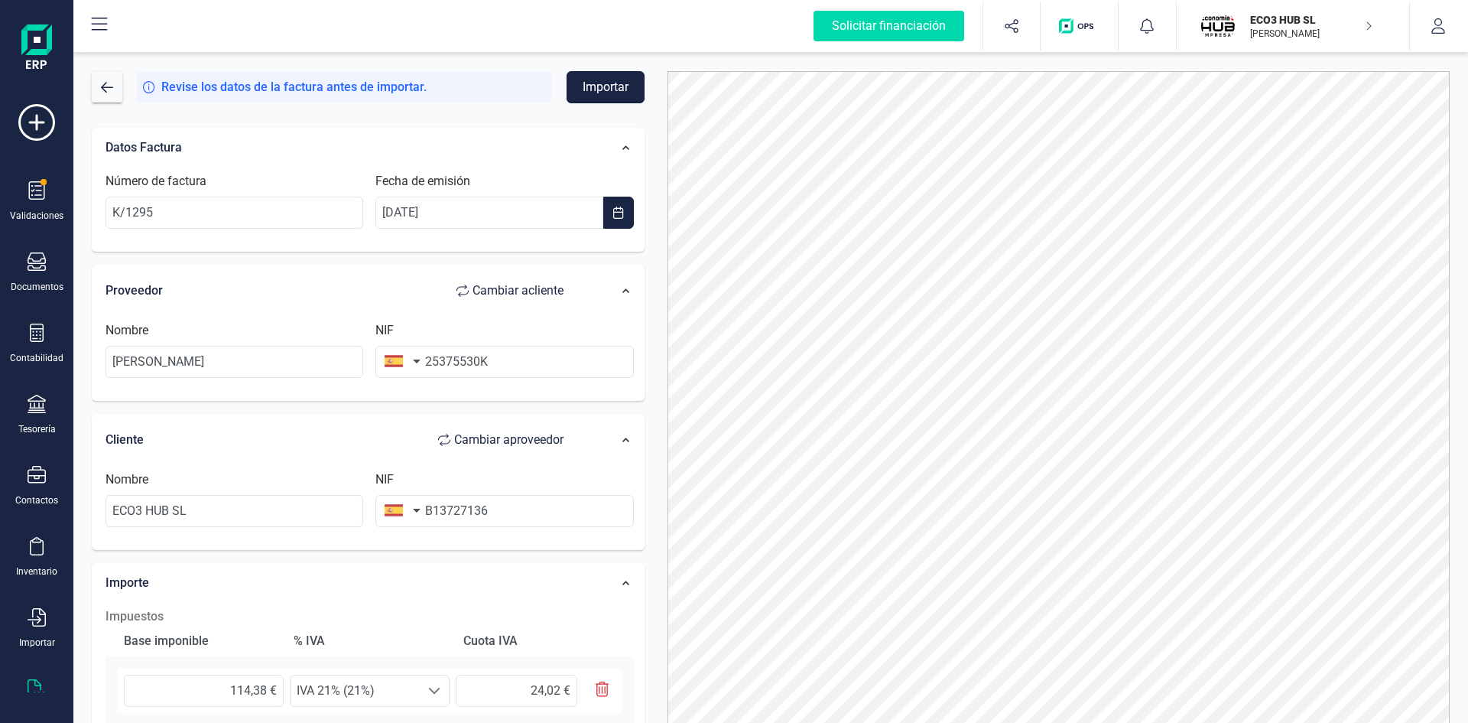
click at [601, 86] on button "Importar" at bounding box center [606, 87] width 78 height 32
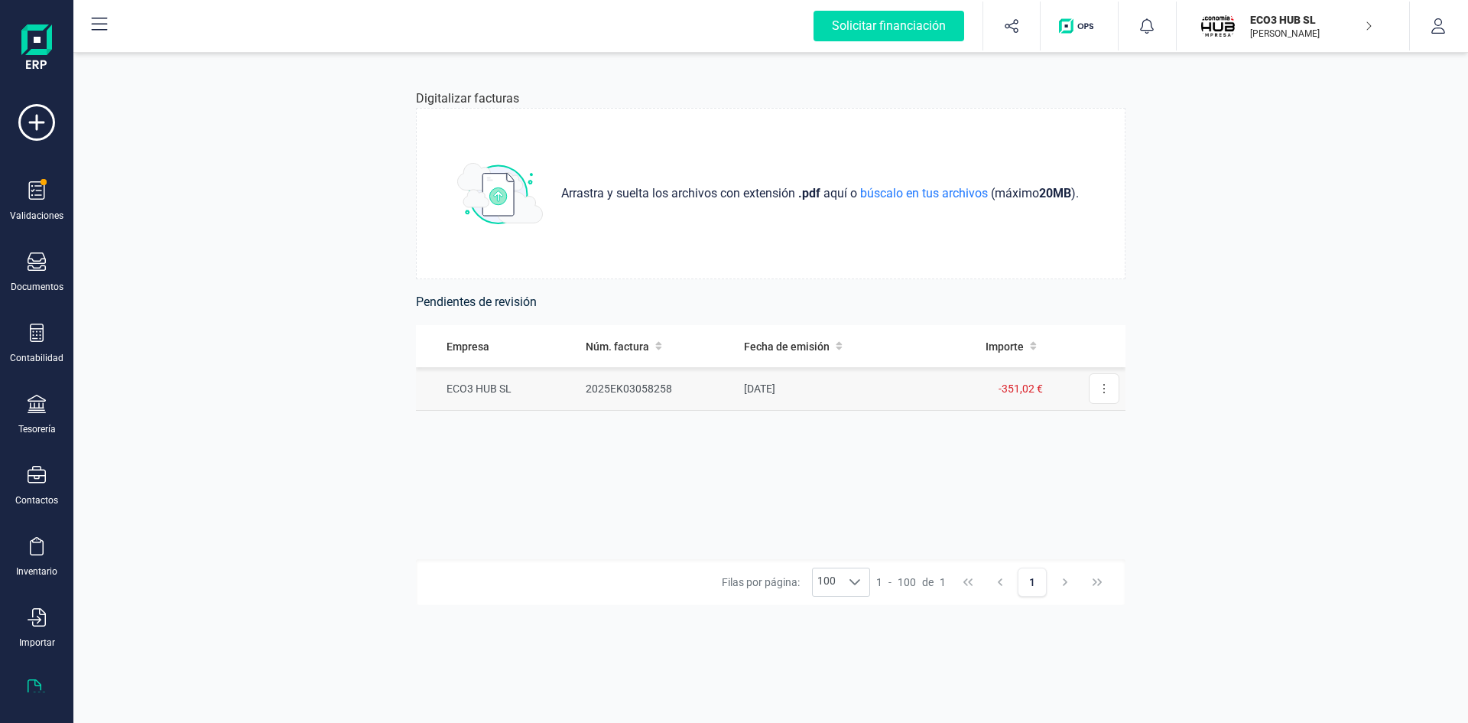
click at [487, 384] on td "ECO3 HUB SL" at bounding box center [498, 389] width 164 height 44
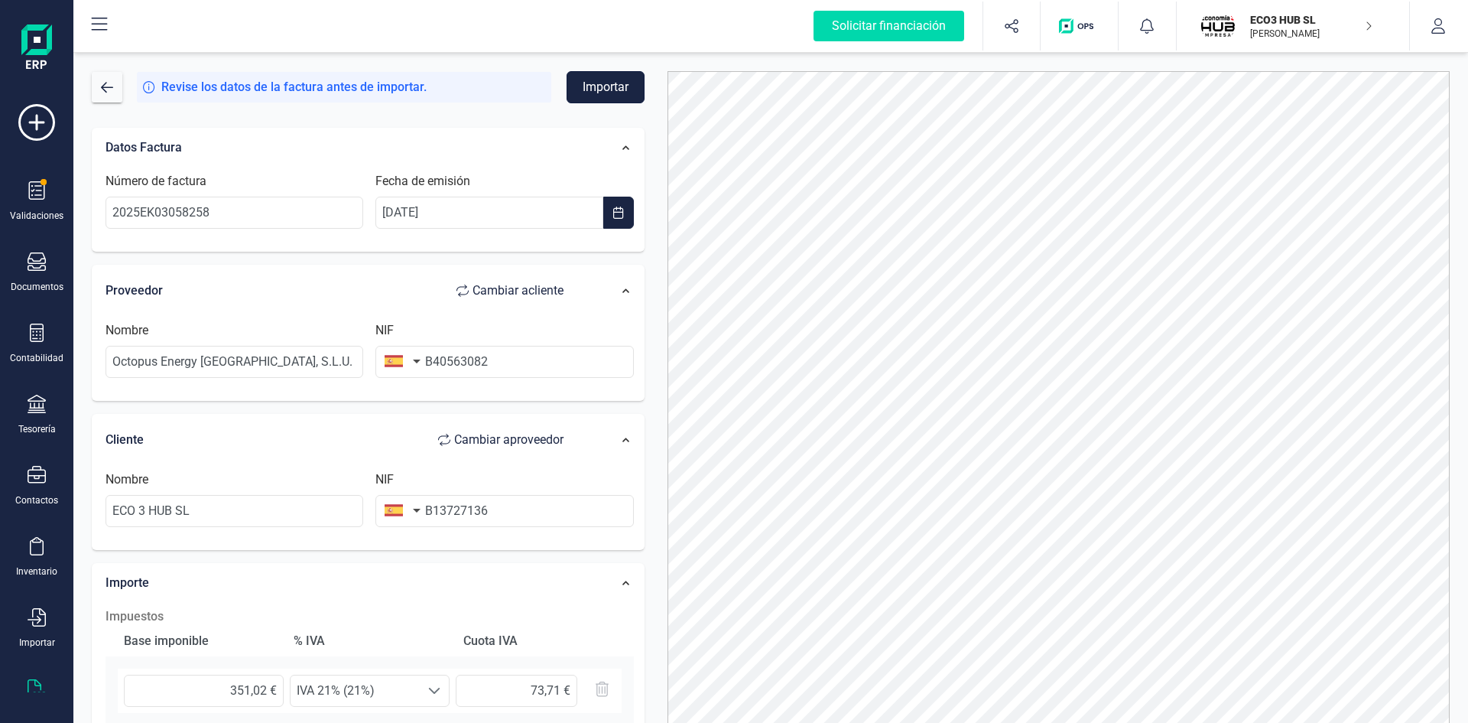
click at [606, 79] on button "Importar" at bounding box center [606, 87] width 78 height 32
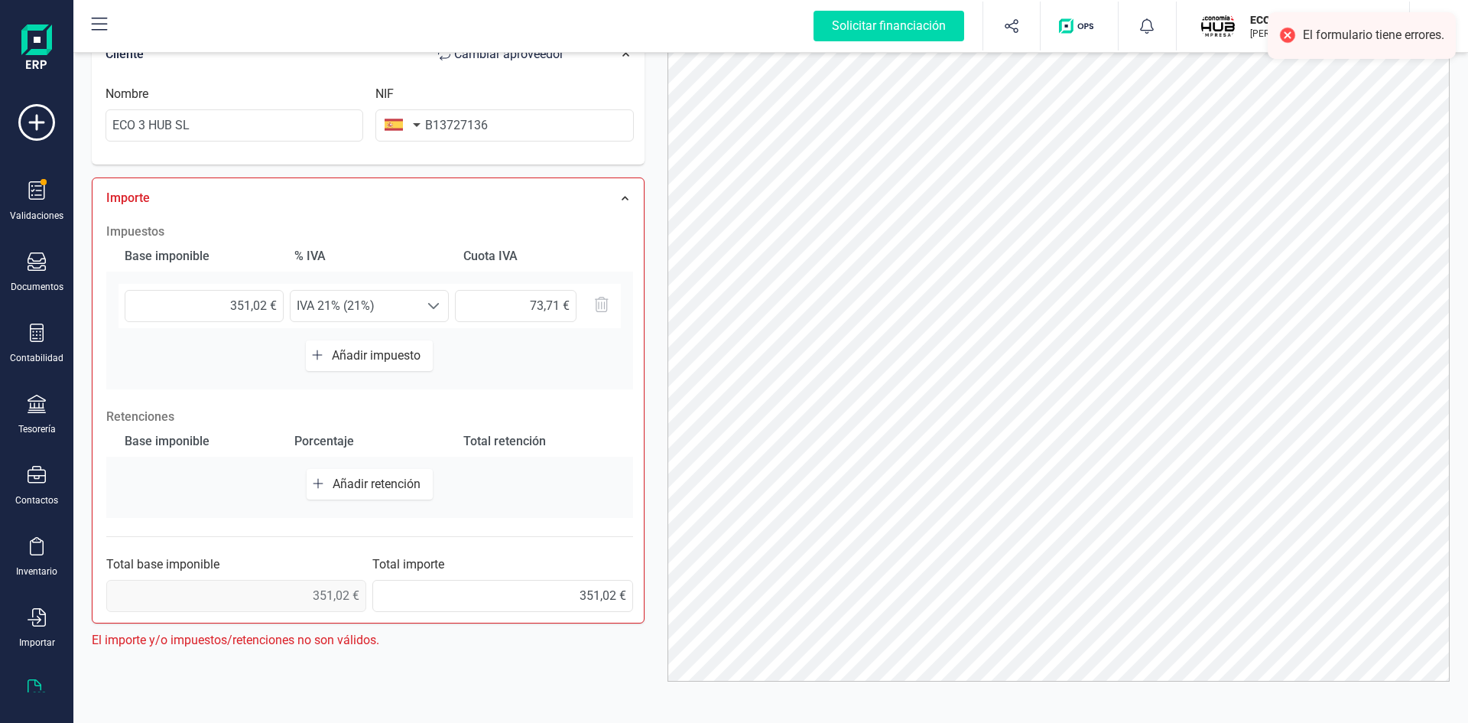
scroll to position [80, 0]
drag, startPoint x: 219, startPoint y: 307, endPoint x: 479, endPoint y: 285, distance: 260.8
click at [473, 284] on div "351,02 € Seleccione un % IVA 21% (21%) IVA 21% (21%)" at bounding box center [370, 303] width 502 height 44
type input "290,10 €"
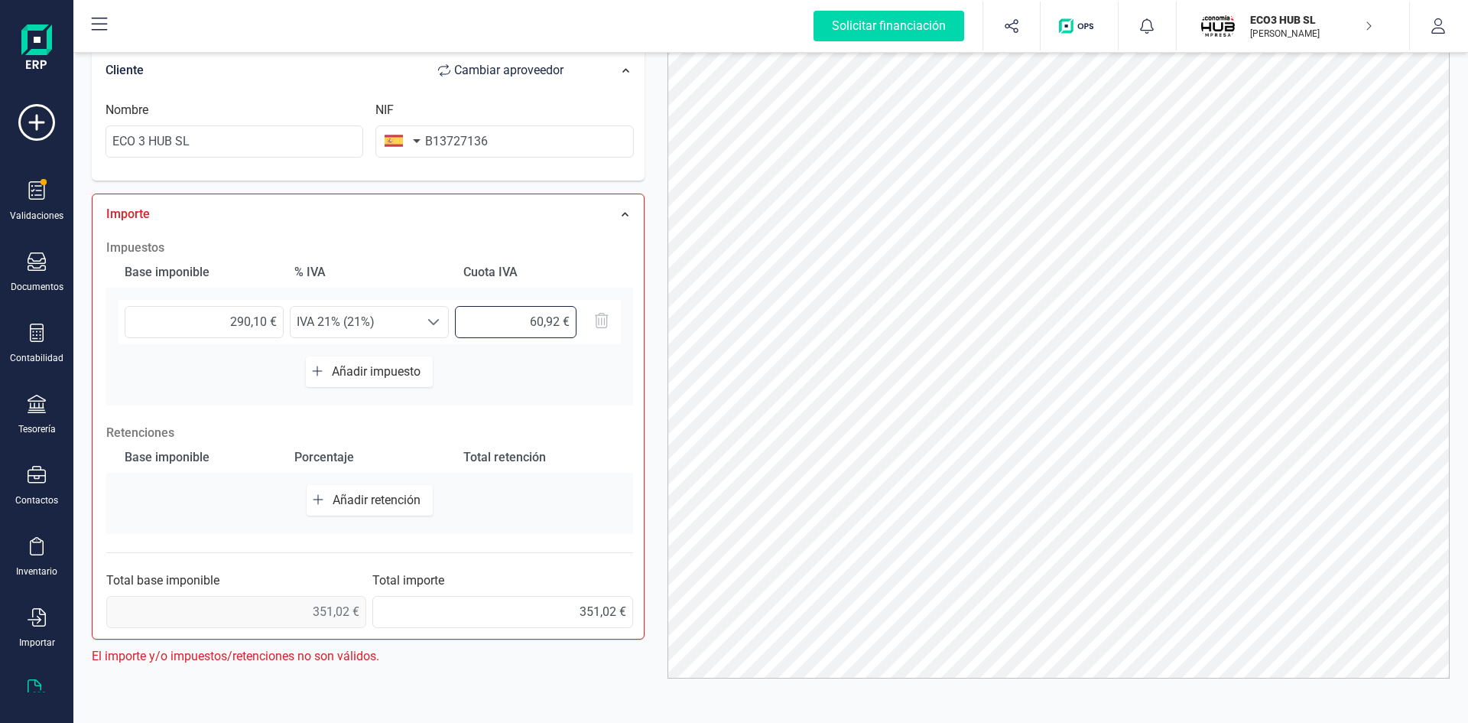
click at [495, 301] on div "290,10 € Seleccione un % IVA 21% (21%) IVA 21% (21%)" at bounding box center [370, 322] width 502 height 44
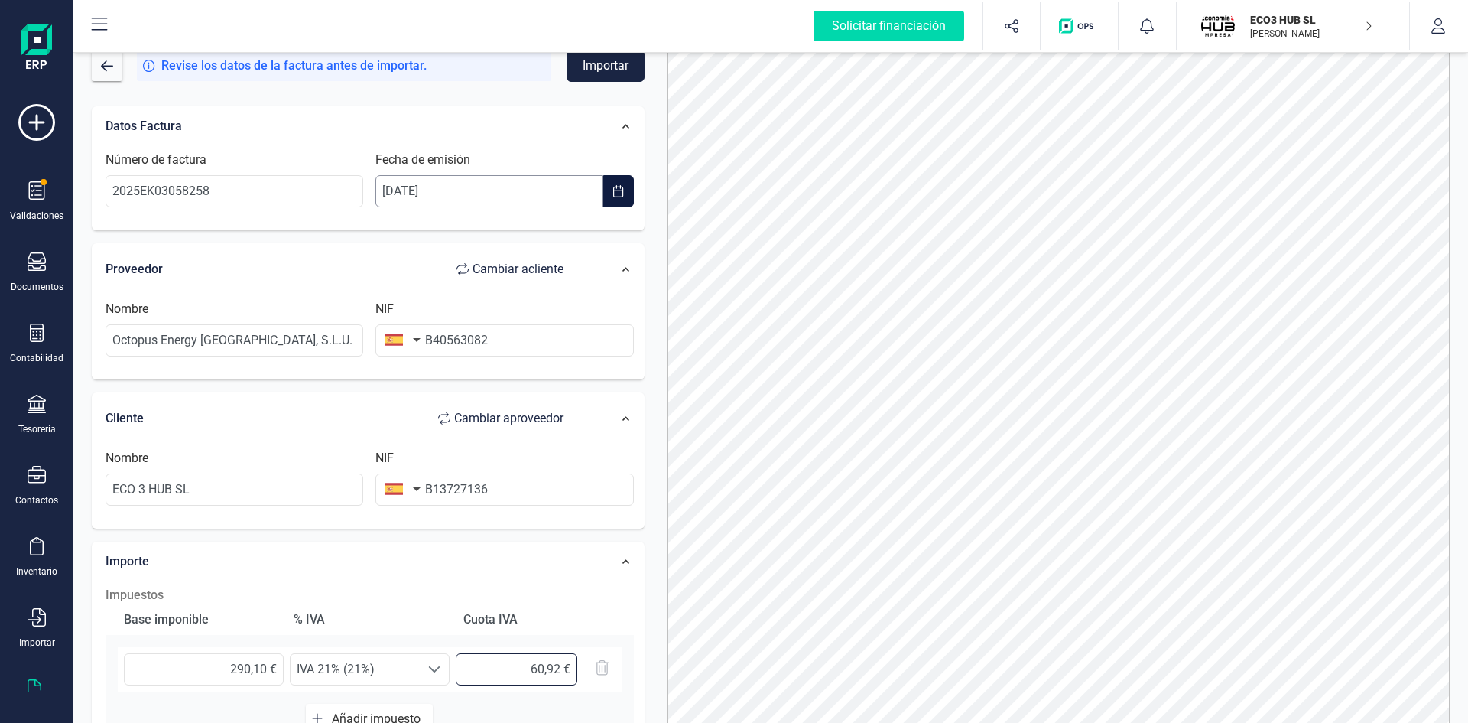
scroll to position [0, 0]
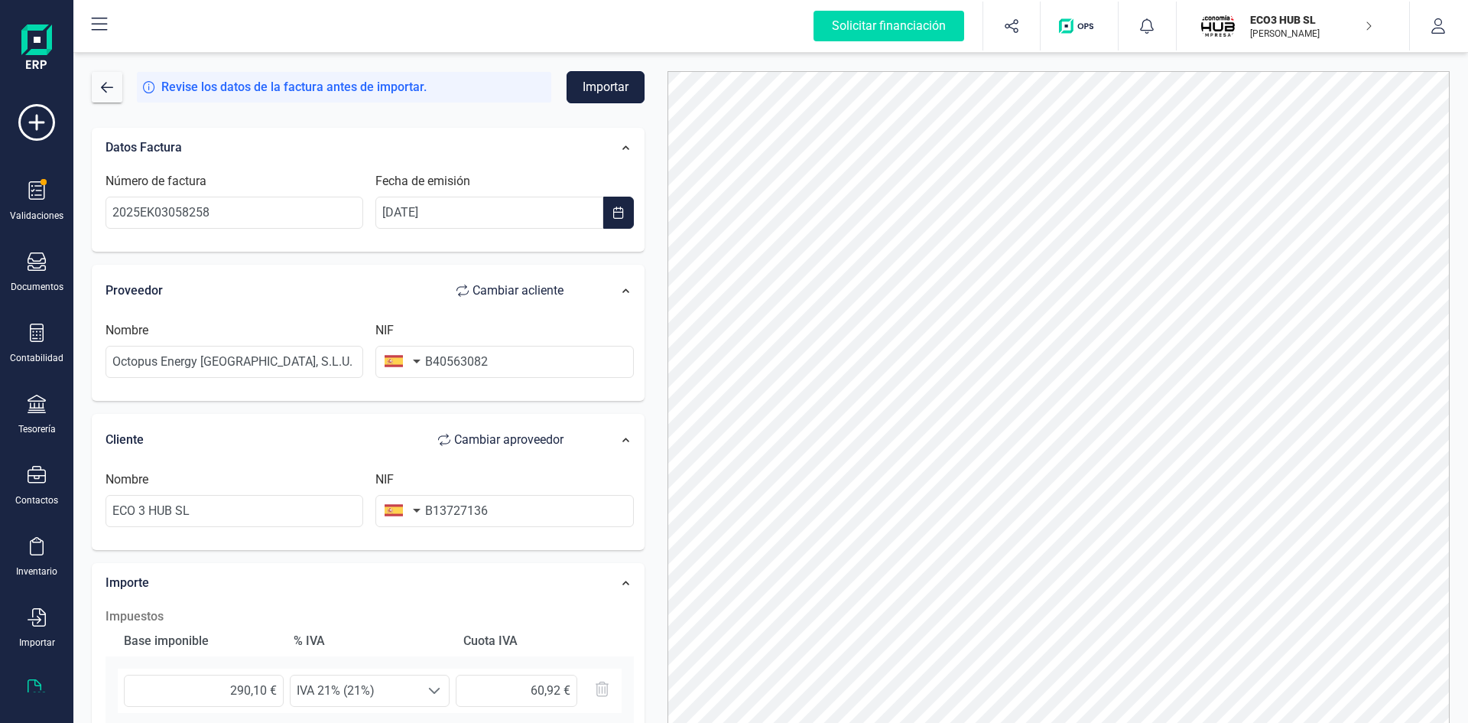
click at [593, 86] on button "Importar" at bounding box center [606, 87] width 78 height 32
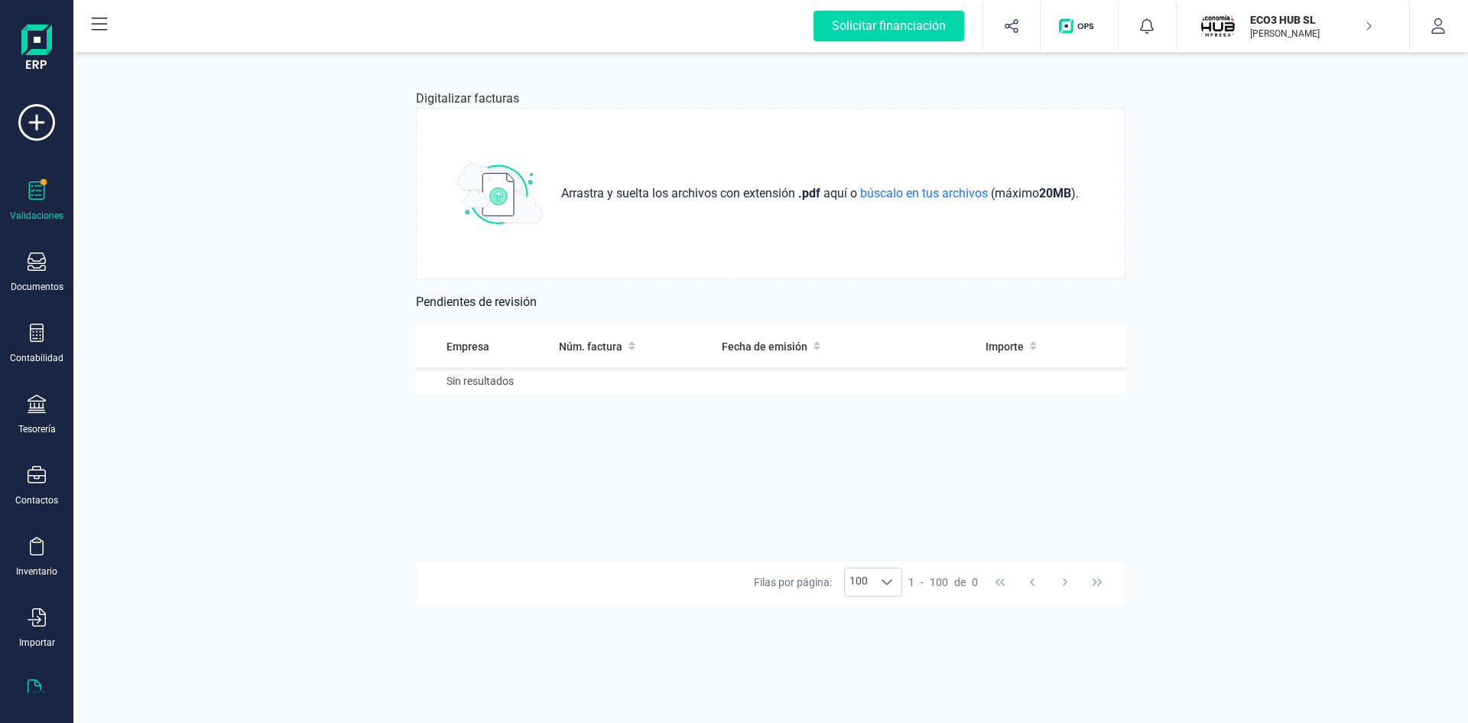
click at [43, 196] on icon at bounding box center [37, 190] width 18 height 18
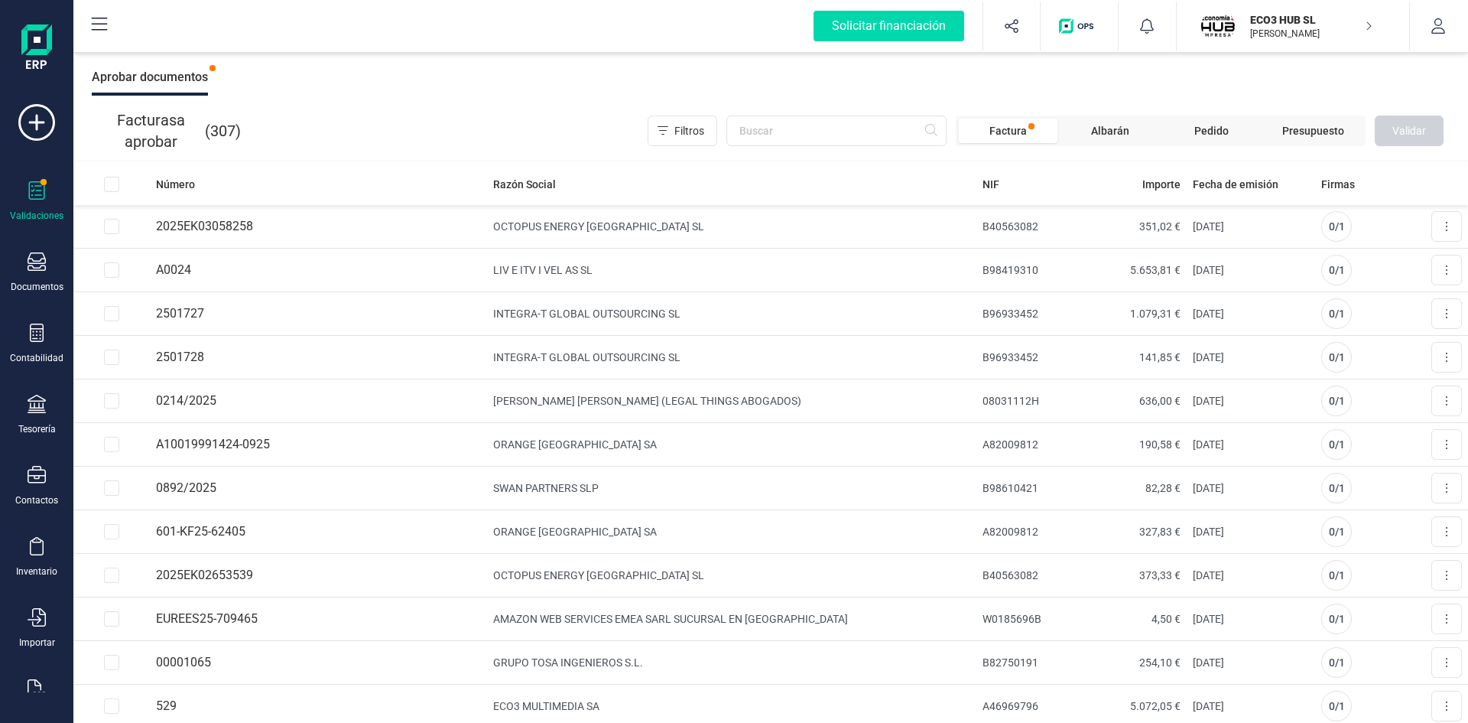
click at [1276, 24] on p "ECO3 HUB SL" at bounding box center [1311, 19] width 122 height 15
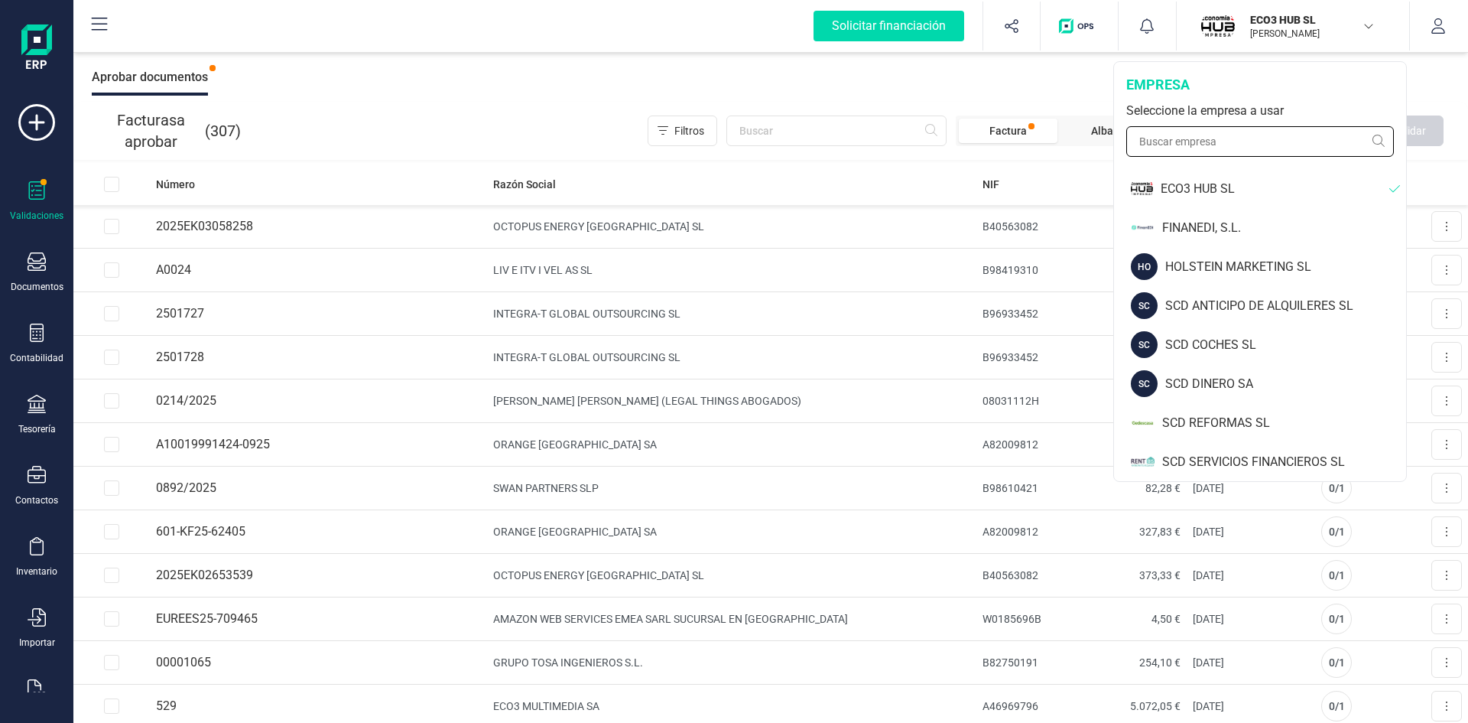
click at [1178, 139] on input "text" at bounding box center [1260, 141] width 268 height 31
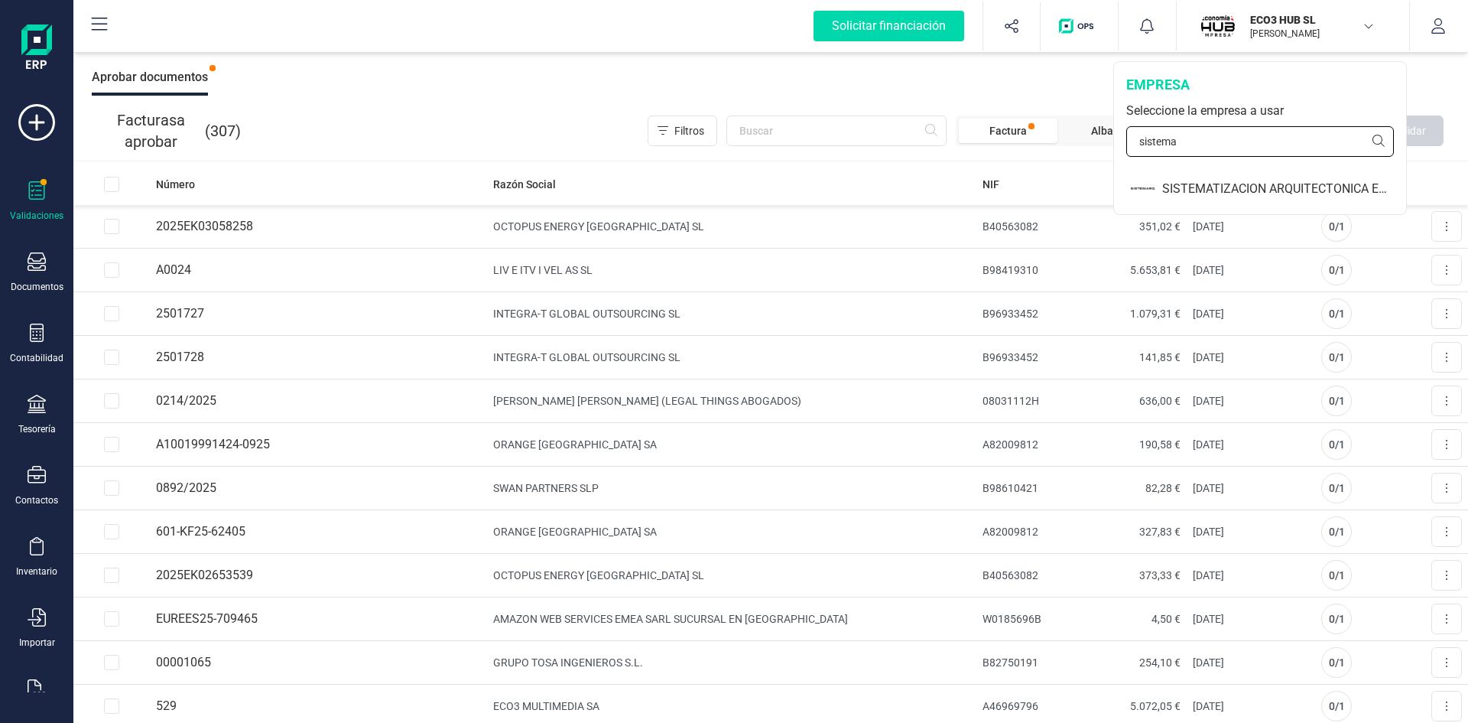
type input "sistema"
click at [1212, 196] on div "SISTEMATIZACION ARQUITECTONICA EN REFORMAS SL" at bounding box center [1284, 189] width 244 height 18
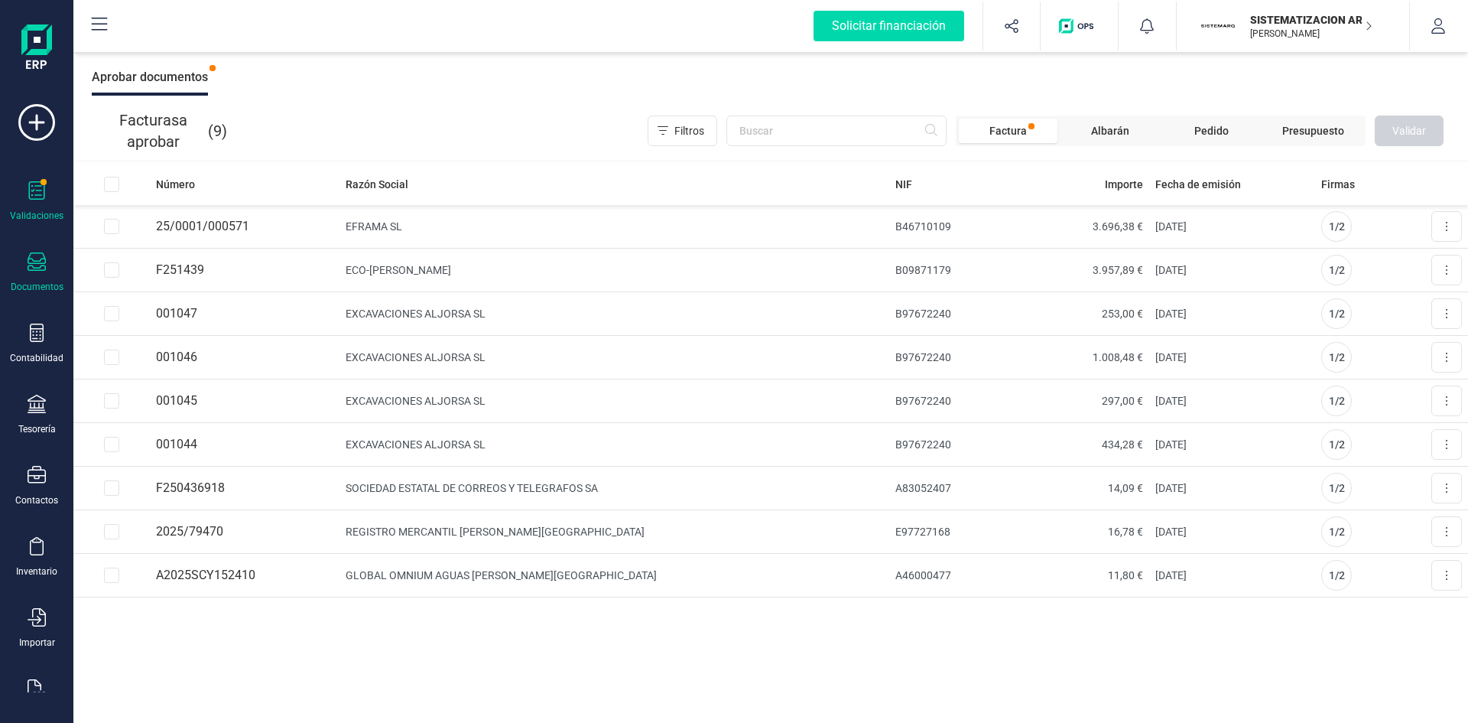
click at [31, 268] on icon at bounding box center [37, 261] width 18 height 18
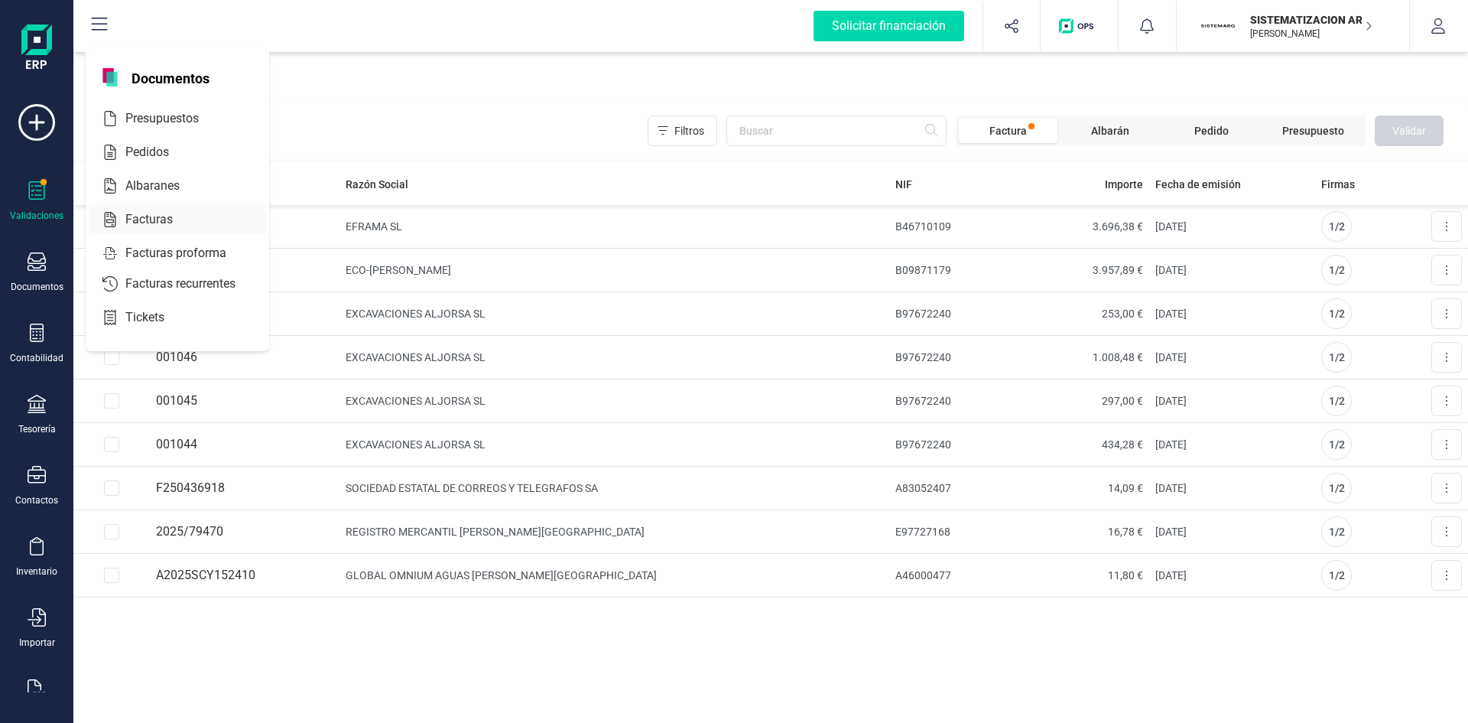
click at [133, 217] on span "Facturas" at bounding box center [159, 219] width 81 height 18
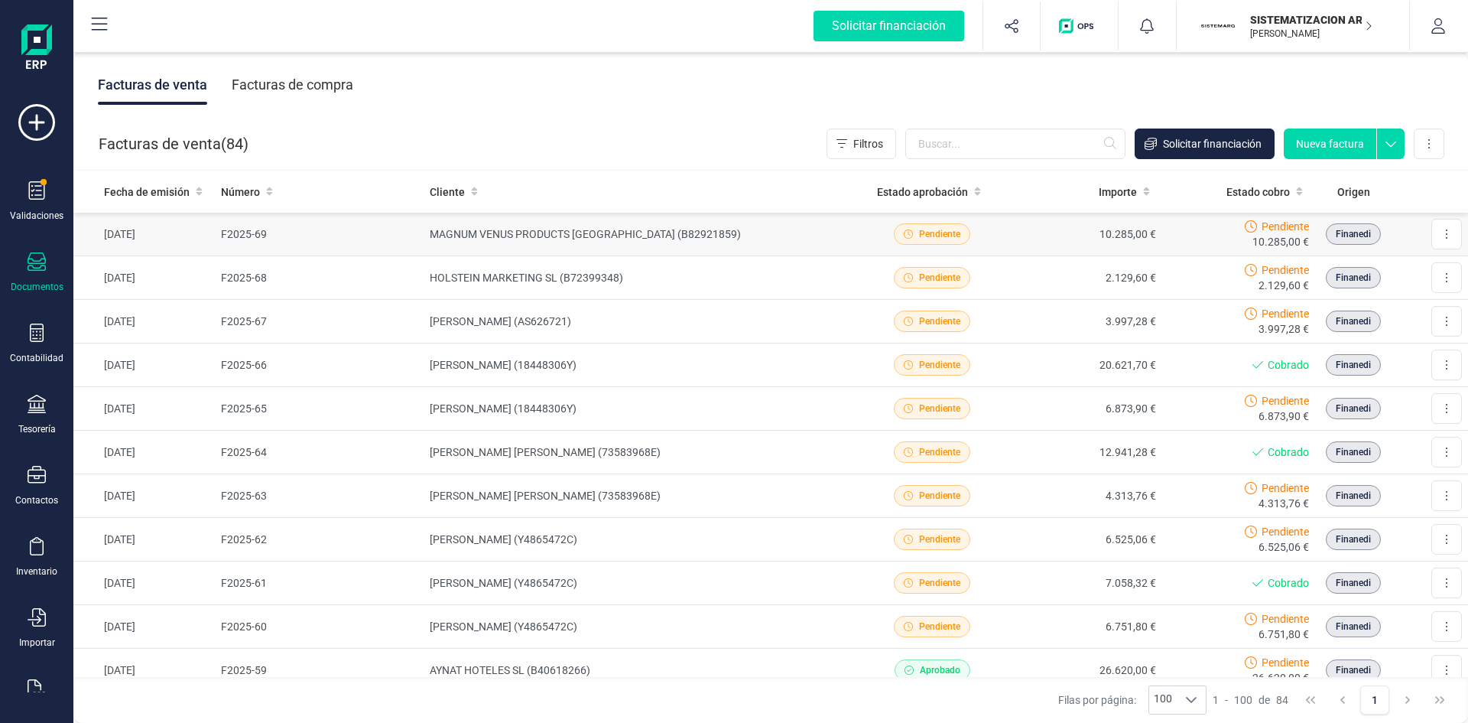
click at [460, 233] on td "MAGNUM VENUS PRODUCTS ESPAÑA (B82921859)" at bounding box center [639, 235] width 431 height 44
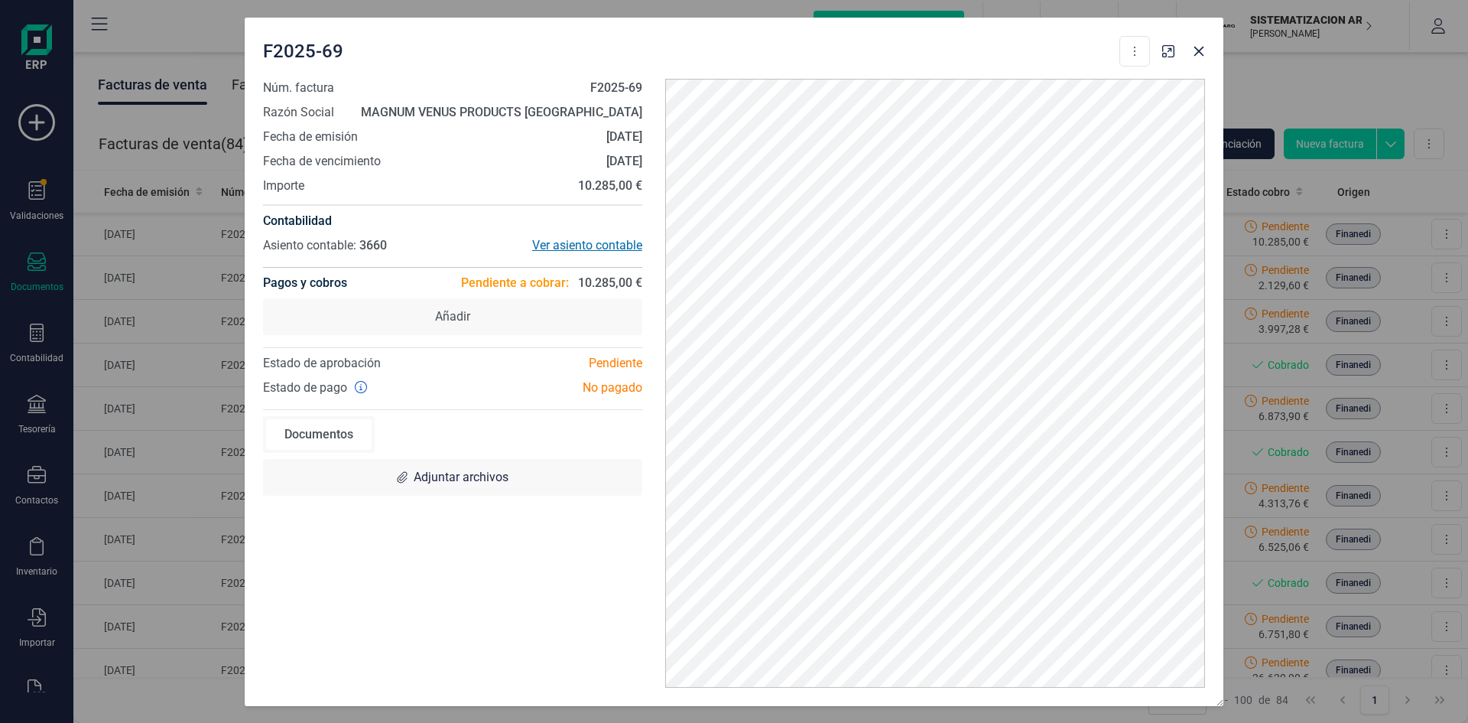
click at [570, 241] on div "Ver asiento contable" at bounding box center [548, 245] width 190 height 18
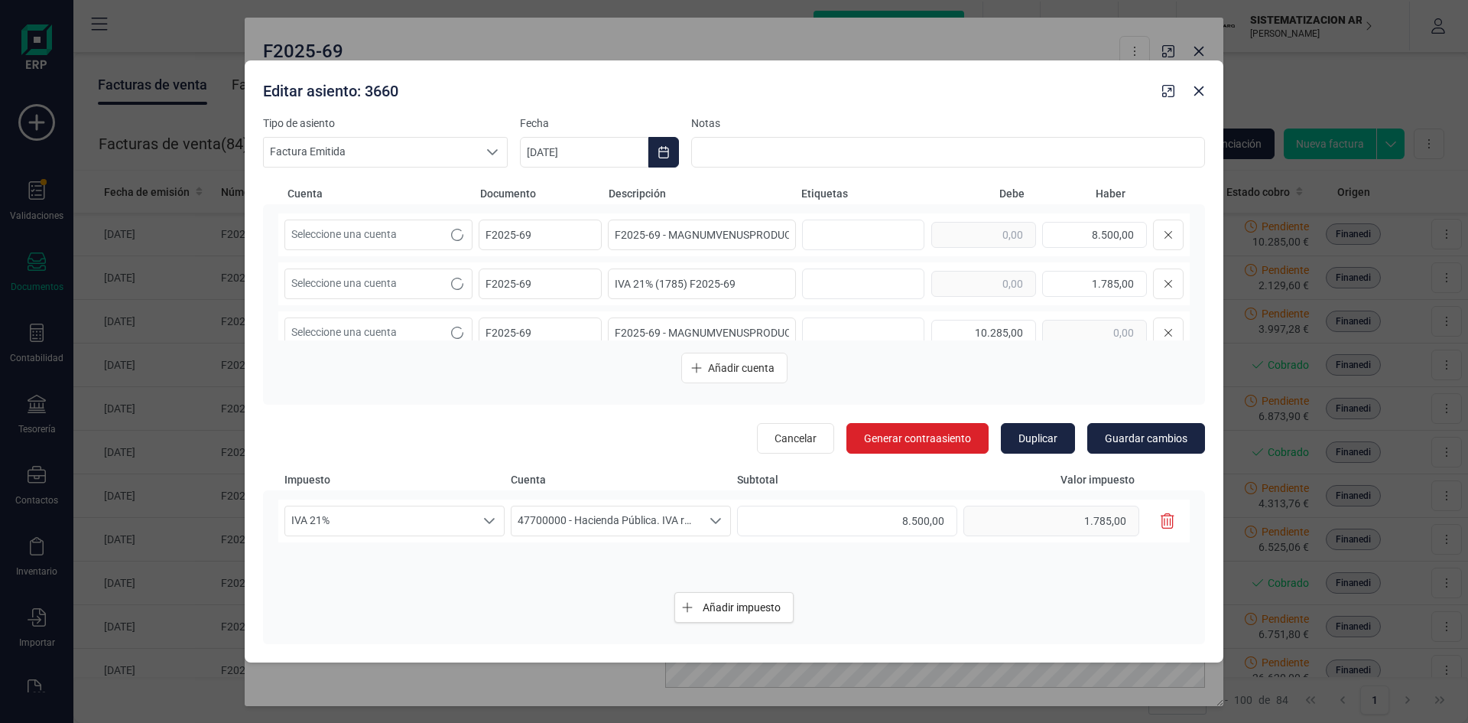
type input "F2025-69 - MAGNUMVENUSPRODUCTSESPAÑA"
click at [1203, 86] on icon "Close" at bounding box center [1199, 91] width 10 height 10
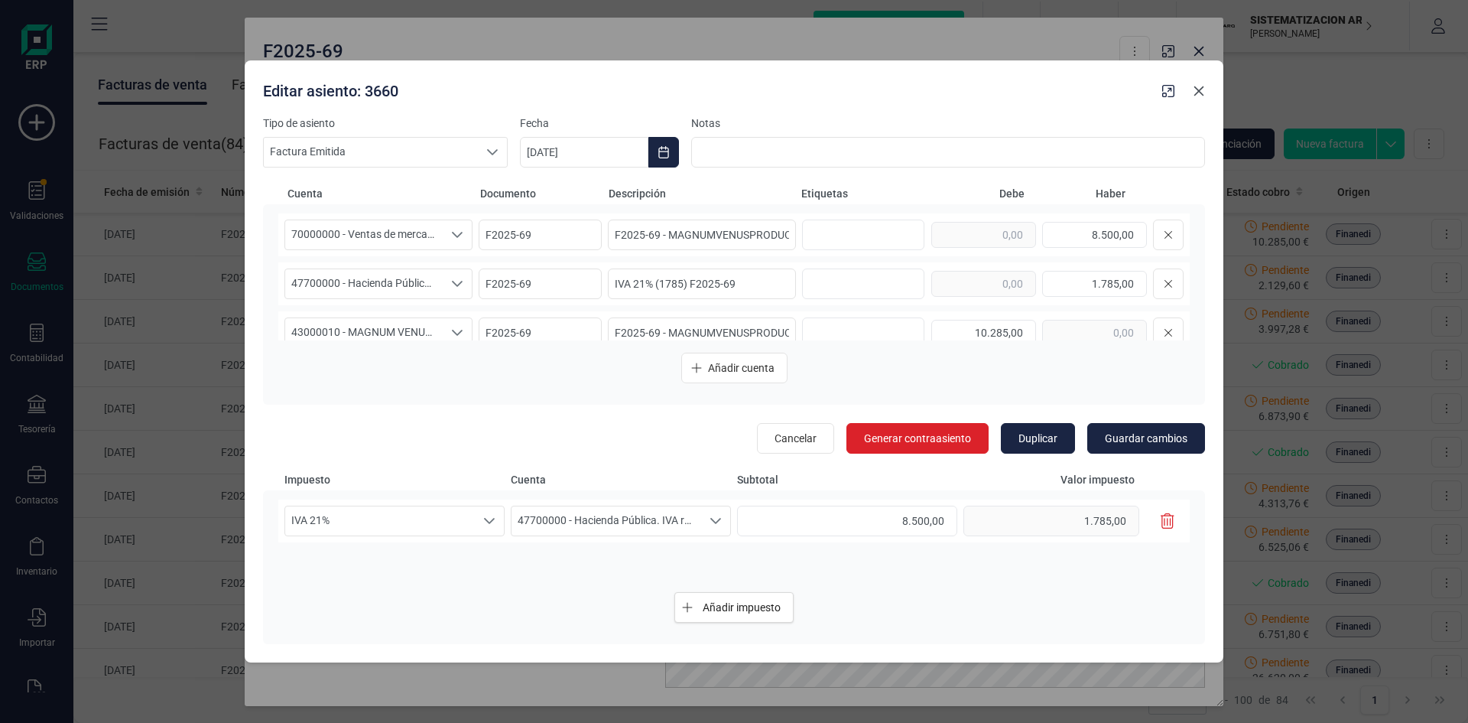
type input "F2025-69 - MAGNUMVENUSPRODUCTSESPAÑA"
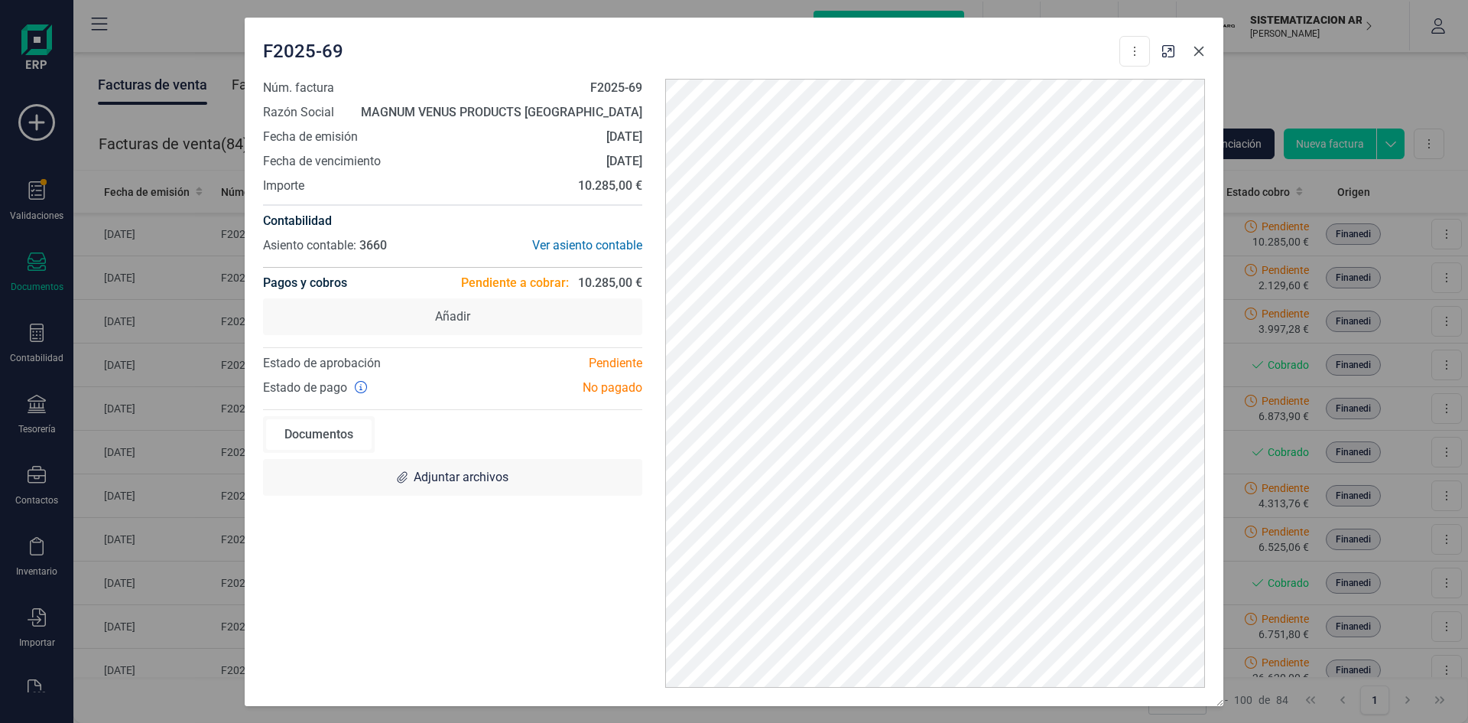
click at [1203, 52] on icon "Close" at bounding box center [1199, 51] width 12 height 12
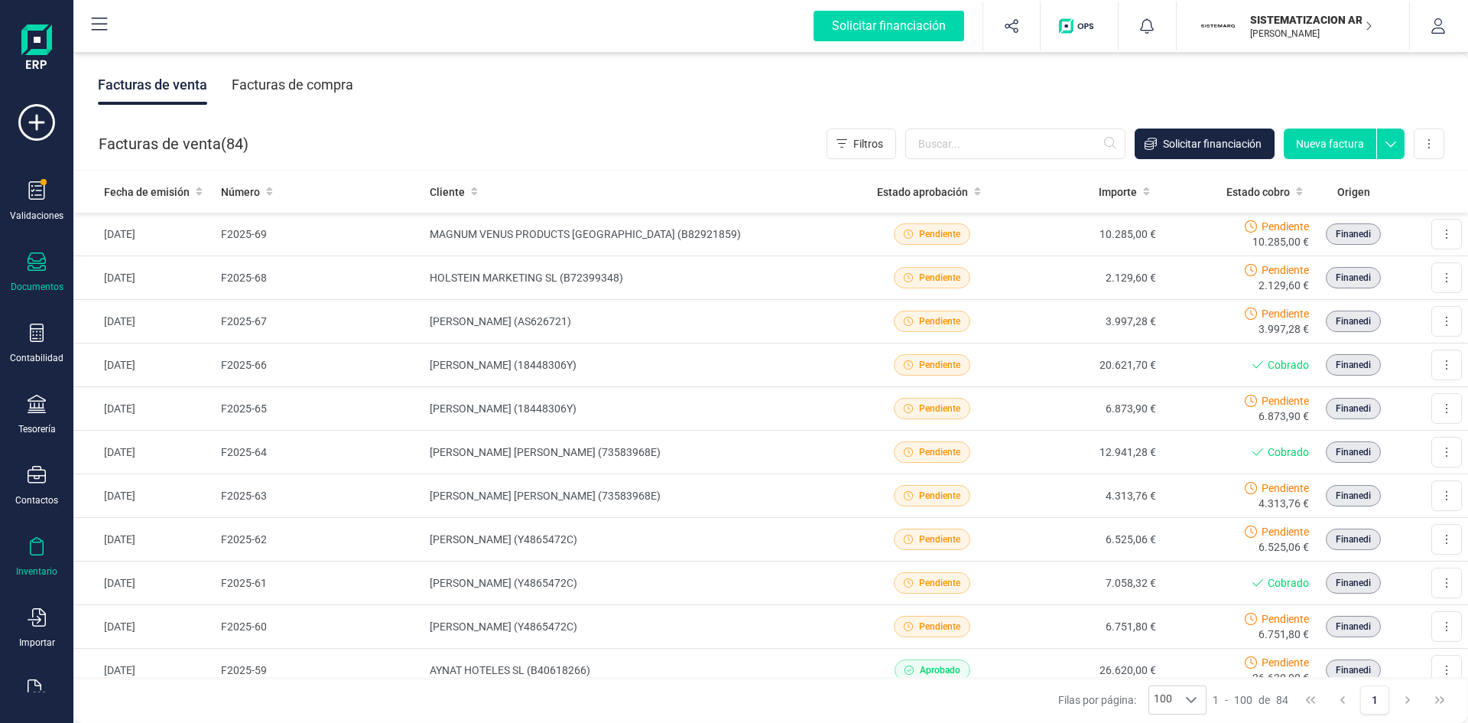
click at [33, 544] on icon at bounding box center [37, 546] width 18 height 18
click at [32, 476] on icon at bounding box center [37, 475] width 18 height 18
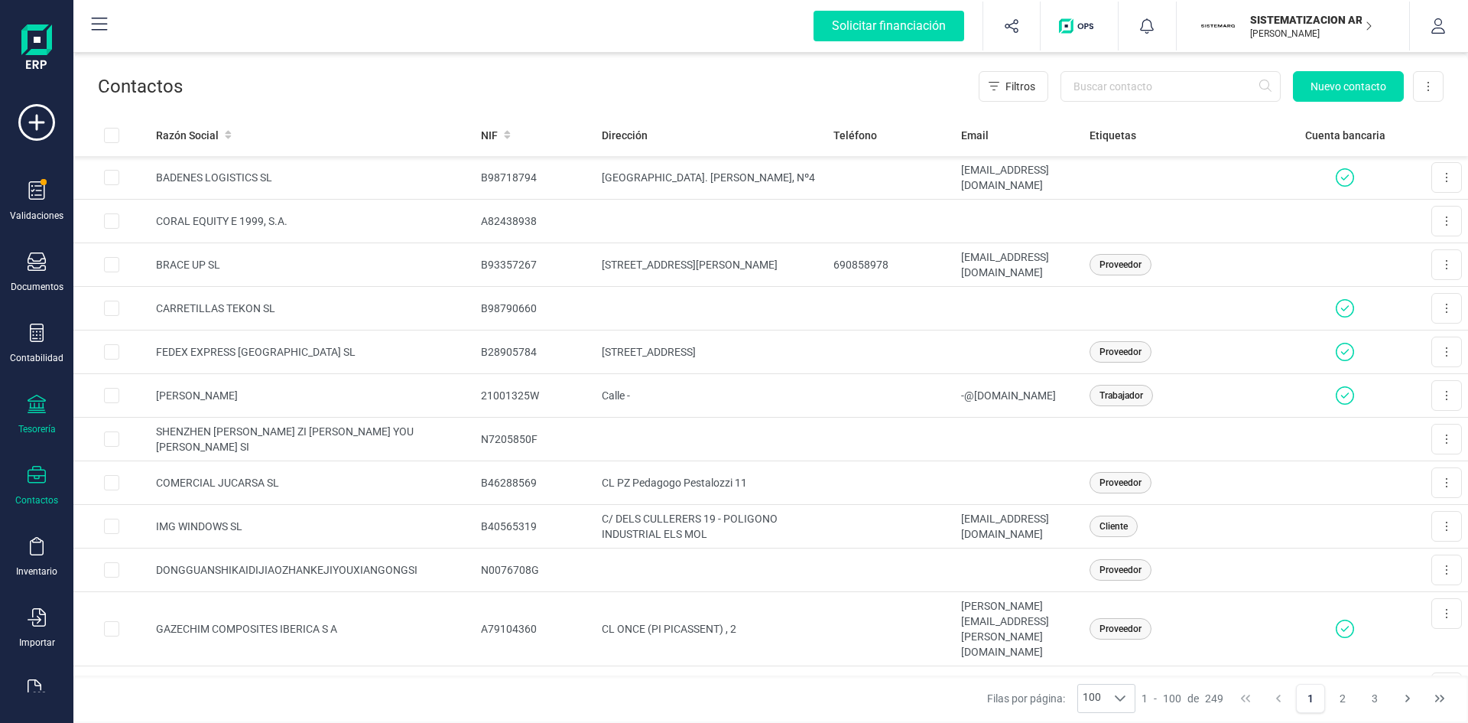
click at [34, 411] on icon at bounding box center [37, 404] width 18 height 18
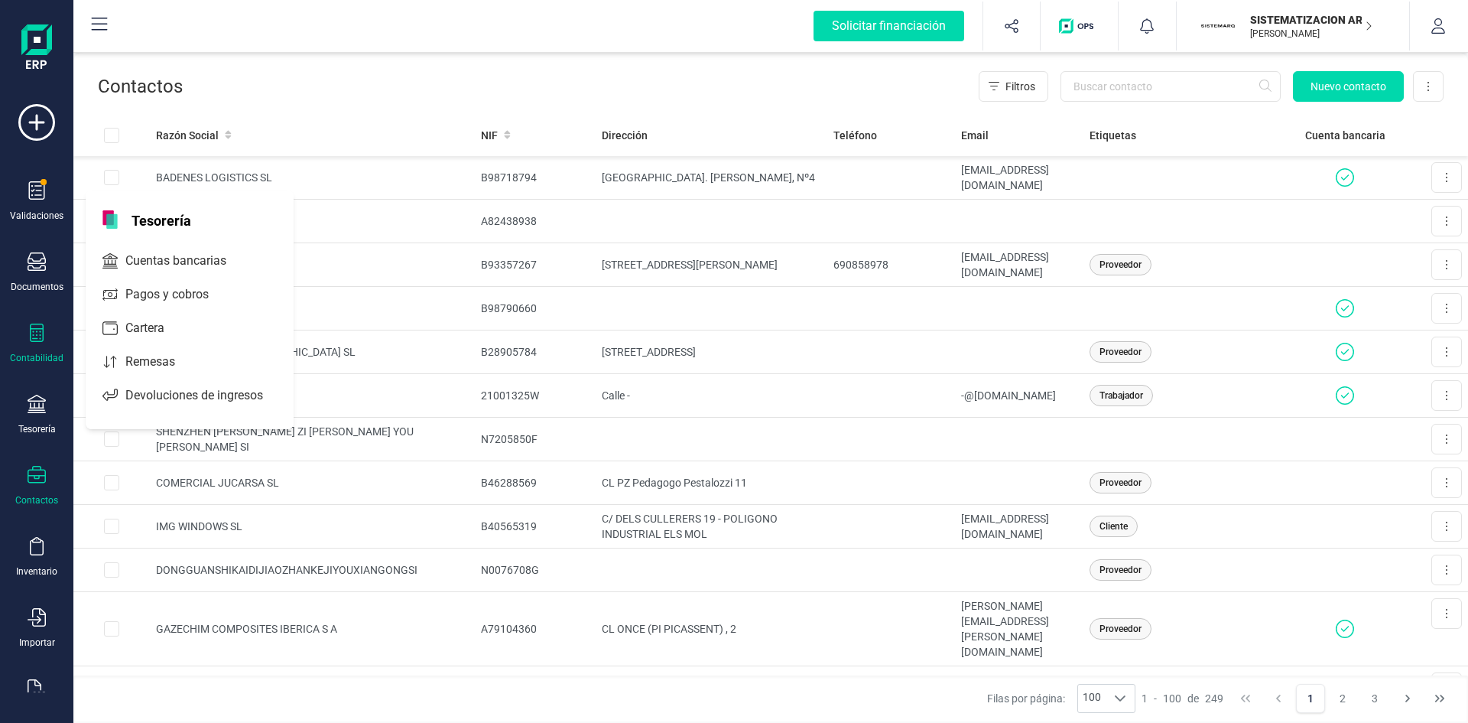
click at [31, 330] on icon at bounding box center [37, 332] width 18 height 18
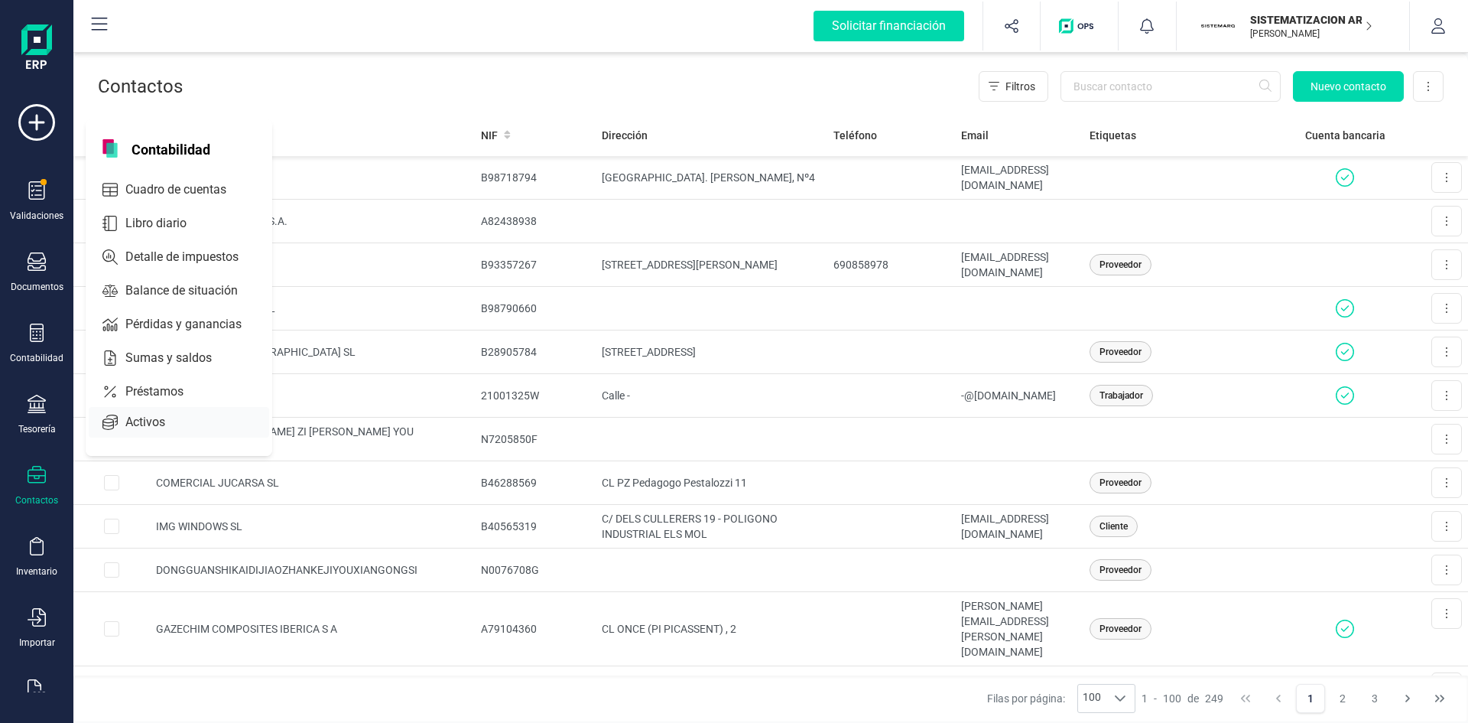
click at [135, 418] on span "Activos" at bounding box center [155, 422] width 73 height 18
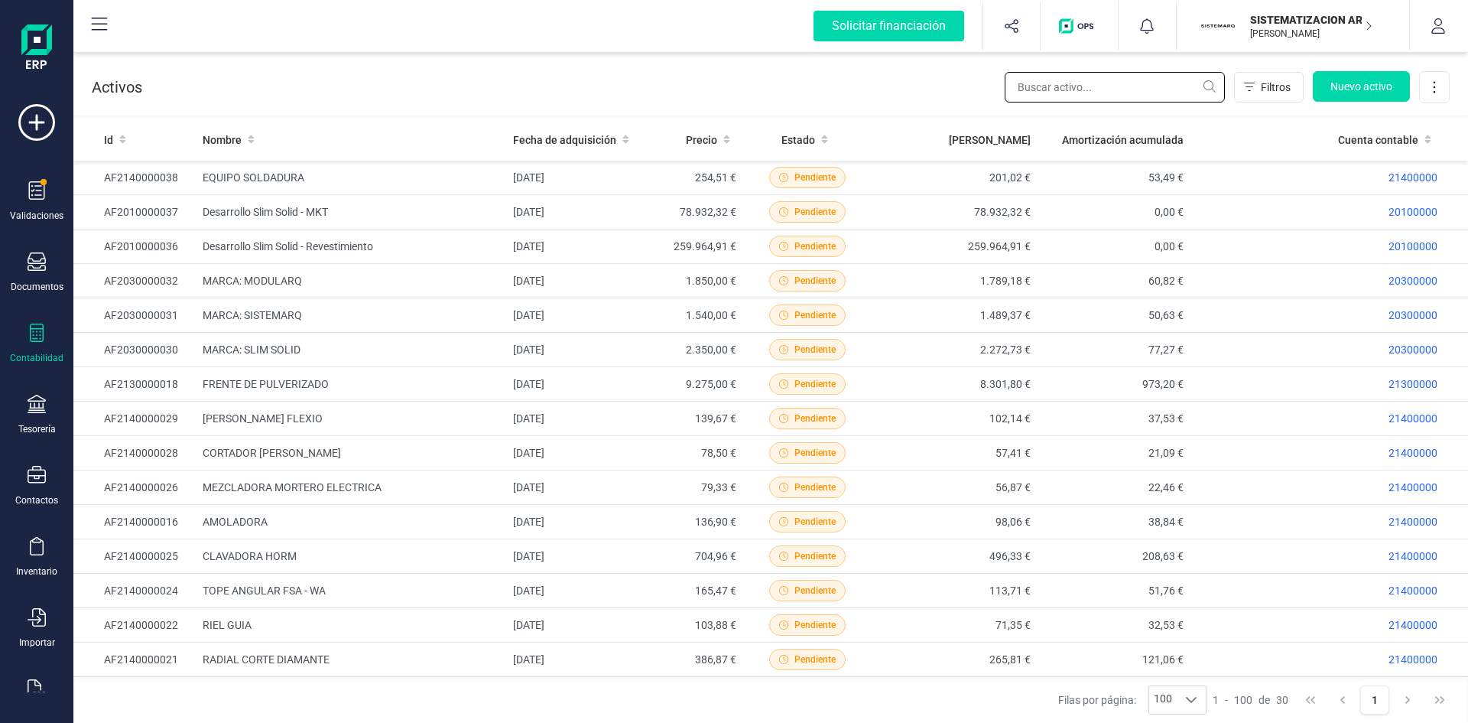
click at [1082, 80] on input "text" at bounding box center [1115, 87] width 220 height 31
type input "2"
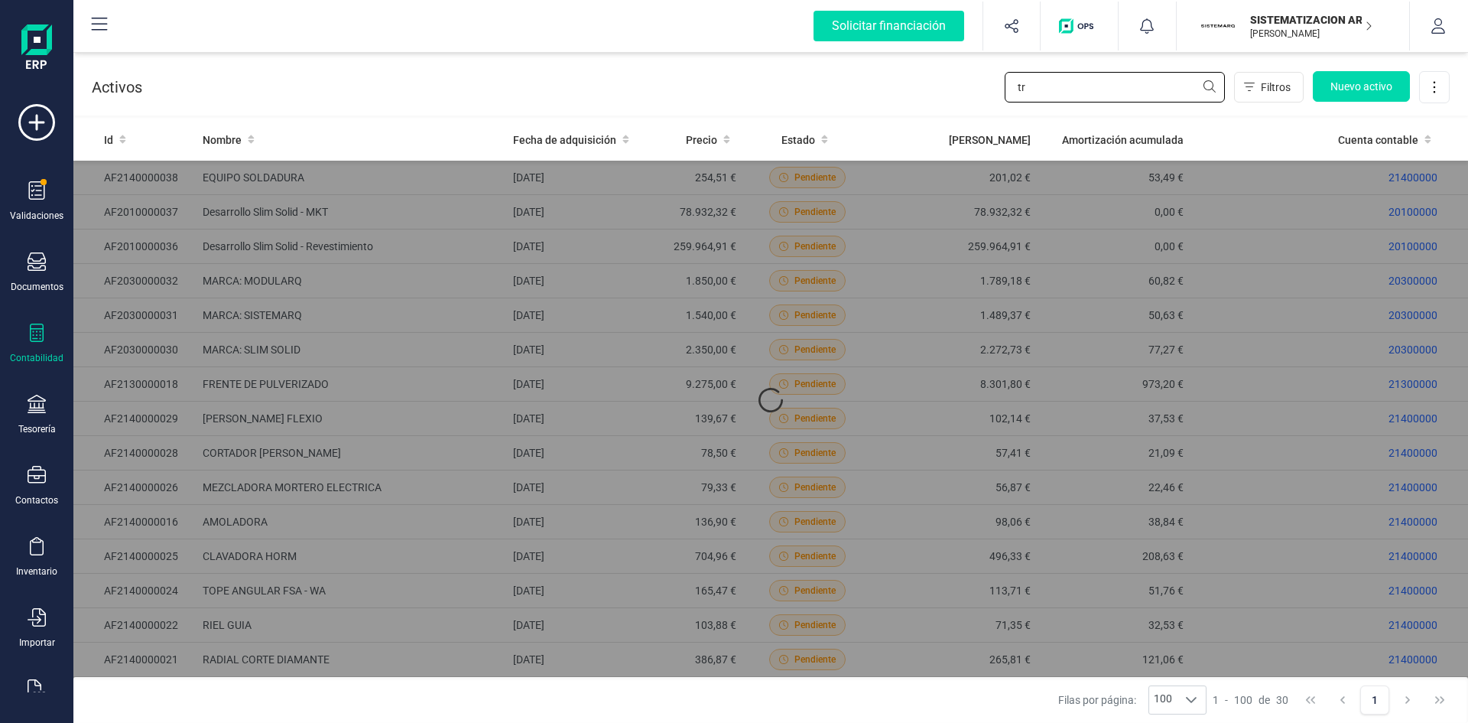
type input "t"
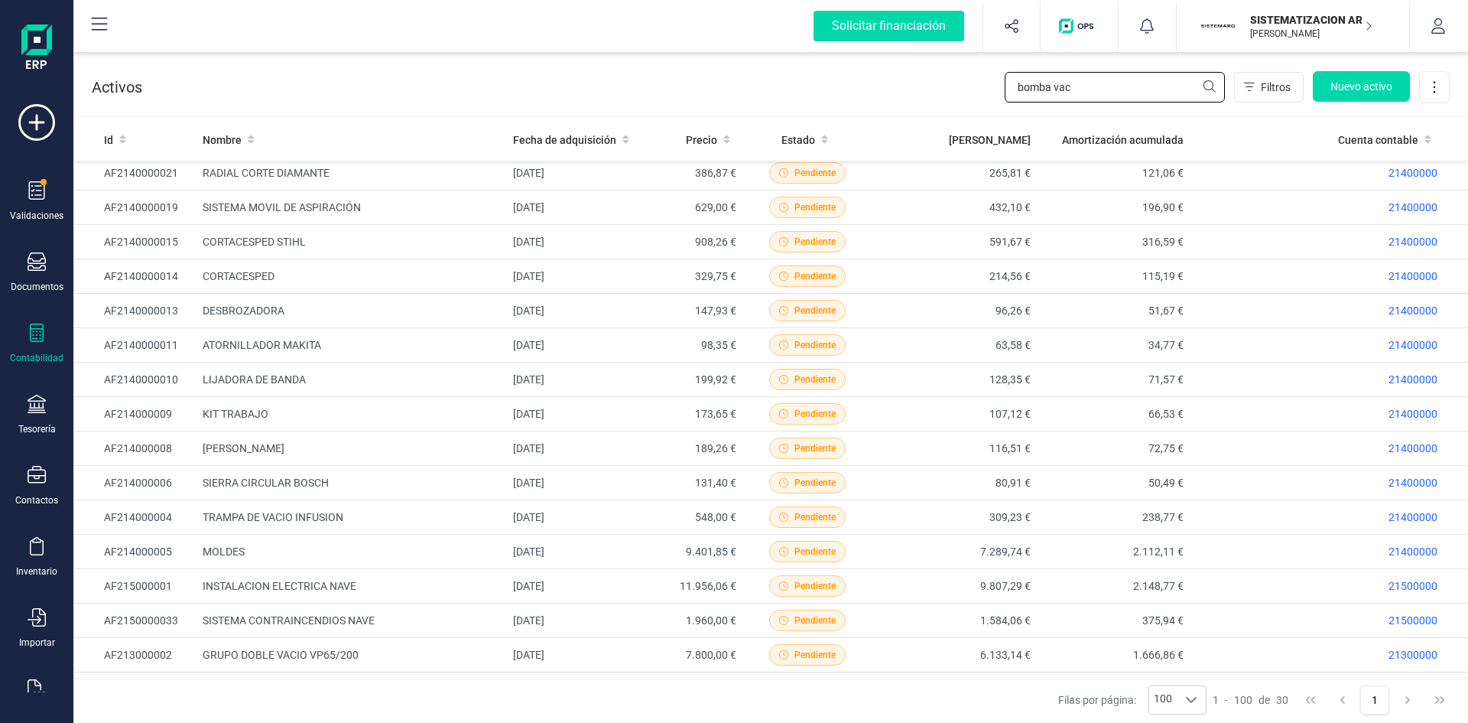
scroll to position [512, 0]
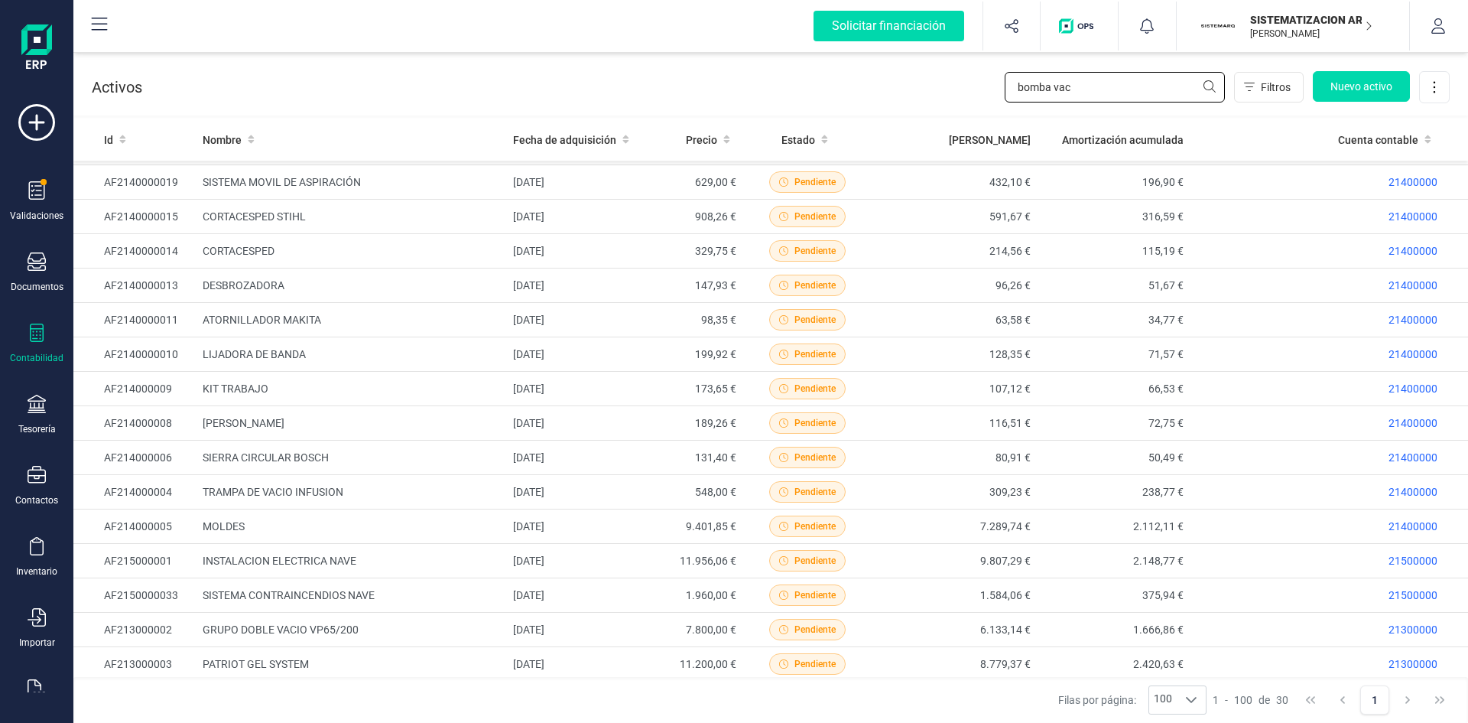
drag, startPoint x: 1096, startPoint y: 95, endPoint x: 888, endPoint y: 100, distance: 208.8
click at [888, 100] on div "bomba vac Filtros Nuevo activo" at bounding box center [795, 87] width 1307 height 32
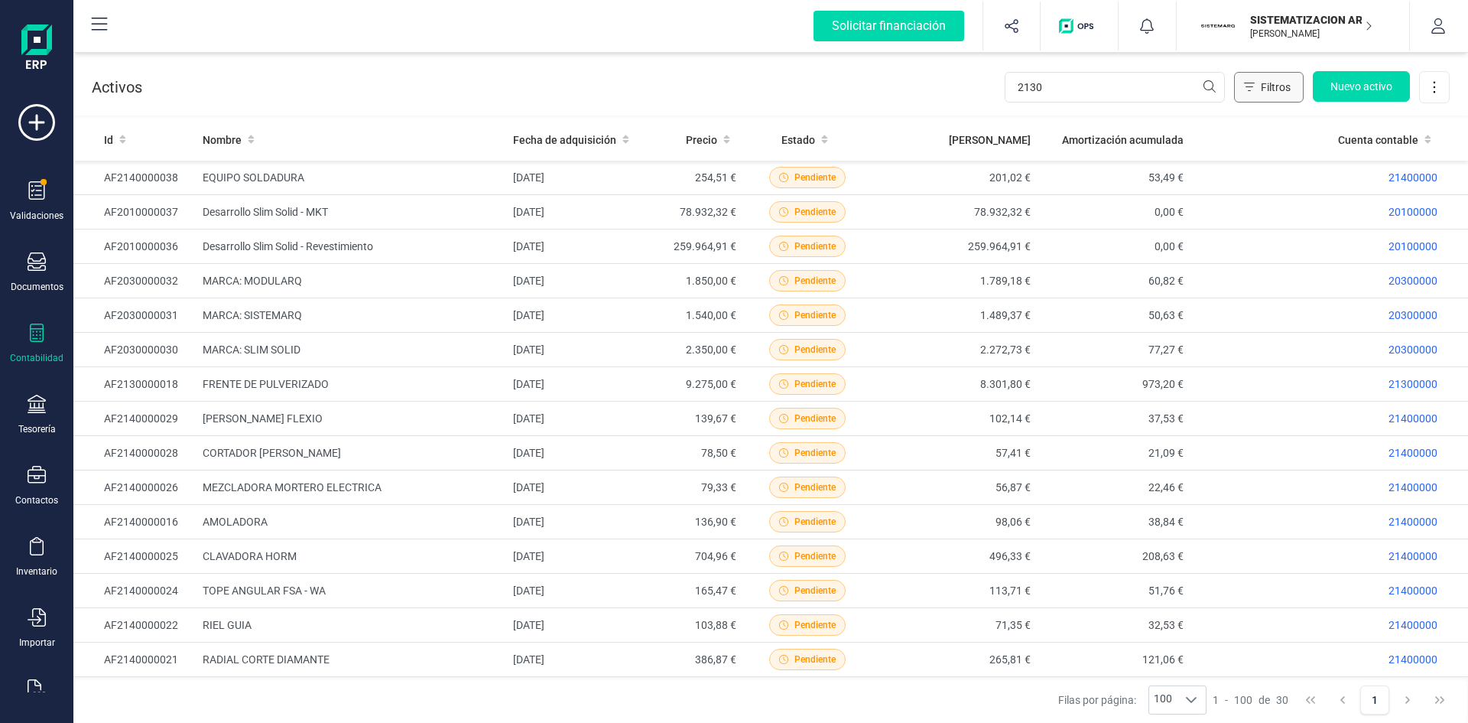
click at [1258, 83] on button "Filtros" at bounding box center [1269, 87] width 70 height 31
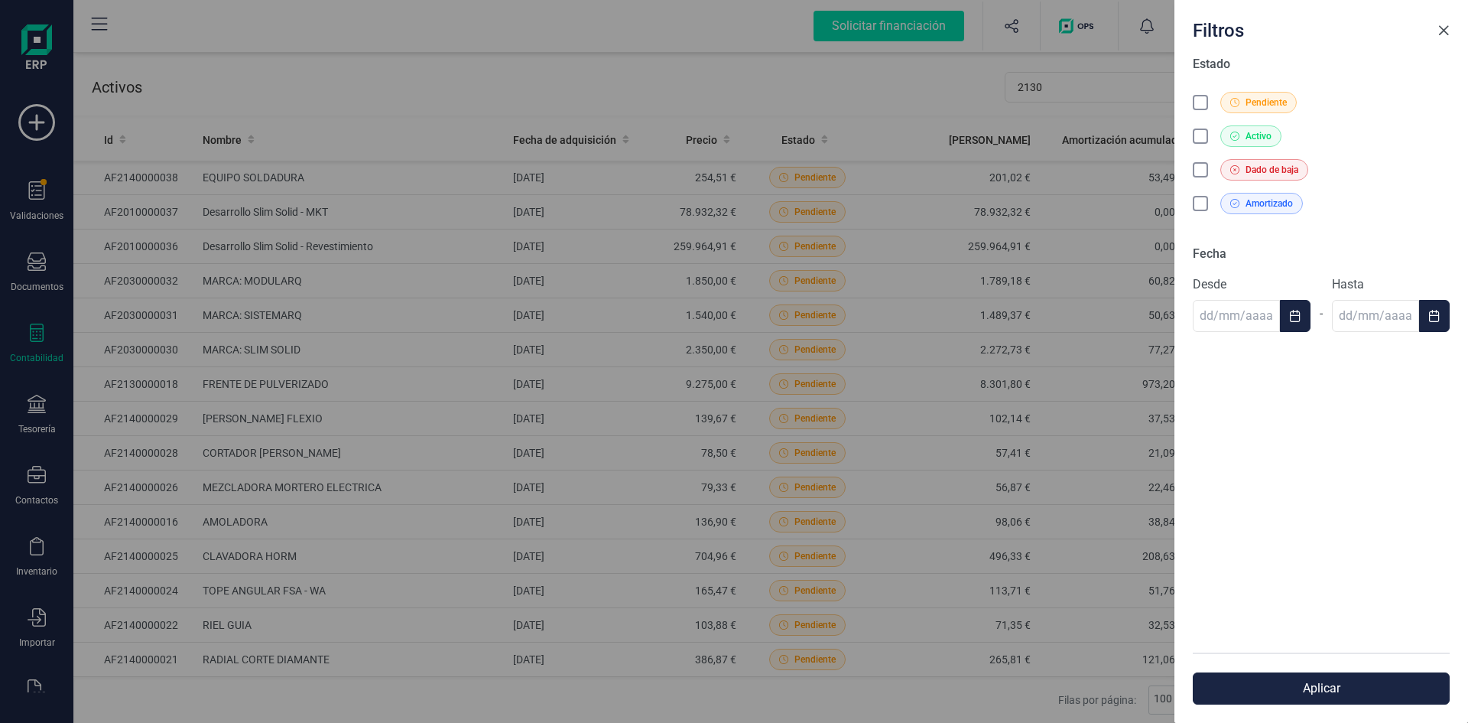
click at [1450, 31] on button "Close" at bounding box center [1443, 30] width 24 height 24
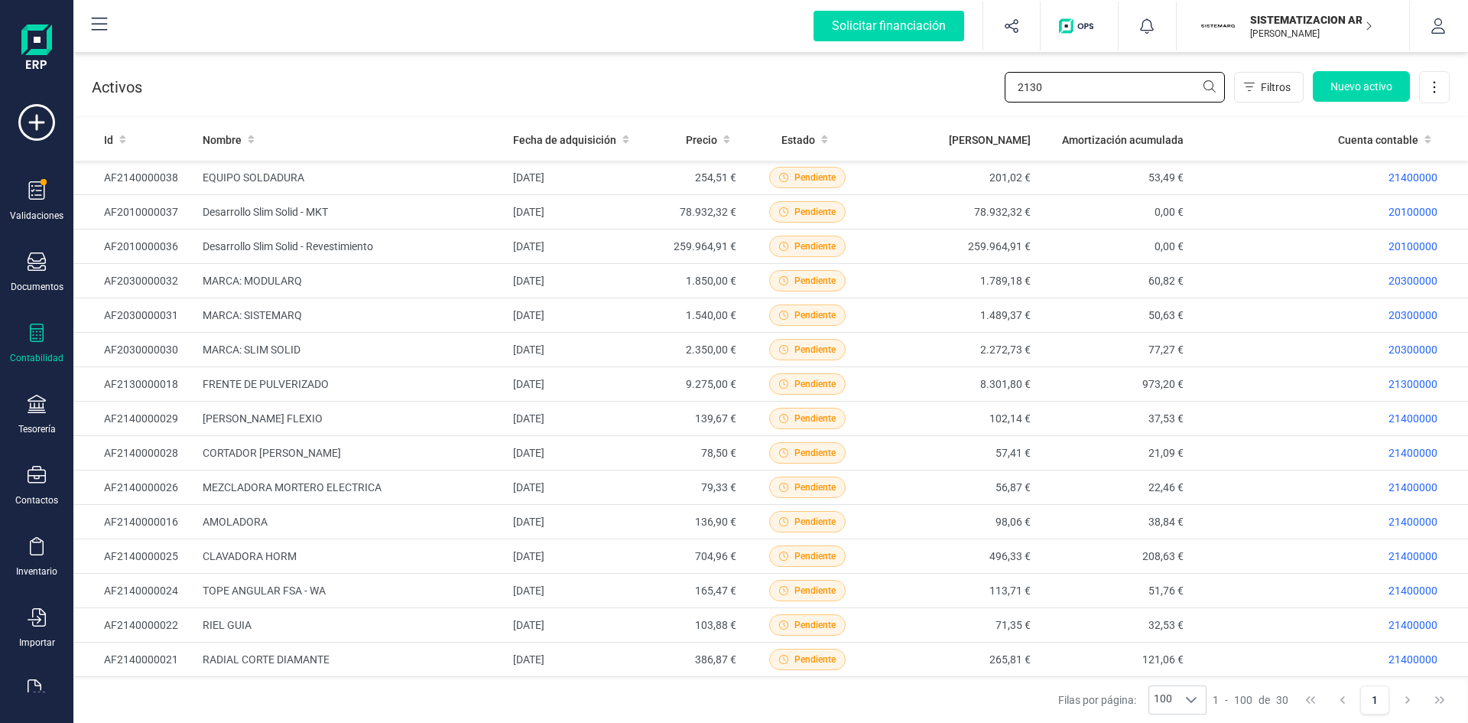
click at [1125, 97] on input "2130" at bounding box center [1115, 87] width 220 height 31
type input "2"
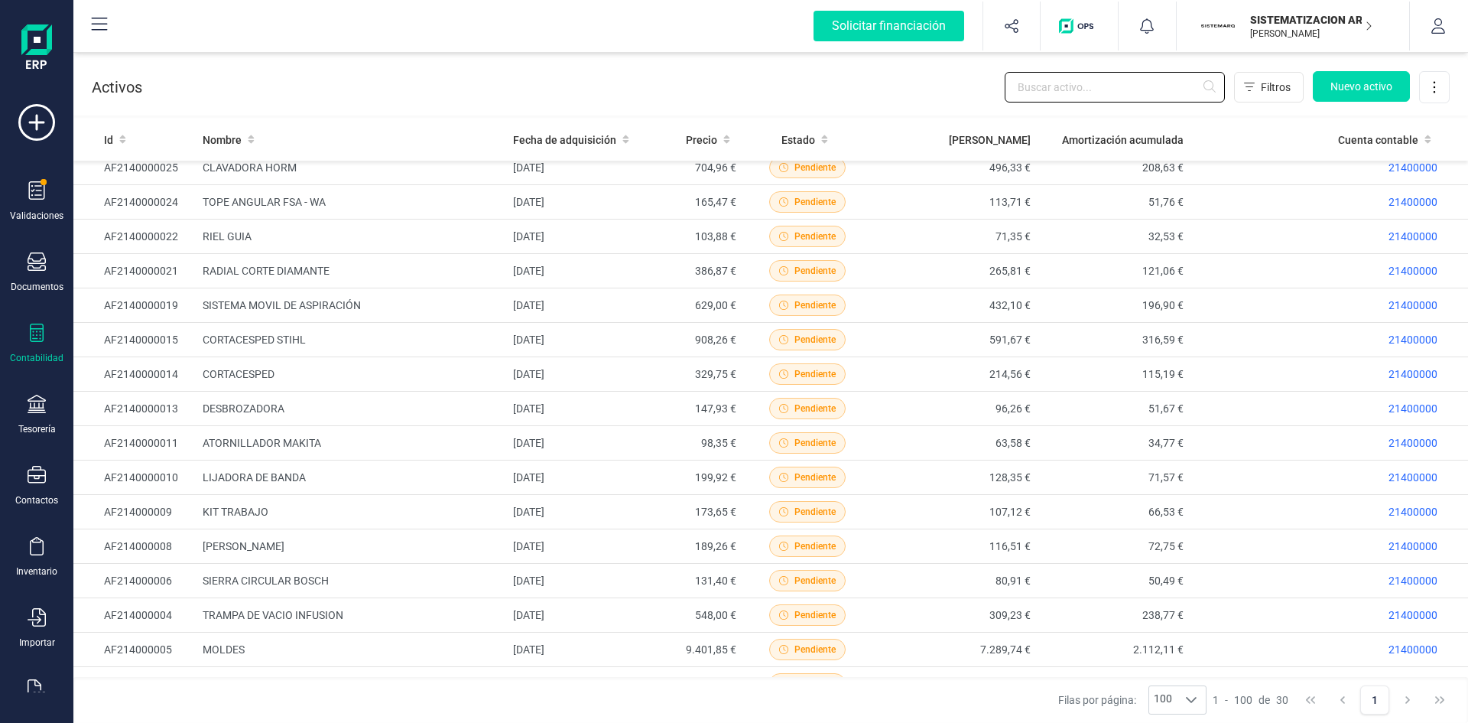
scroll to position [512, 0]
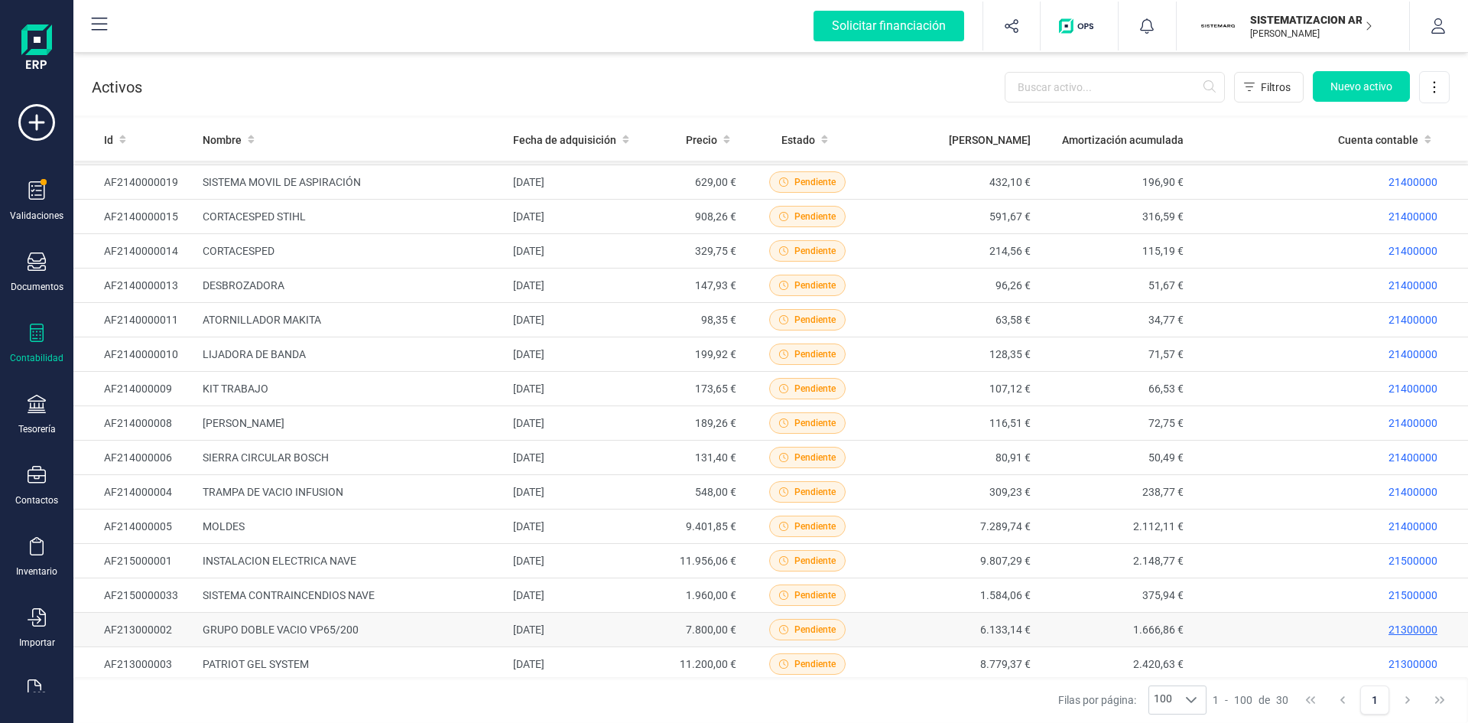
click at [1399, 625] on p "21300000" at bounding box center [1317, 629] width 242 height 15
click at [154, 628] on td "AF213000002" at bounding box center [134, 629] width 123 height 34
click at [287, 628] on td "GRUPO DOBLE VACIO VP65/200" at bounding box center [351, 629] width 311 height 34
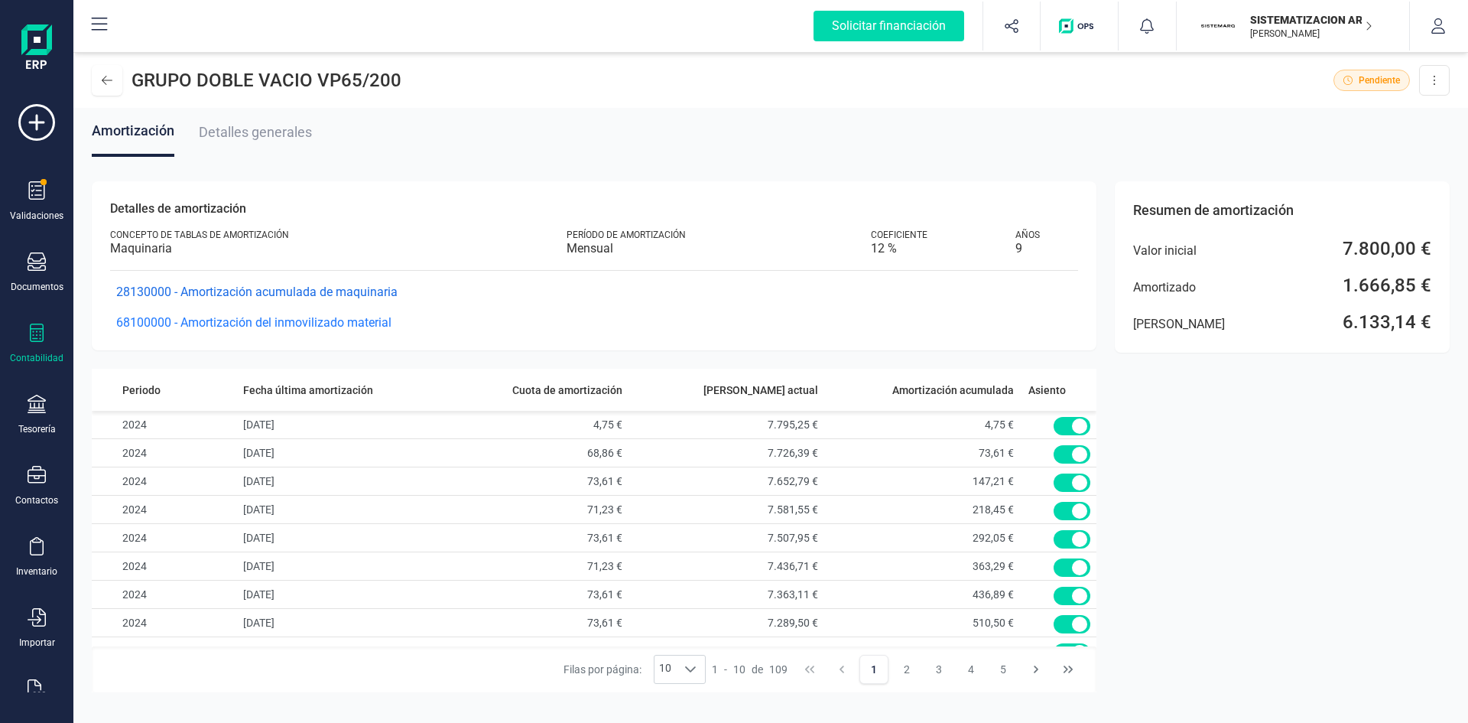
click at [249, 290] on span "28130000 - Amortización acumulada de maquinaria" at bounding box center [256, 291] width 281 height 15
click at [233, 131] on span "Detalles generales" at bounding box center [255, 132] width 113 height 16
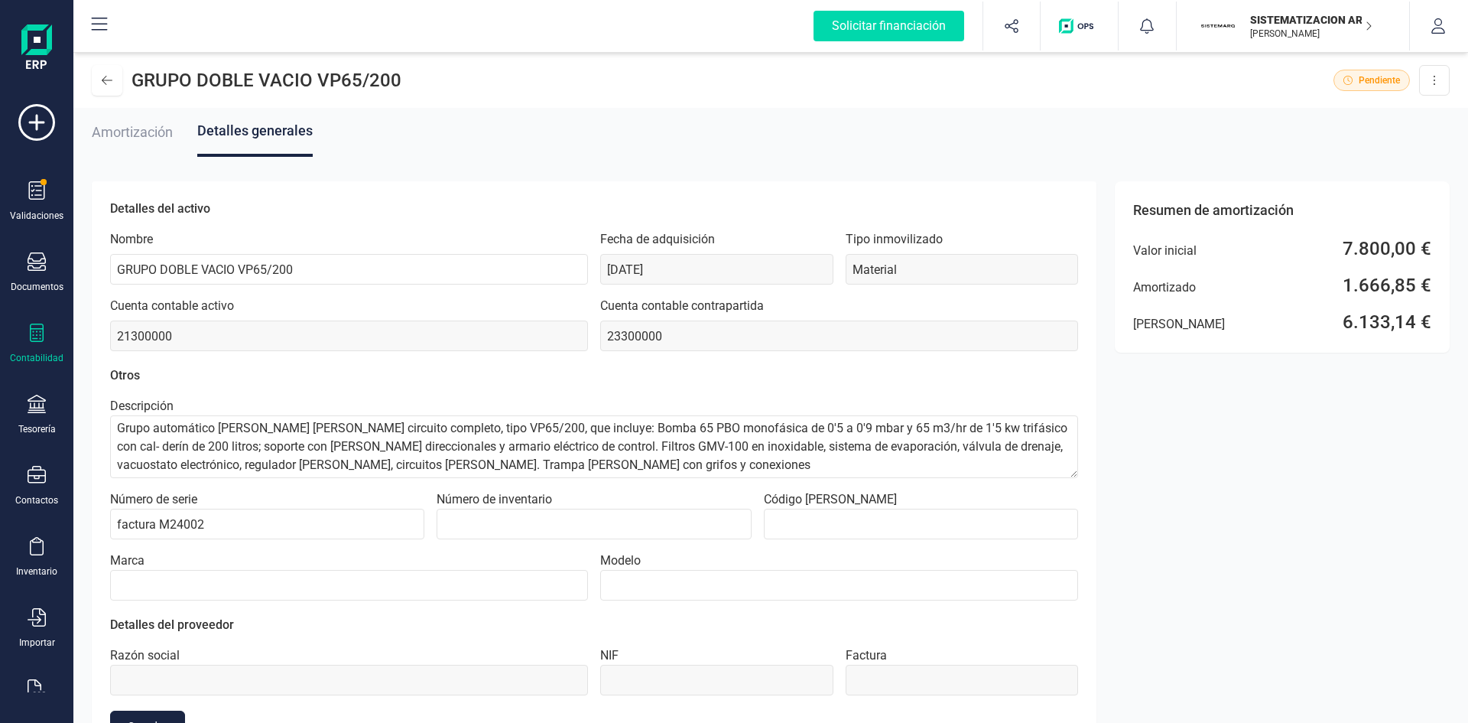
click at [145, 132] on span "Amortización" at bounding box center [132, 132] width 81 height 16
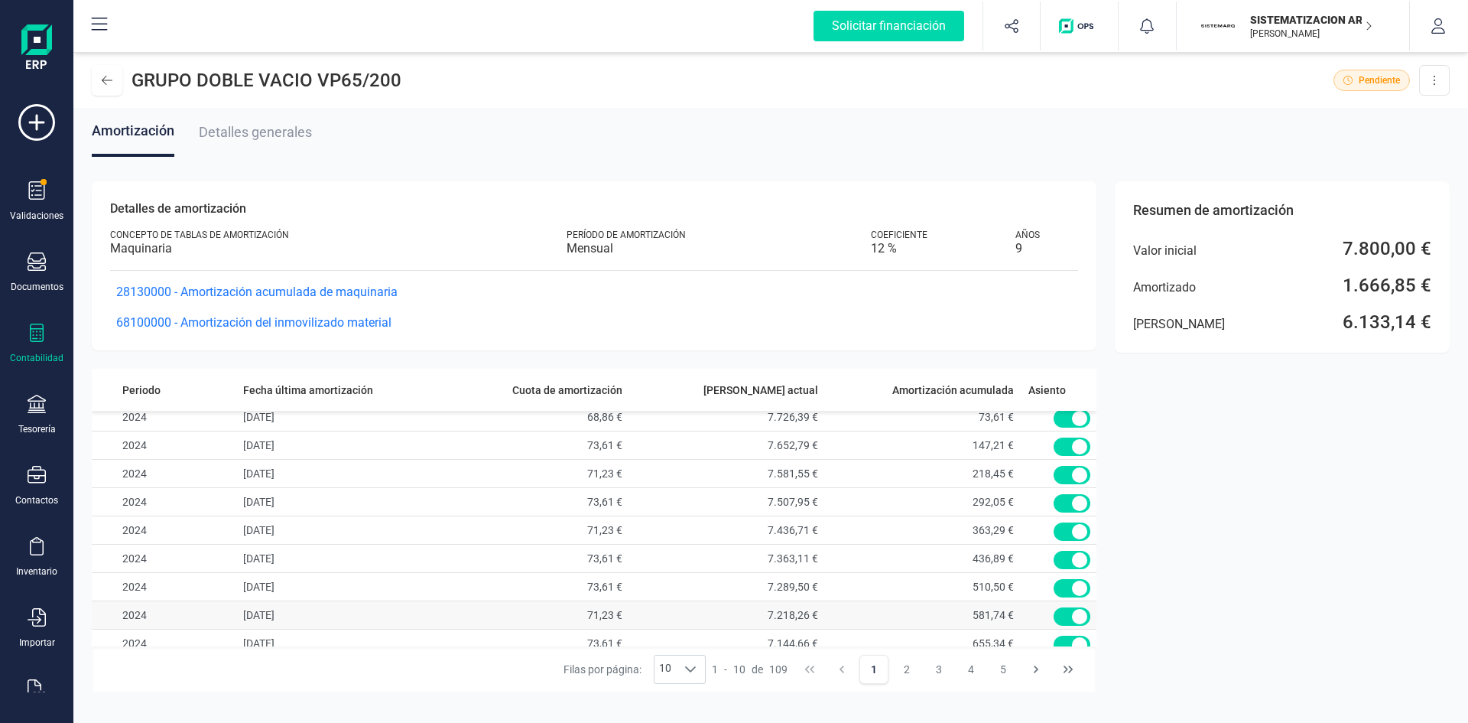
scroll to position [47, 0]
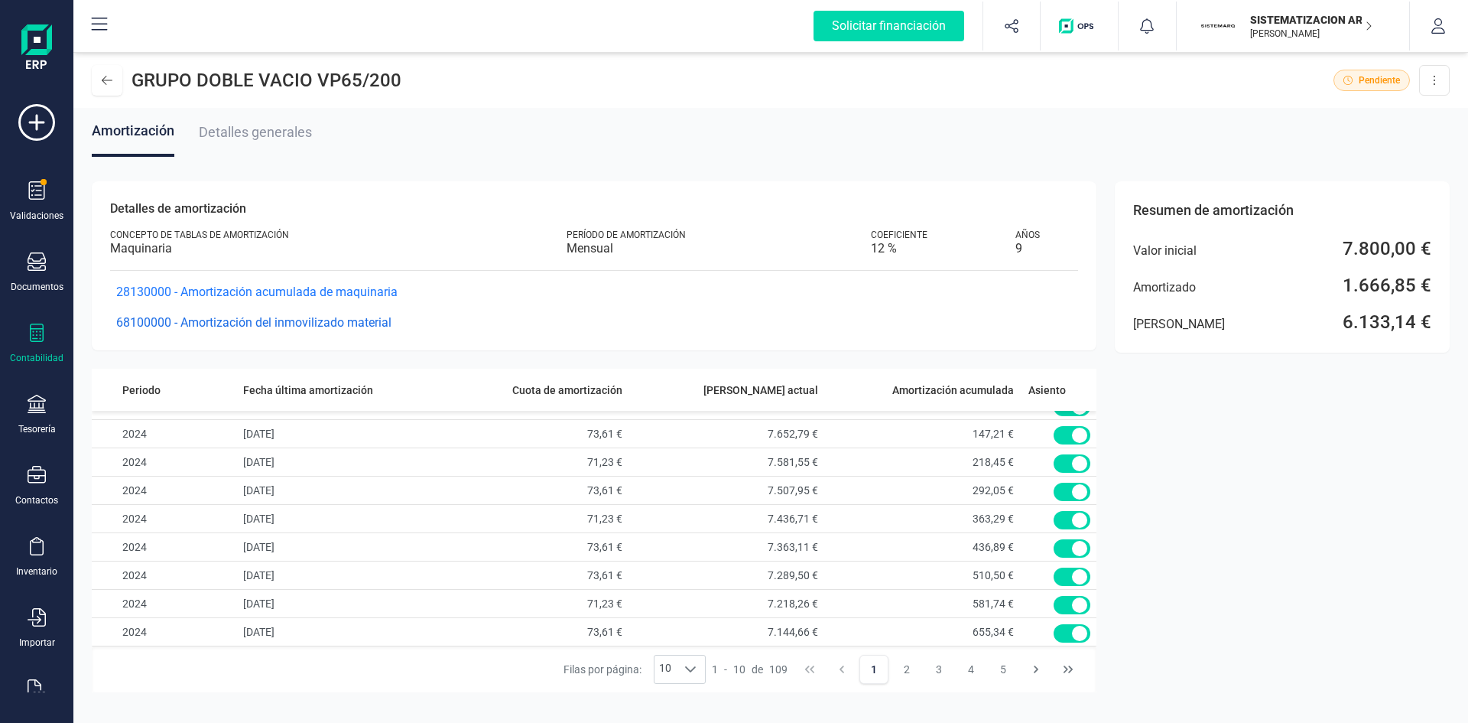
click at [335, 319] on span "68100000 - Amortización del inmovilizado material" at bounding box center [253, 322] width 275 height 15
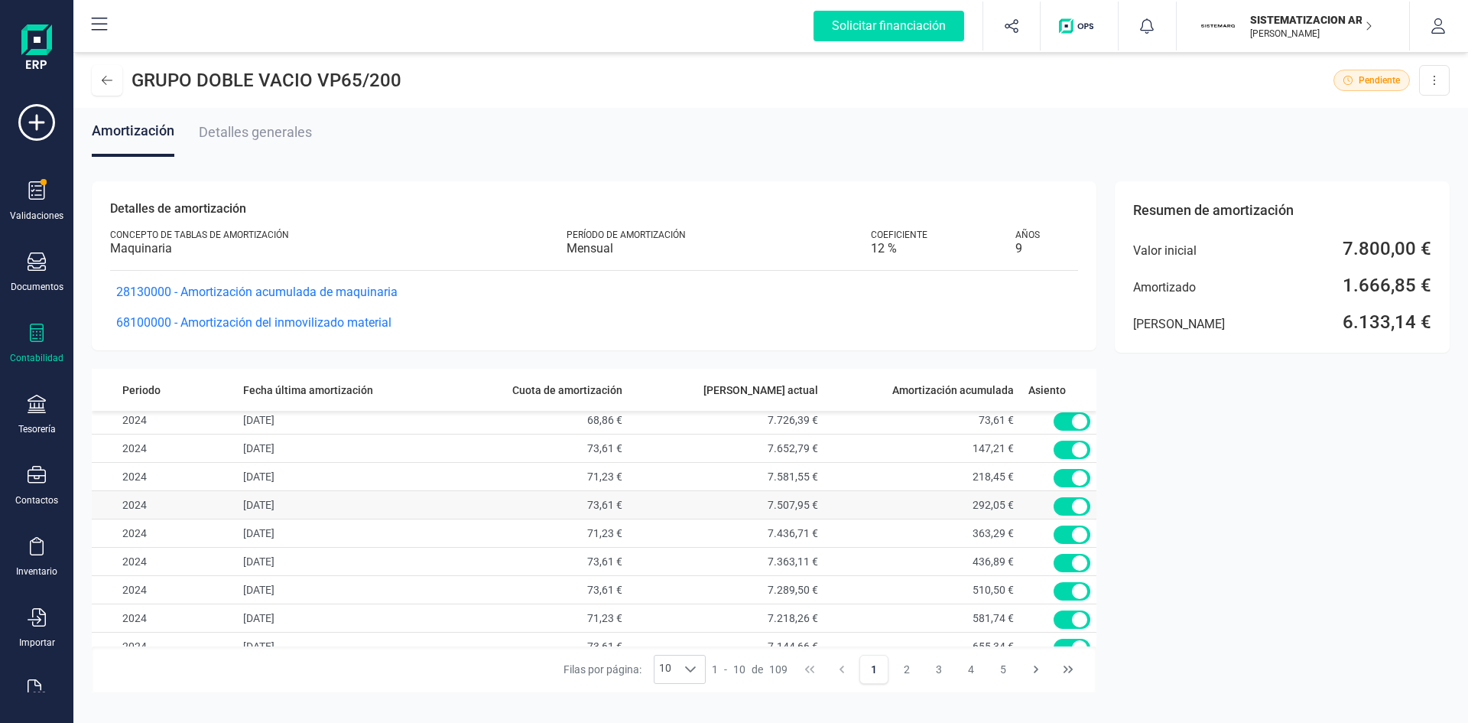
scroll to position [47, 0]
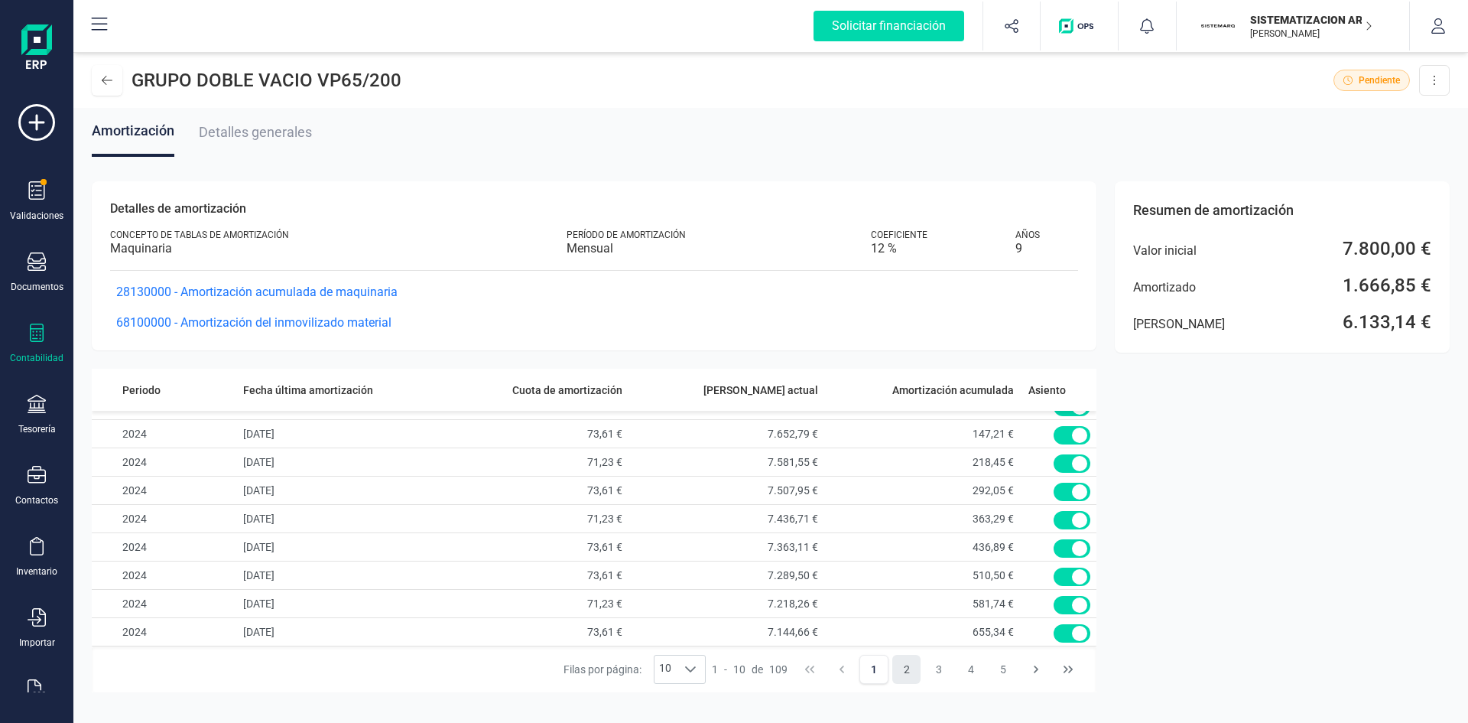
click at [908, 675] on button "2" at bounding box center [906, 668] width 29 height 29
click at [934, 667] on button "3" at bounding box center [938, 668] width 29 height 29
click at [901, 671] on button "2" at bounding box center [906, 668] width 29 height 29
click at [930, 663] on button "3" at bounding box center [938, 668] width 29 height 29
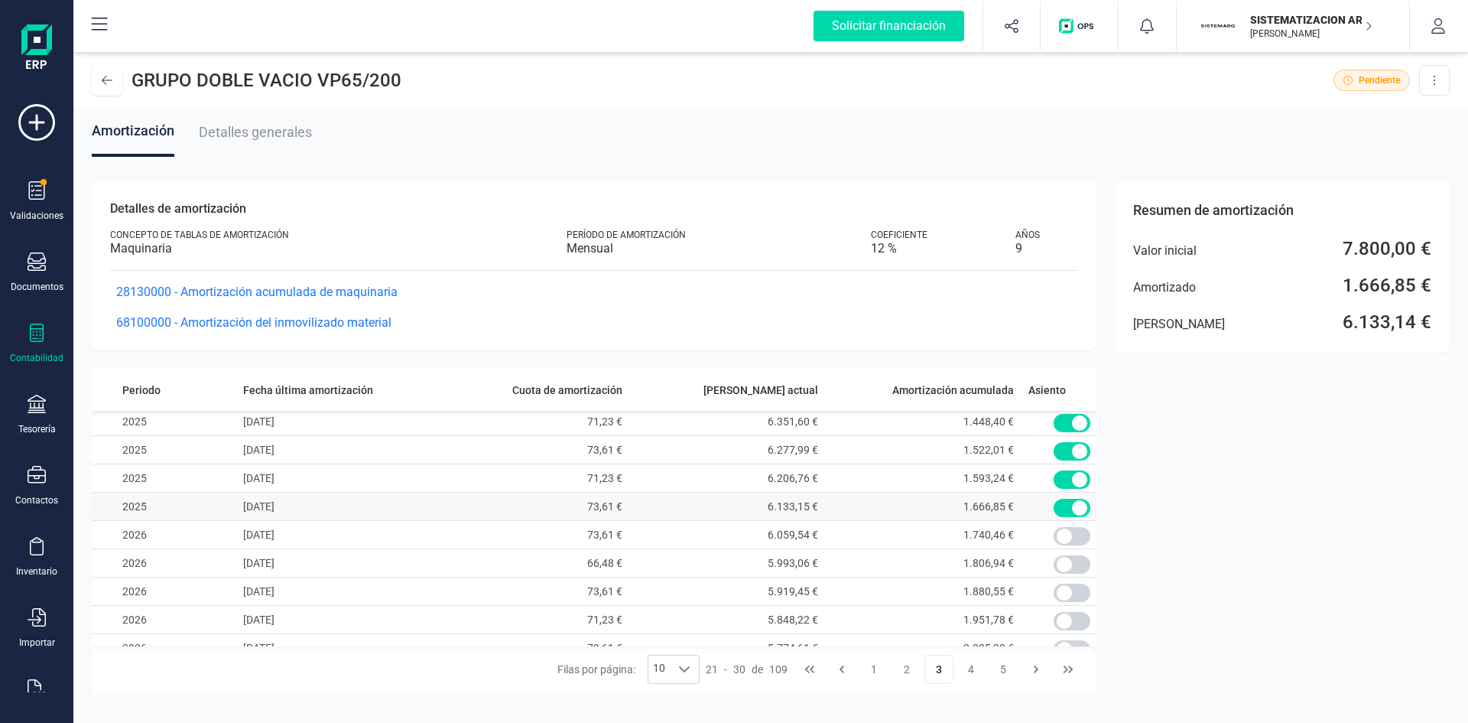
scroll to position [0, 0]
click at [1063, 450] on span at bounding box center [1072, 454] width 37 height 18
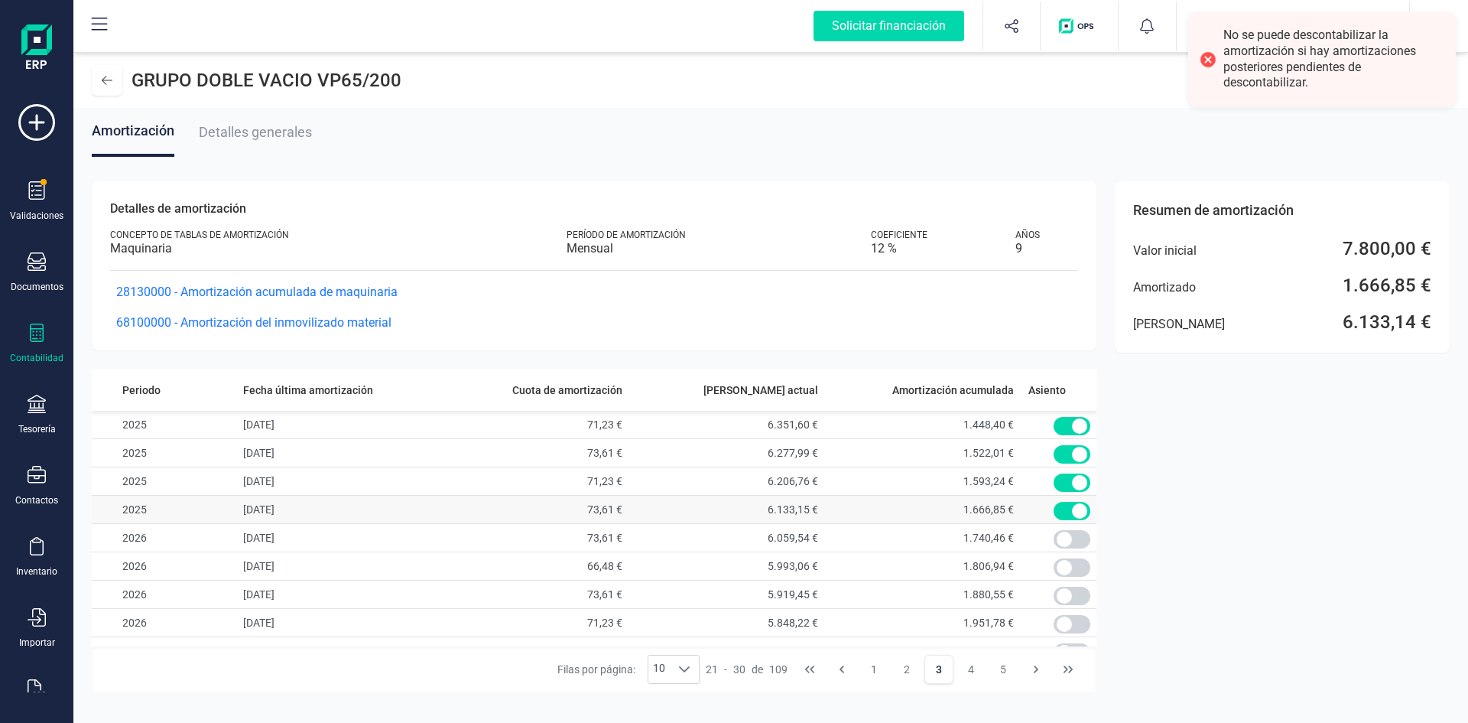
click at [1065, 505] on span at bounding box center [1072, 511] width 37 height 18
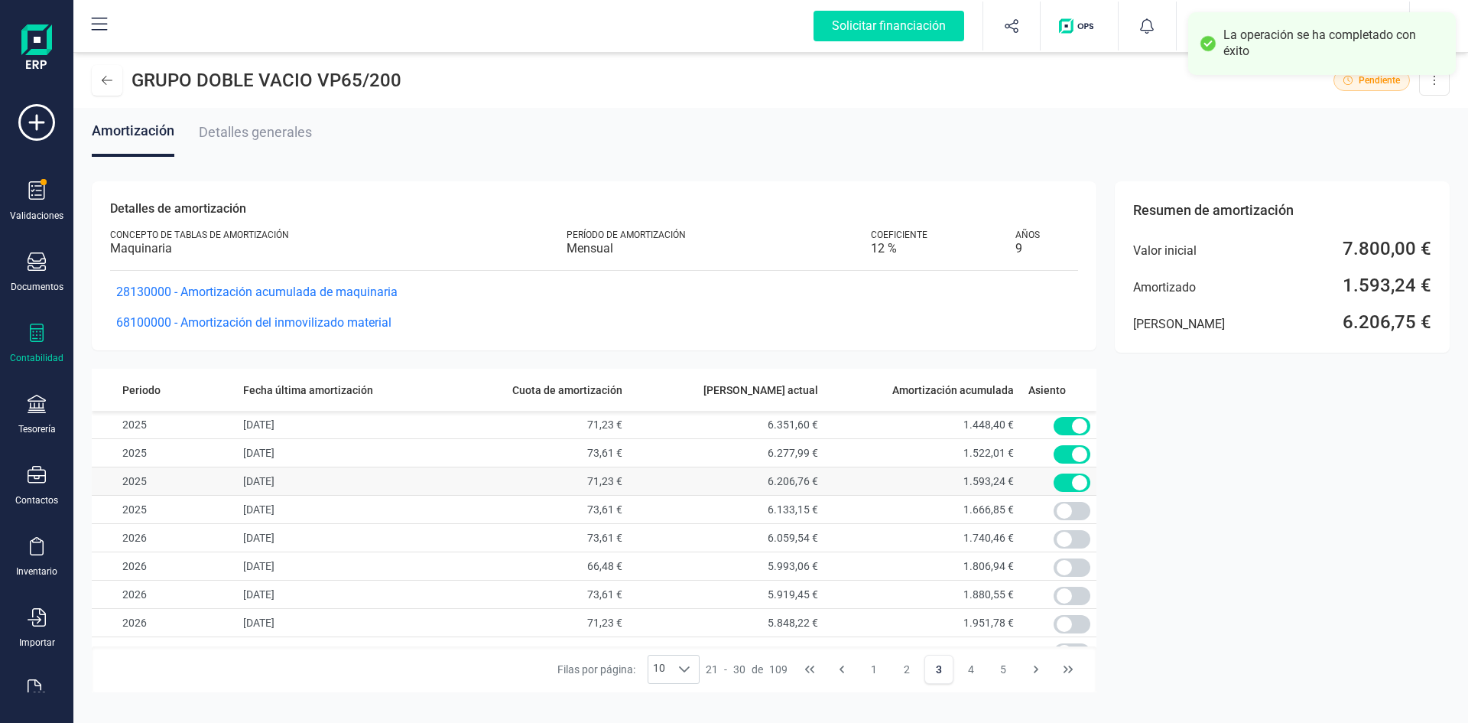
click at [1069, 476] on span at bounding box center [1072, 482] width 37 height 18
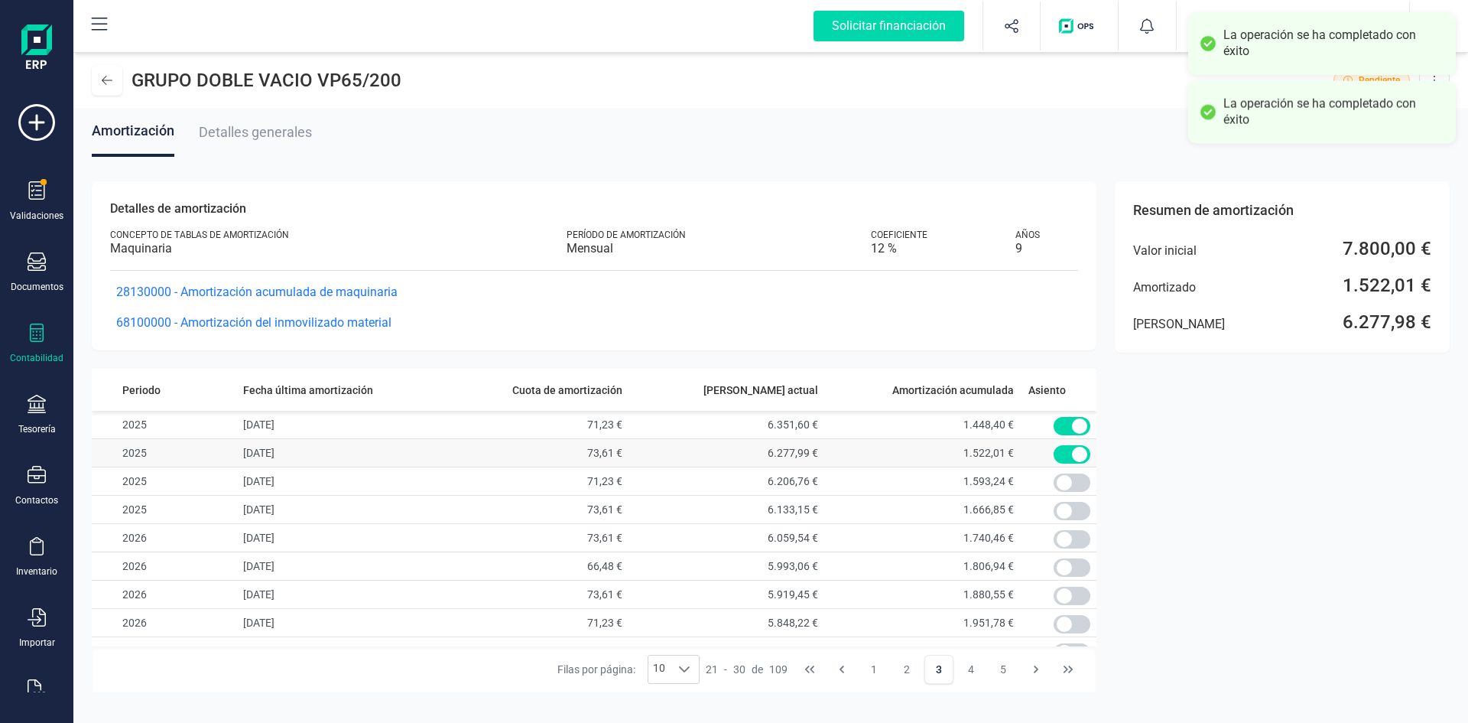
click at [1069, 448] on span at bounding box center [1072, 454] width 37 height 18
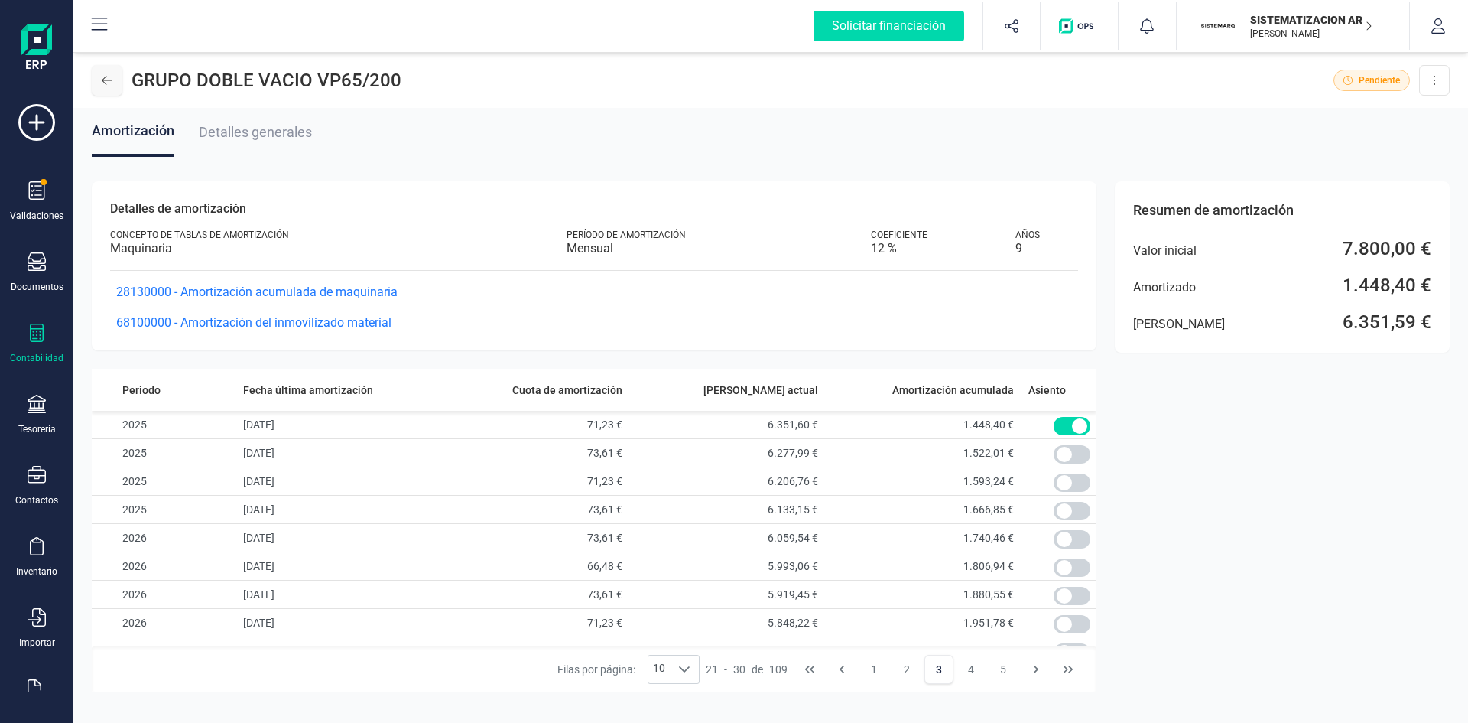
click at [99, 88] on button at bounding box center [107, 80] width 31 height 31
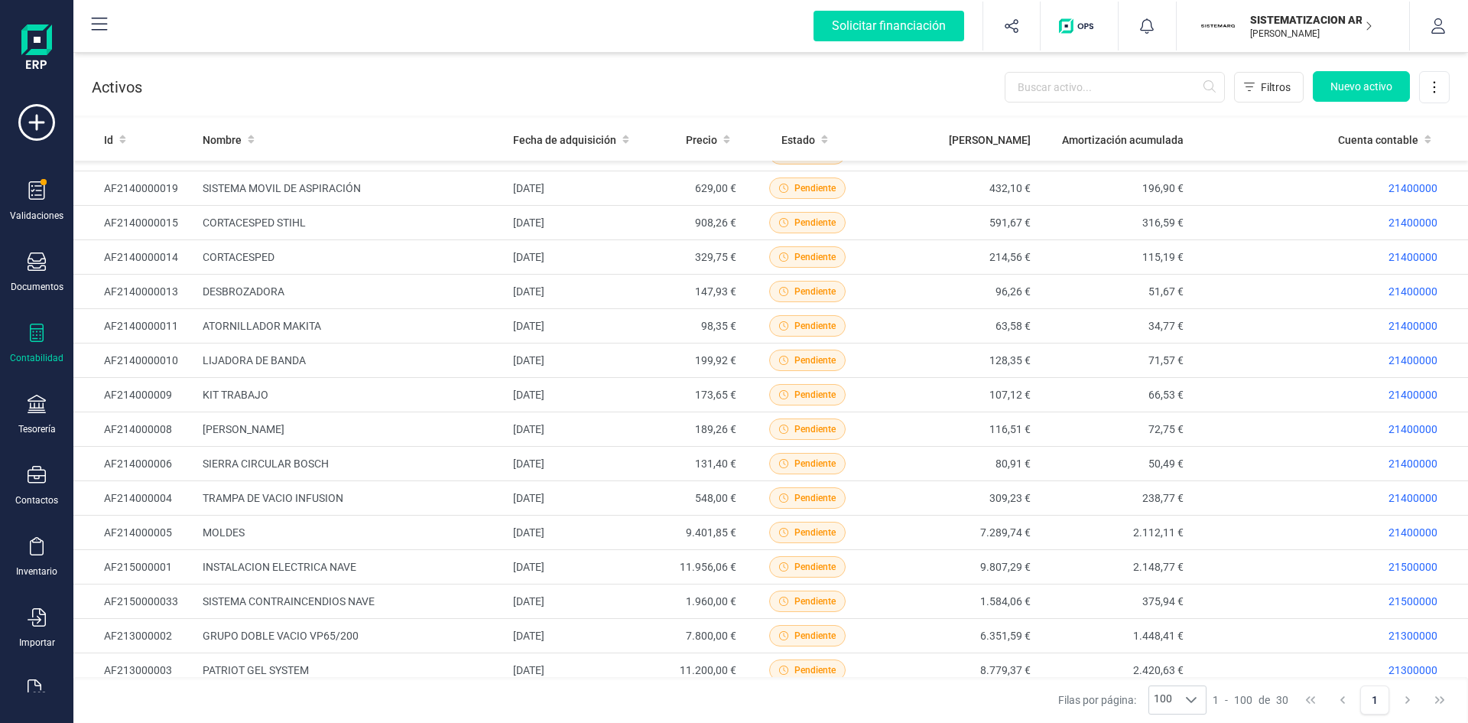
scroll to position [512, 0]
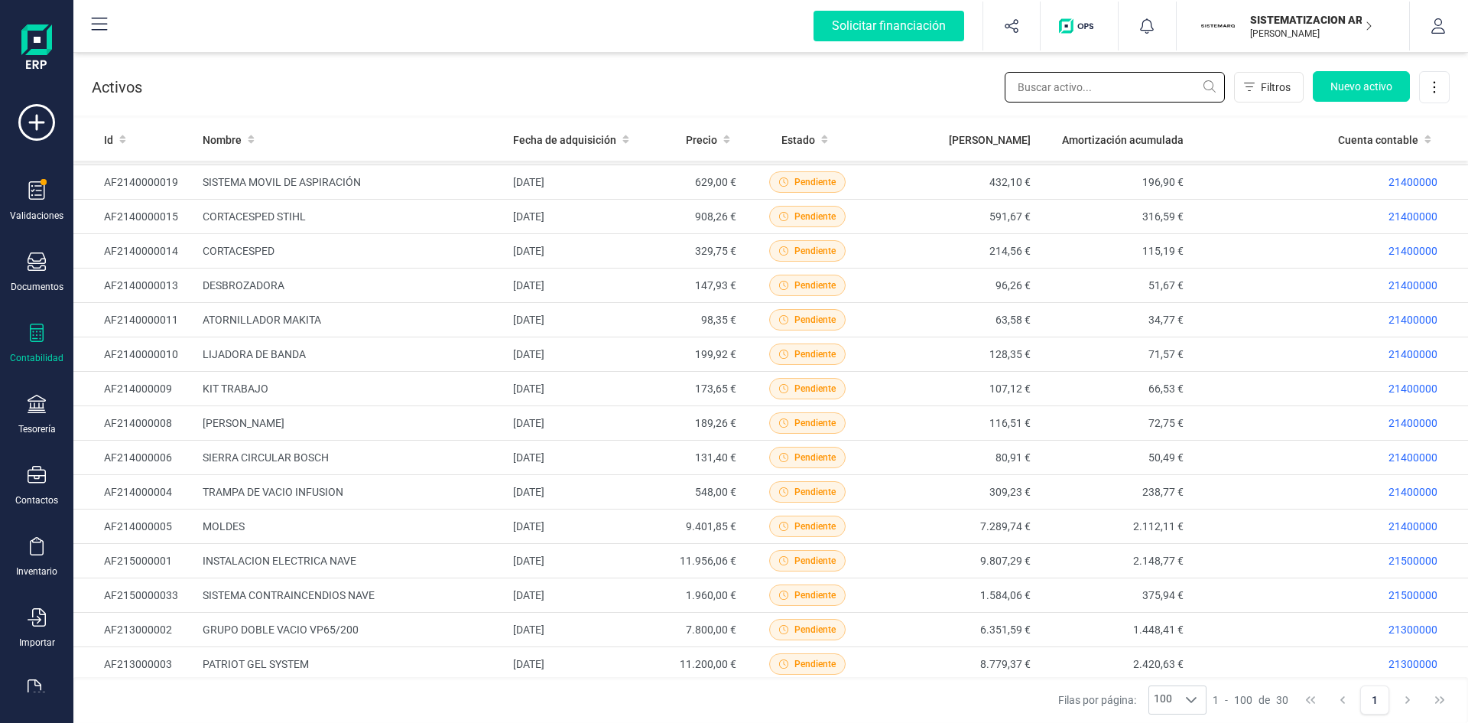
click at [1097, 101] on input "text" at bounding box center [1115, 87] width 220 height 31
click at [278, 659] on td "PATRIOT GEL SYSTEM" at bounding box center [351, 664] width 311 height 34
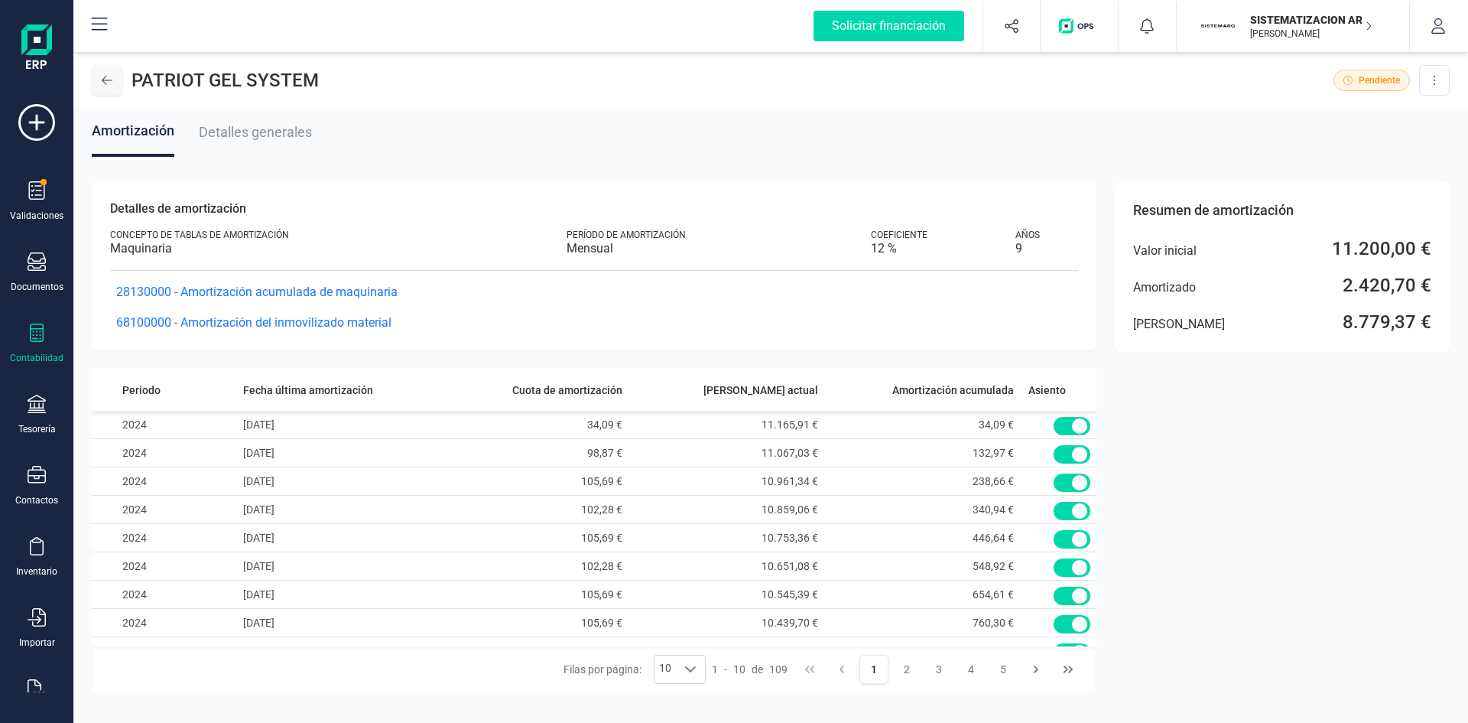
click at [101, 87] on button at bounding box center [107, 80] width 31 height 31
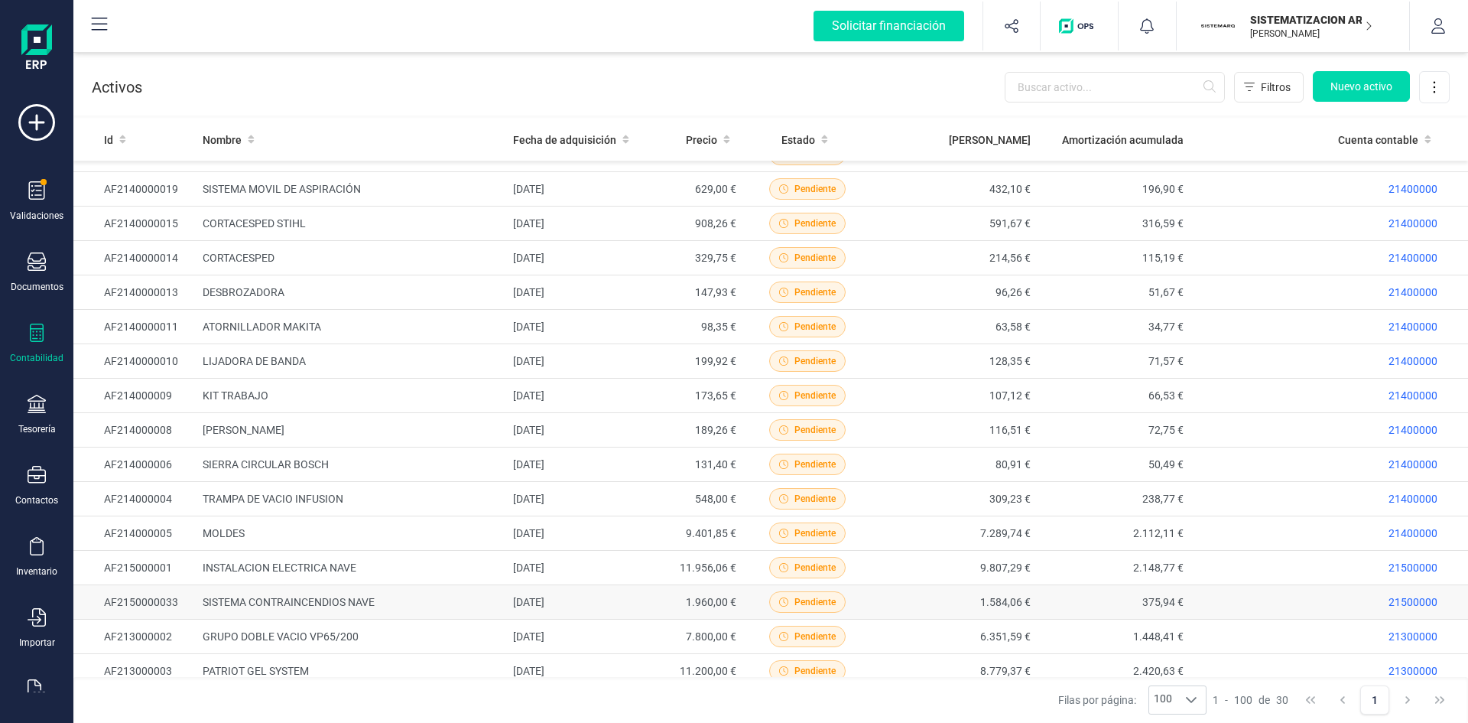
scroll to position [512, 0]
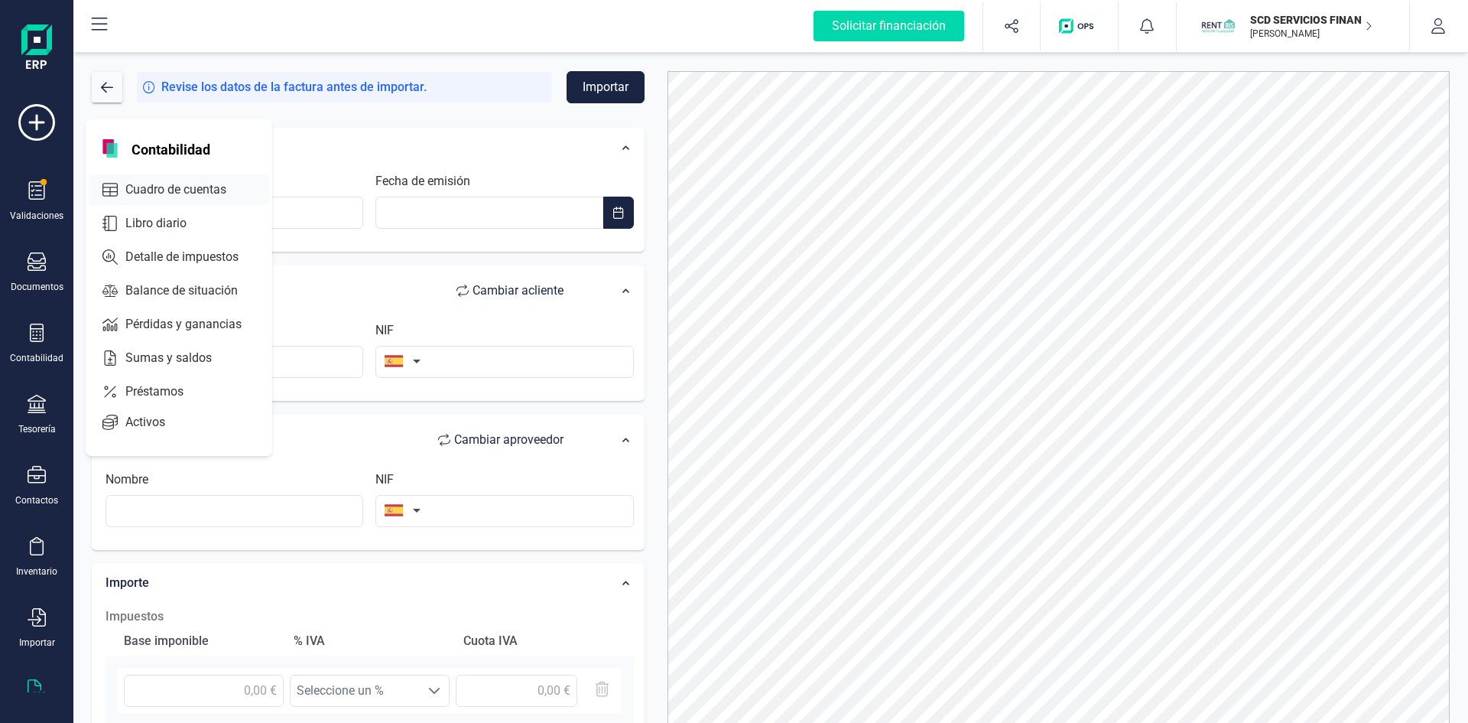
click at [175, 187] on span "Cuadro de cuentas" at bounding box center [186, 189] width 135 height 18
